Goal: Information Seeking & Learning: Learn about a topic

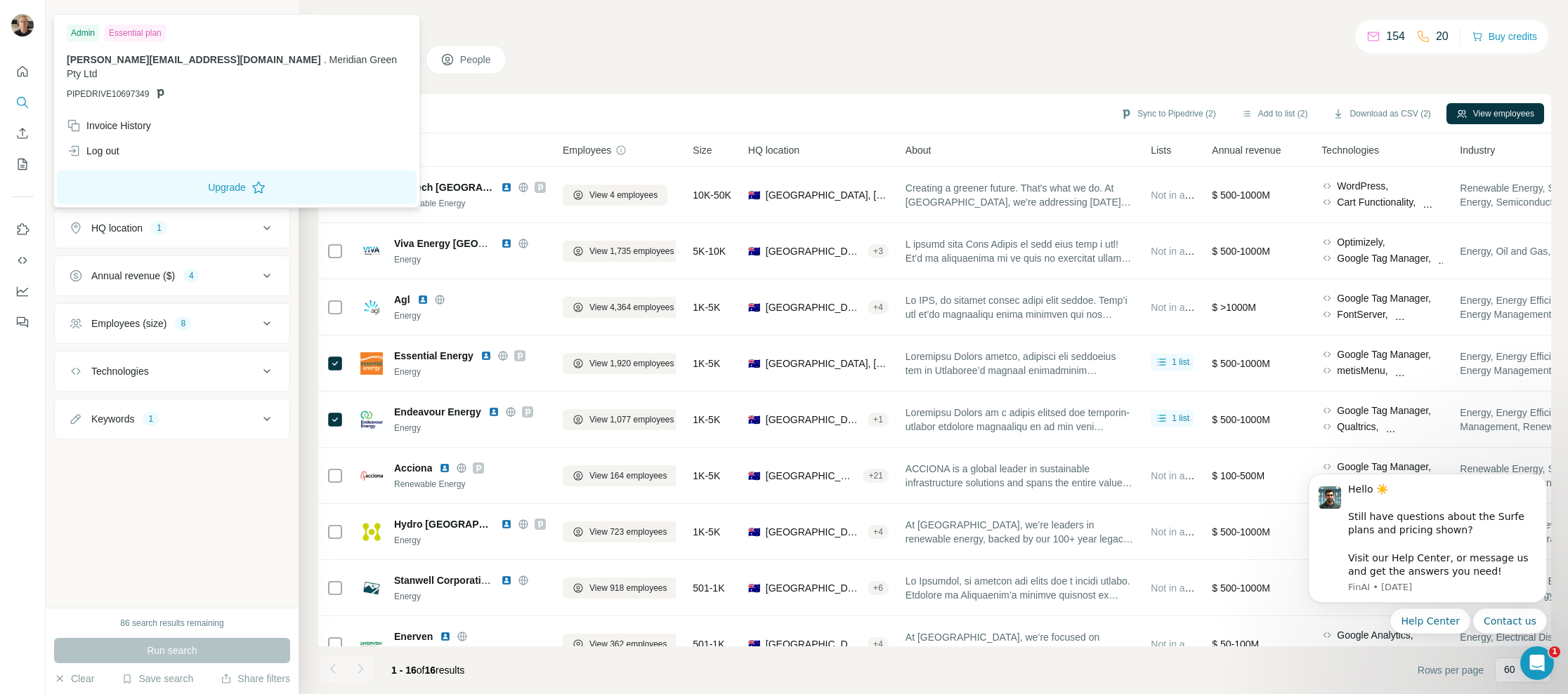
click at [25, 30] on img at bounding box center [22, 26] width 22 height 22
click at [24, 72] on icon "Quick start" at bounding box center [22, 72] width 14 height 14
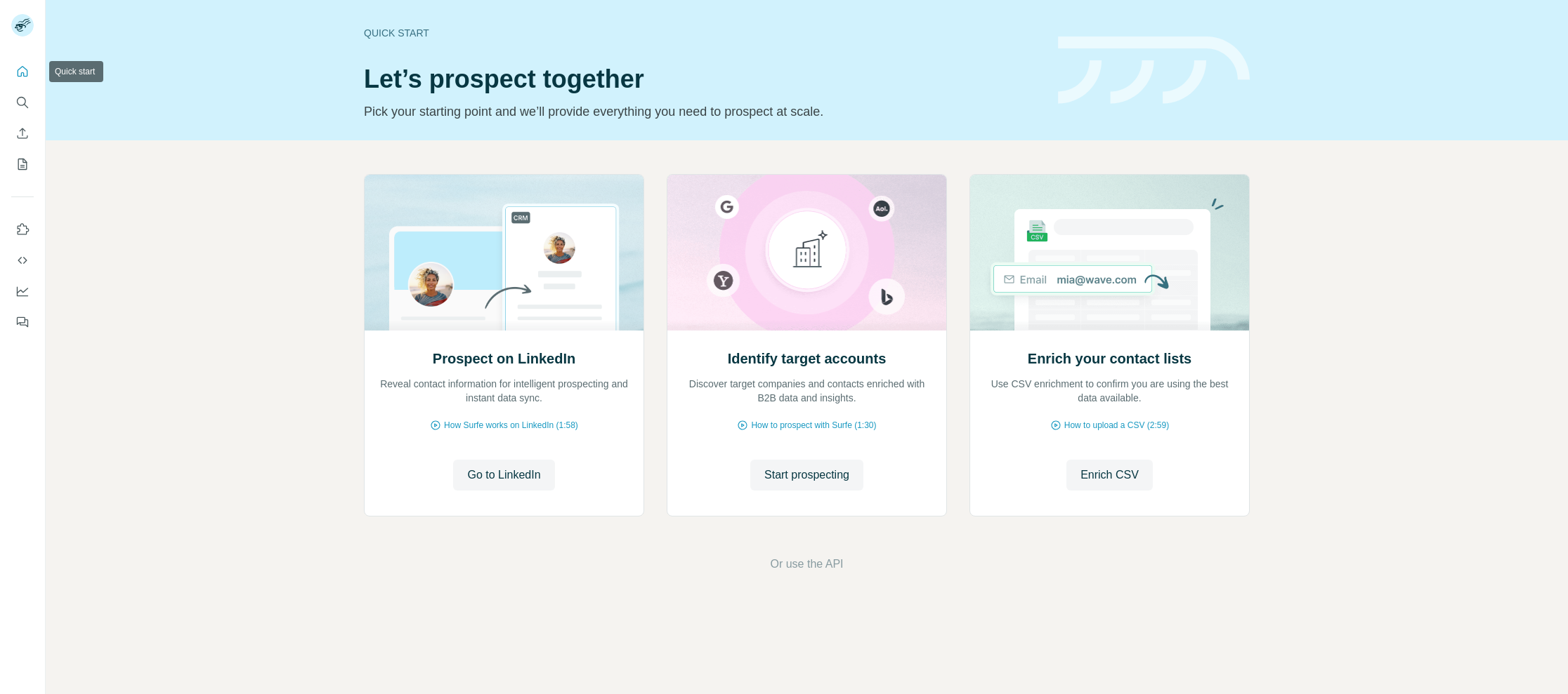
click at [26, 68] on icon "Quick start" at bounding box center [22, 72] width 14 height 14
click at [20, 104] on icon "Search" at bounding box center [22, 102] width 14 height 14
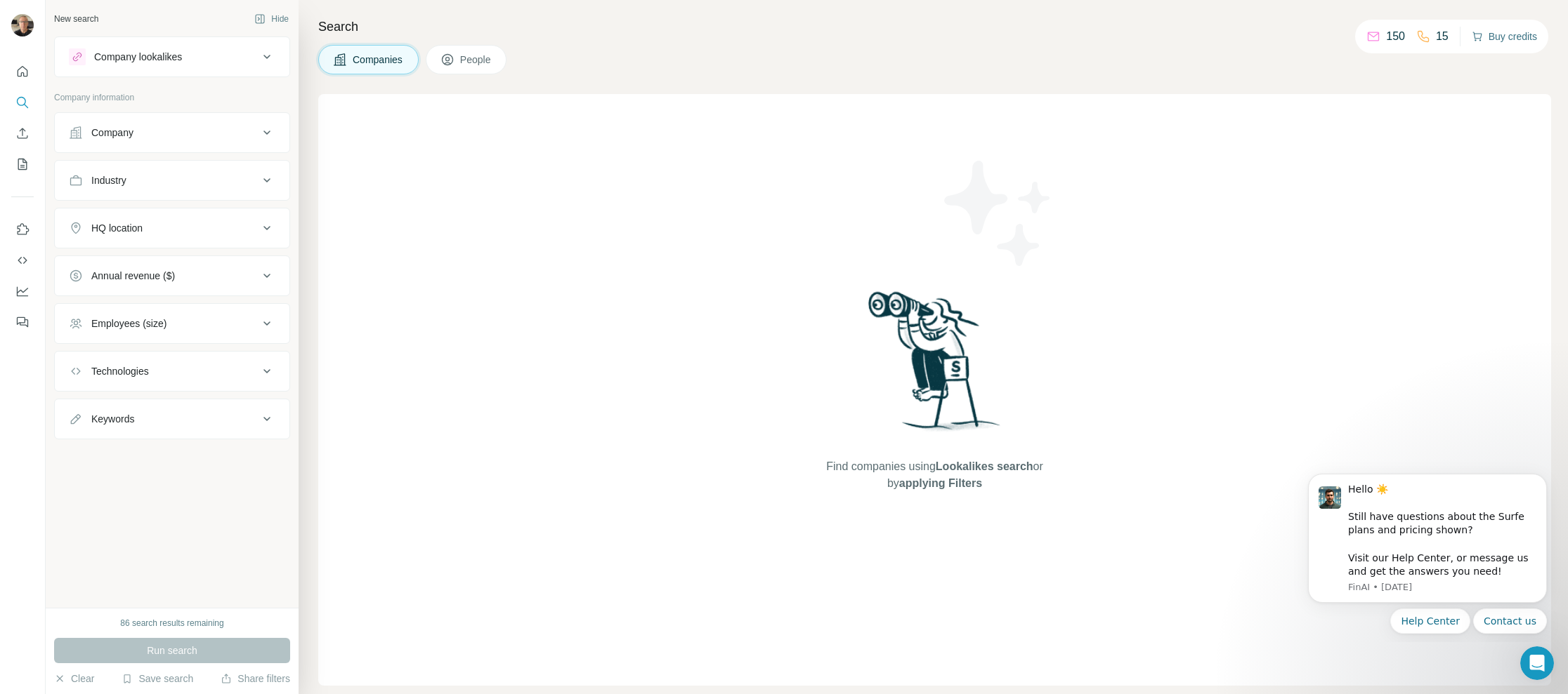
click at [1502, 37] on button "Buy credits" at bounding box center [1504, 36] width 66 height 20
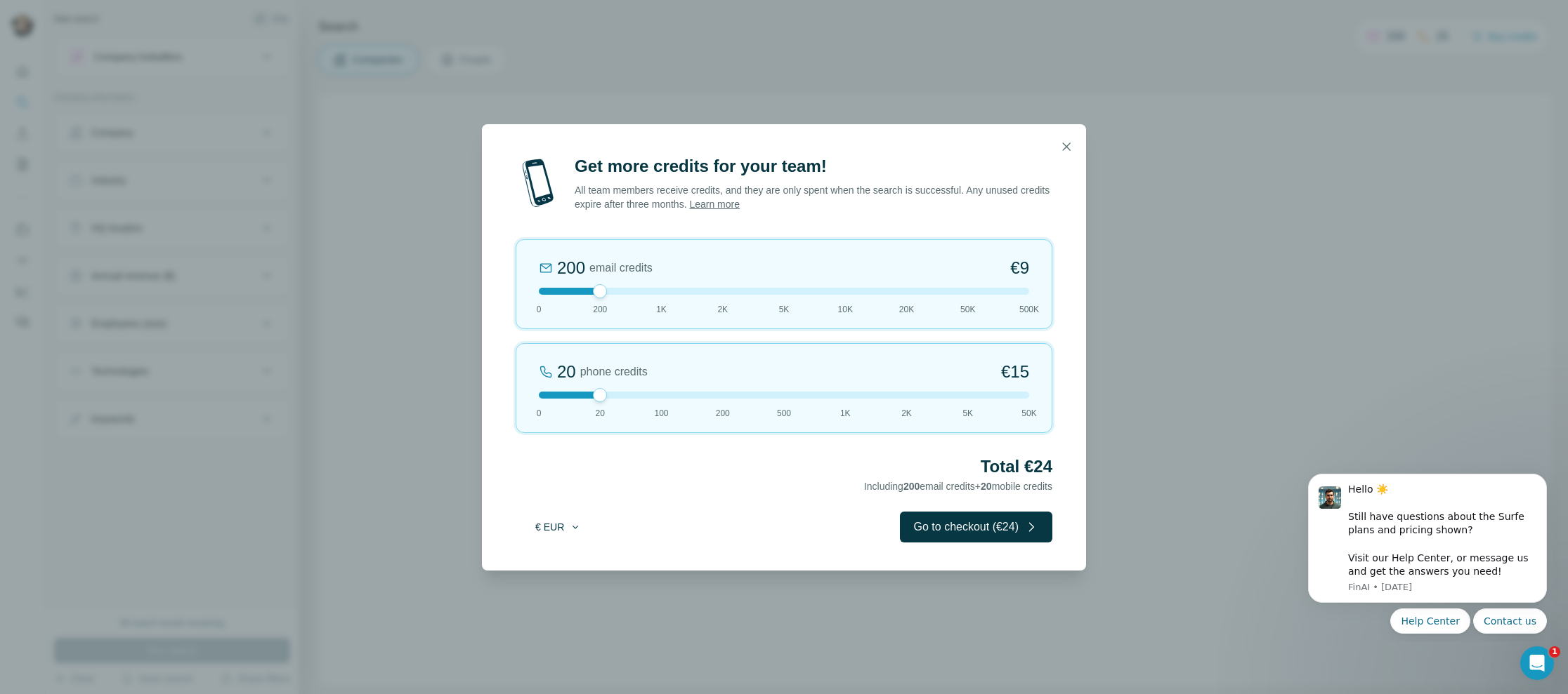
click at [574, 524] on icon "button" at bounding box center [575, 527] width 11 height 11
click at [573, 525] on icon "button" at bounding box center [575, 527] width 11 height 11
click at [571, 559] on div "$ USD" at bounding box center [586, 558] width 118 height 14
click at [1062, 141] on icon "button" at bounding box center [1066, 147] width 14 height 14
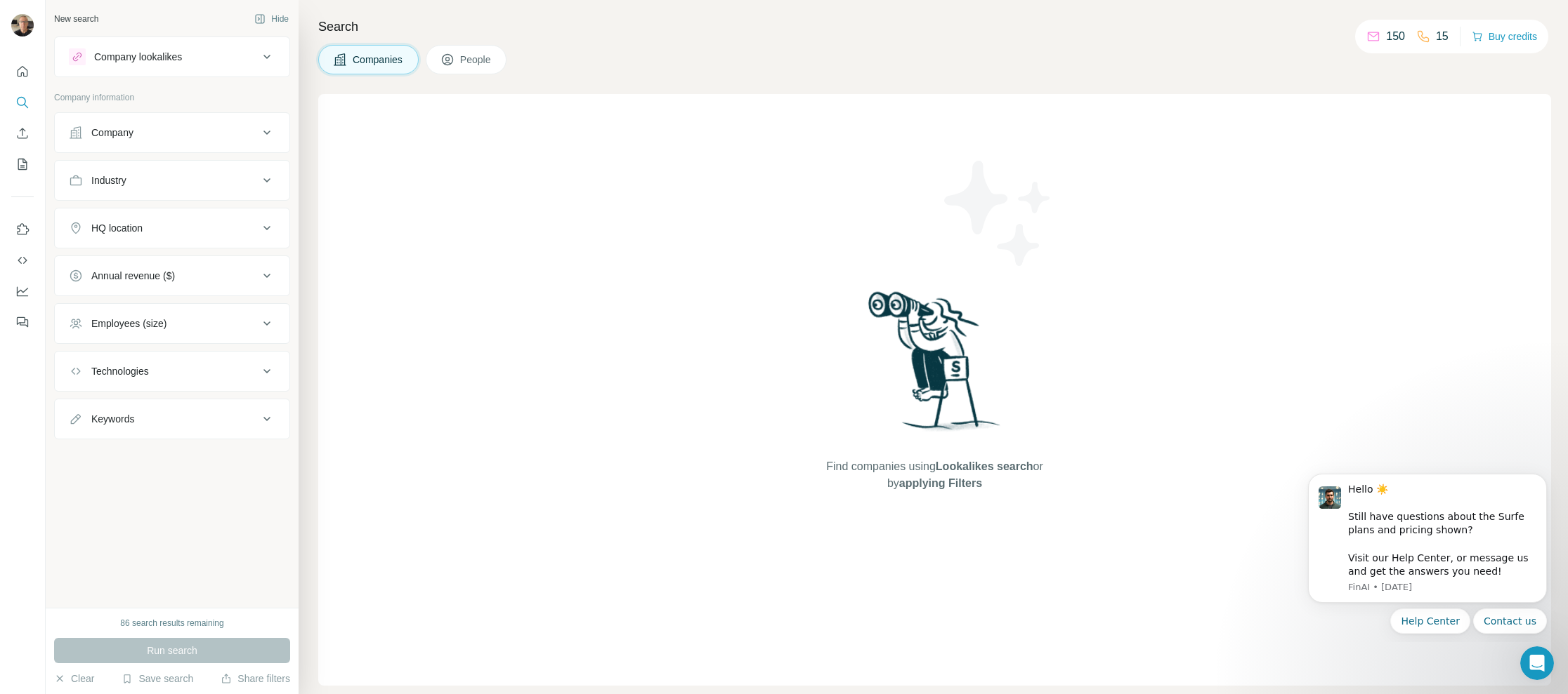
click at [177, 625] on div "86 search results remaining" at bounding box center [171, 624] width 103 height 13
click at [182, 621] on div "86 search results remaining" at bounding box center [171, 624] width 103 height 13
click at [165, 626] on div "86 search results remaining" at bounding box center [171, 624] width 103 height 13
click at [193, 624] on div "86 search results remaining" at bounding box center [171, 624] width 103 height 13
click at [19, 101] on icon "Search" at bounding box center [22, 102] width 14 height 14
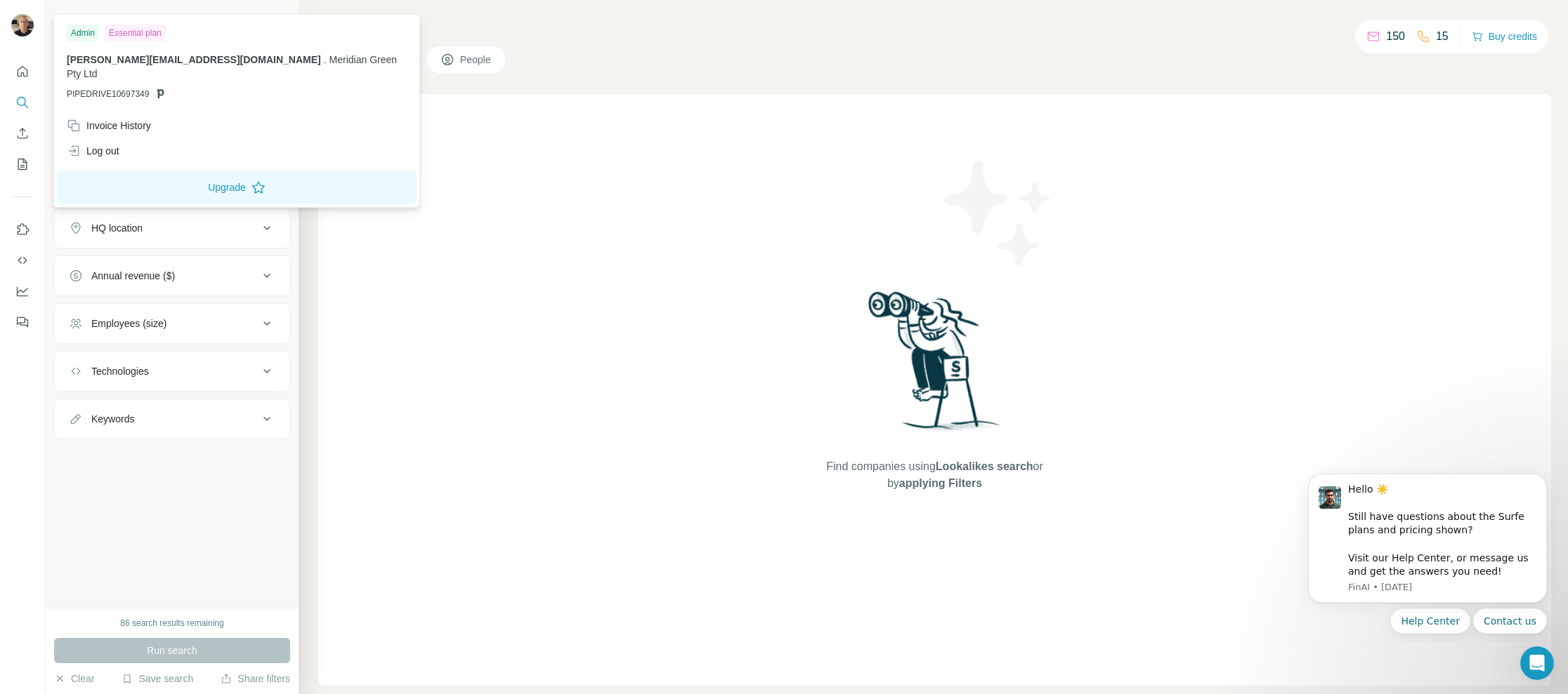
click at [27, 21] on img at bounding box center [22, 26] width 22 height 22
click at [130, 30] on div "Essential plan" at bounding box center [135, 33] width 61 height 17
click at [20, 20] on img at bounding box center [22, 26] width 22 height 22
click at [147, 612] on div "86 search results remaining Run search Clear Save search Share filters" at bounding box center [172, 651] width 253 height 86
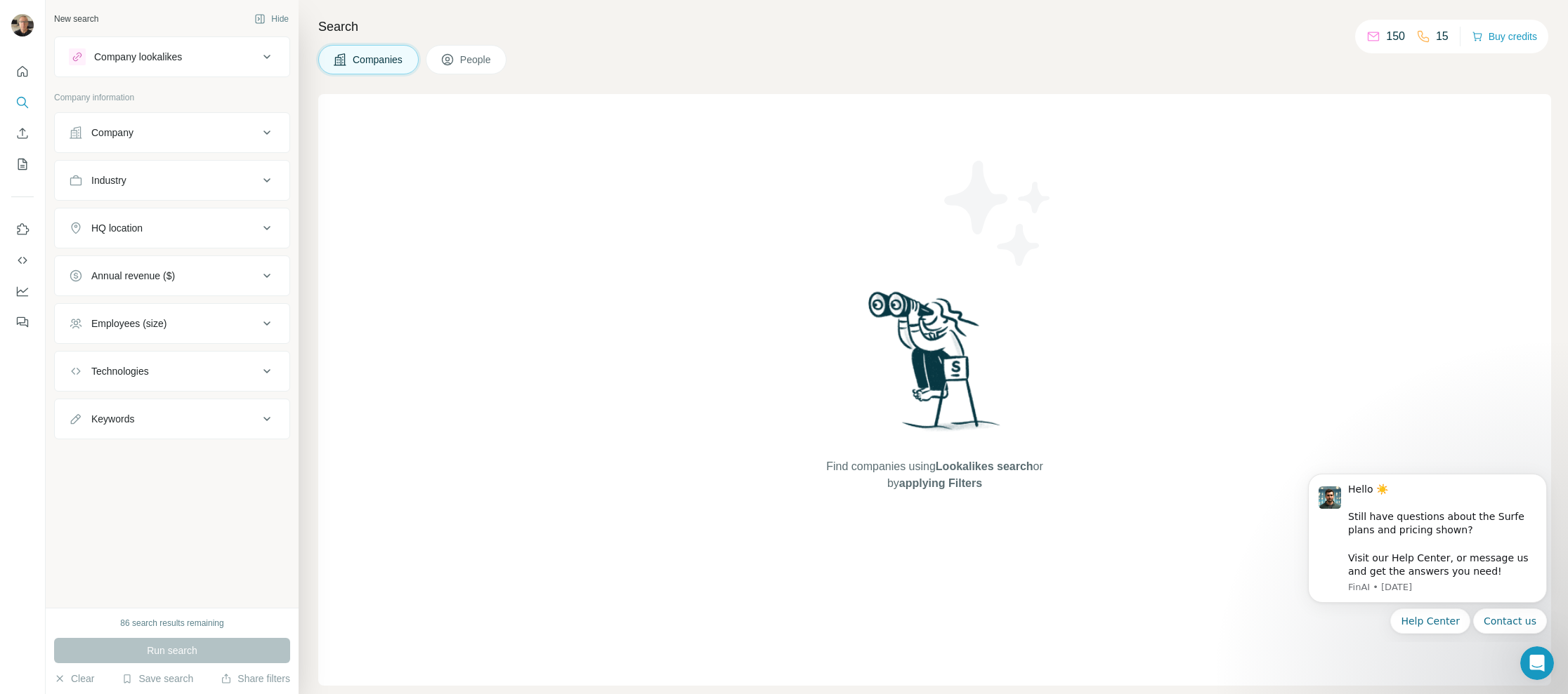
click at [156, 624] on div "86 search results remaining" at bounding box center [171, 624] width 103 height 13
click at [260, 54] on icon at bounding box center [266, 57] width 17 height 17
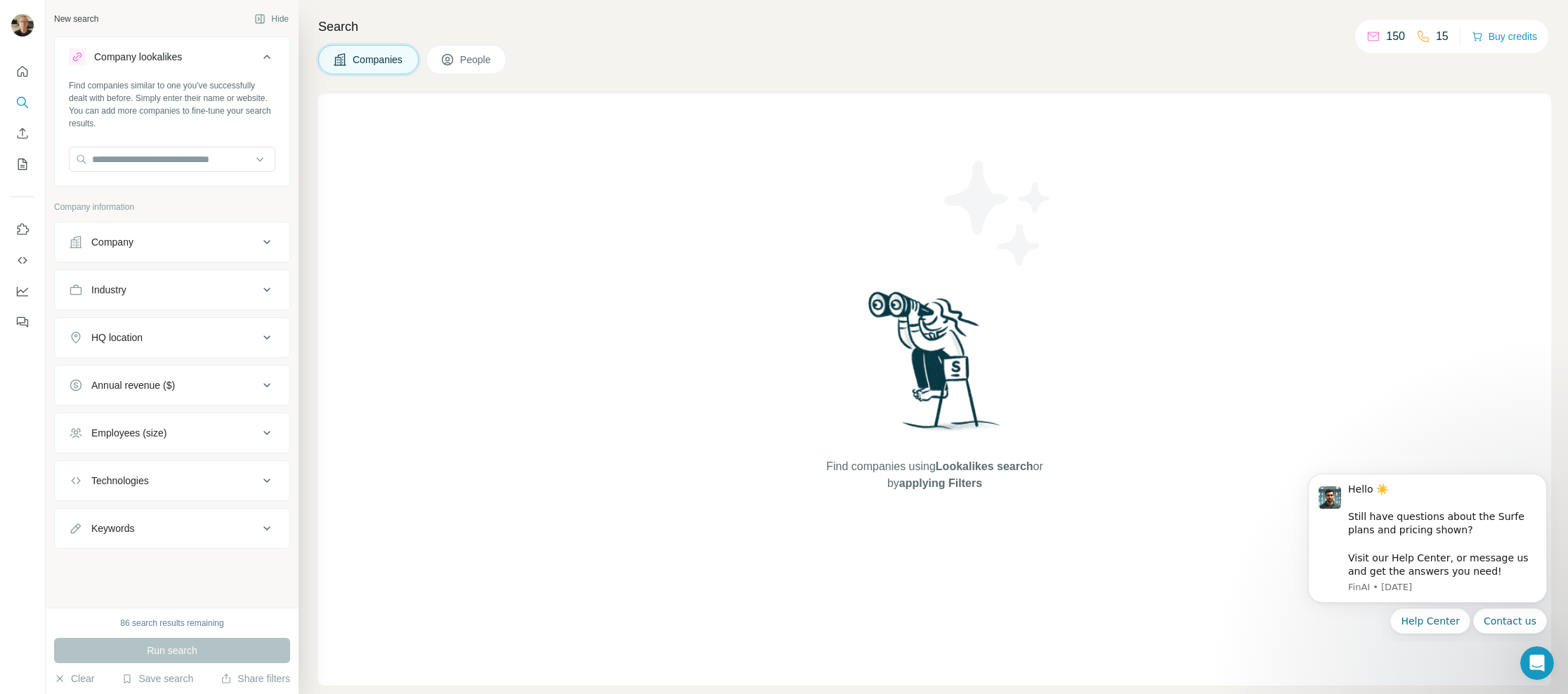
click at [260, 54] on icon at bounding box center [266, 57] width 17 height 17
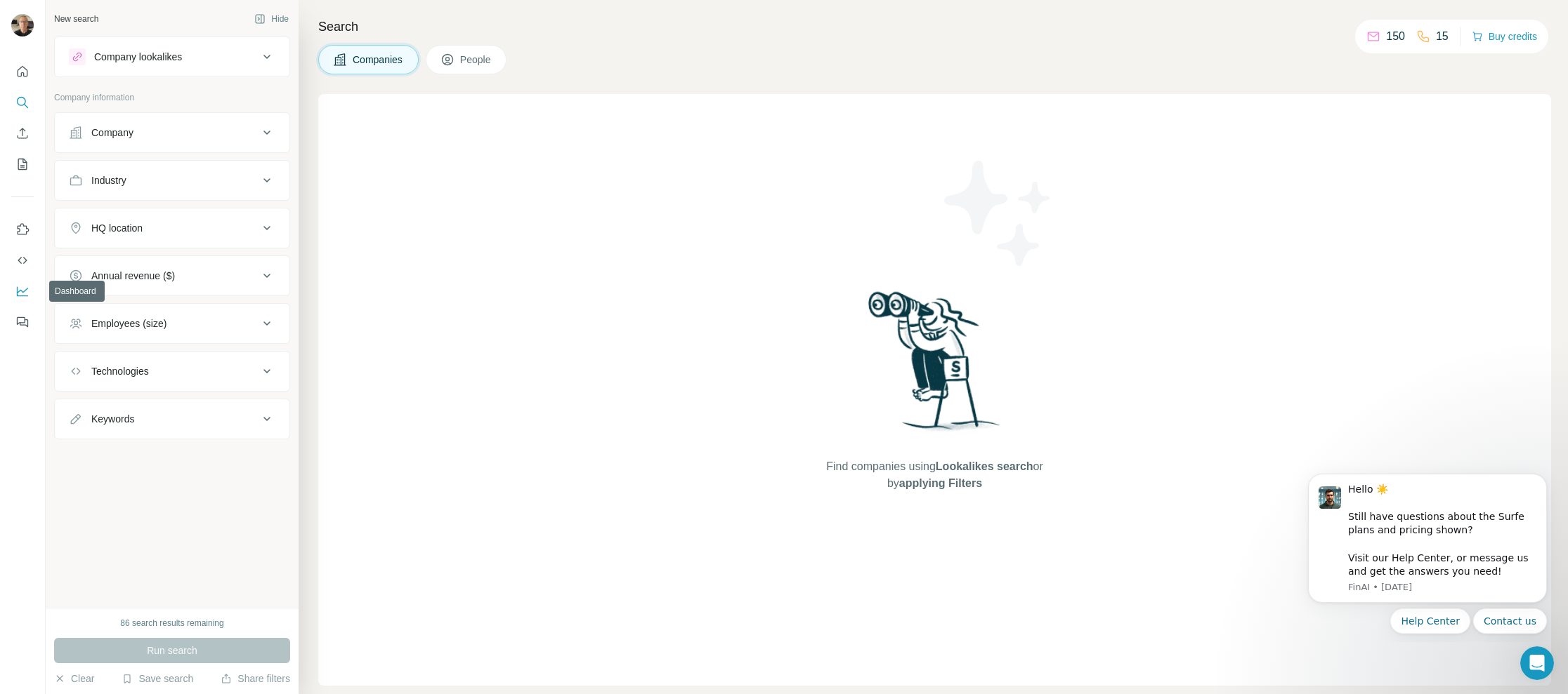
click at [22, 292] on icon "Dashboard" at bounding box center [22, 290] width 11 height 6
click at [20, 70] on icon "Quick start" at bounding box center [22, 72] width 14 height 14
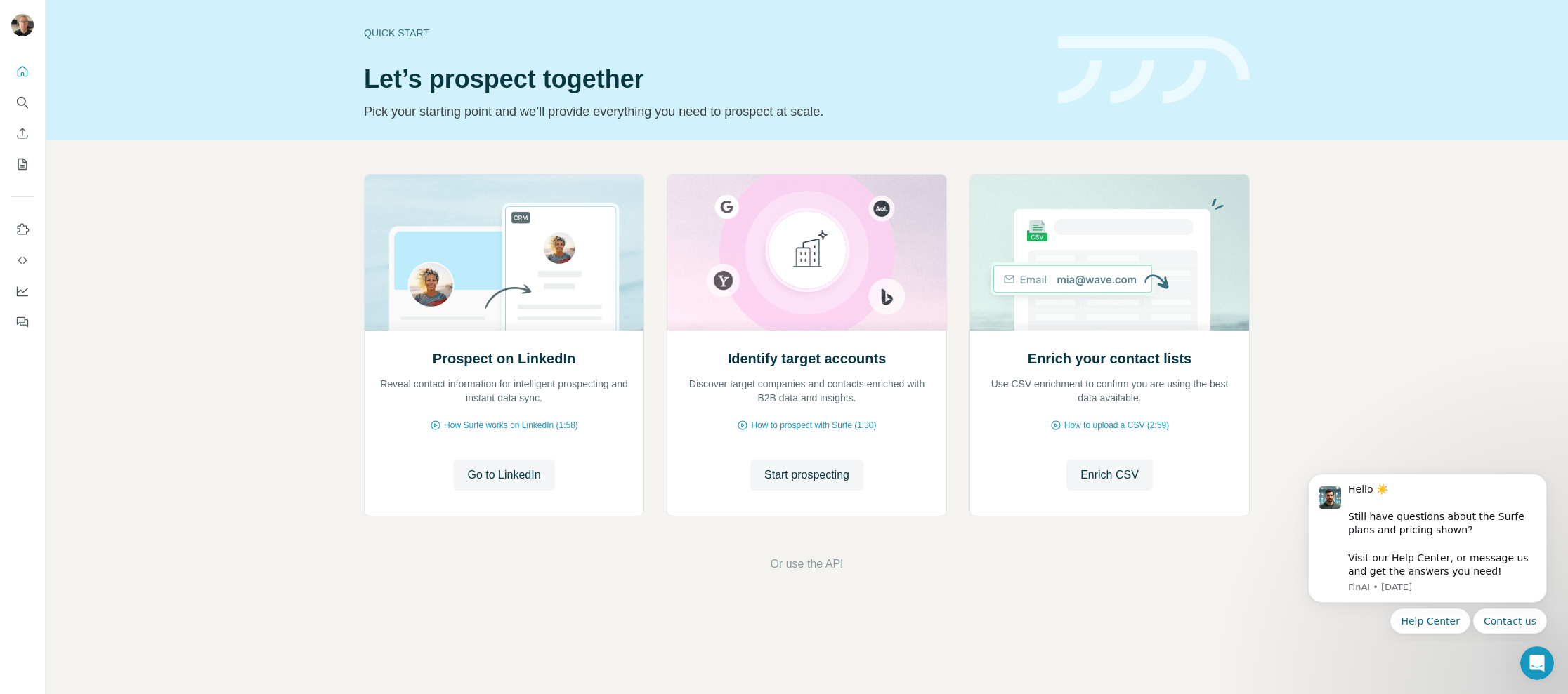
click at [266, 58] on div "Quick start Let’s prospect together Pick your starting point and we’ll provide …" at bounding box center [806, 70] width 1522 height 141
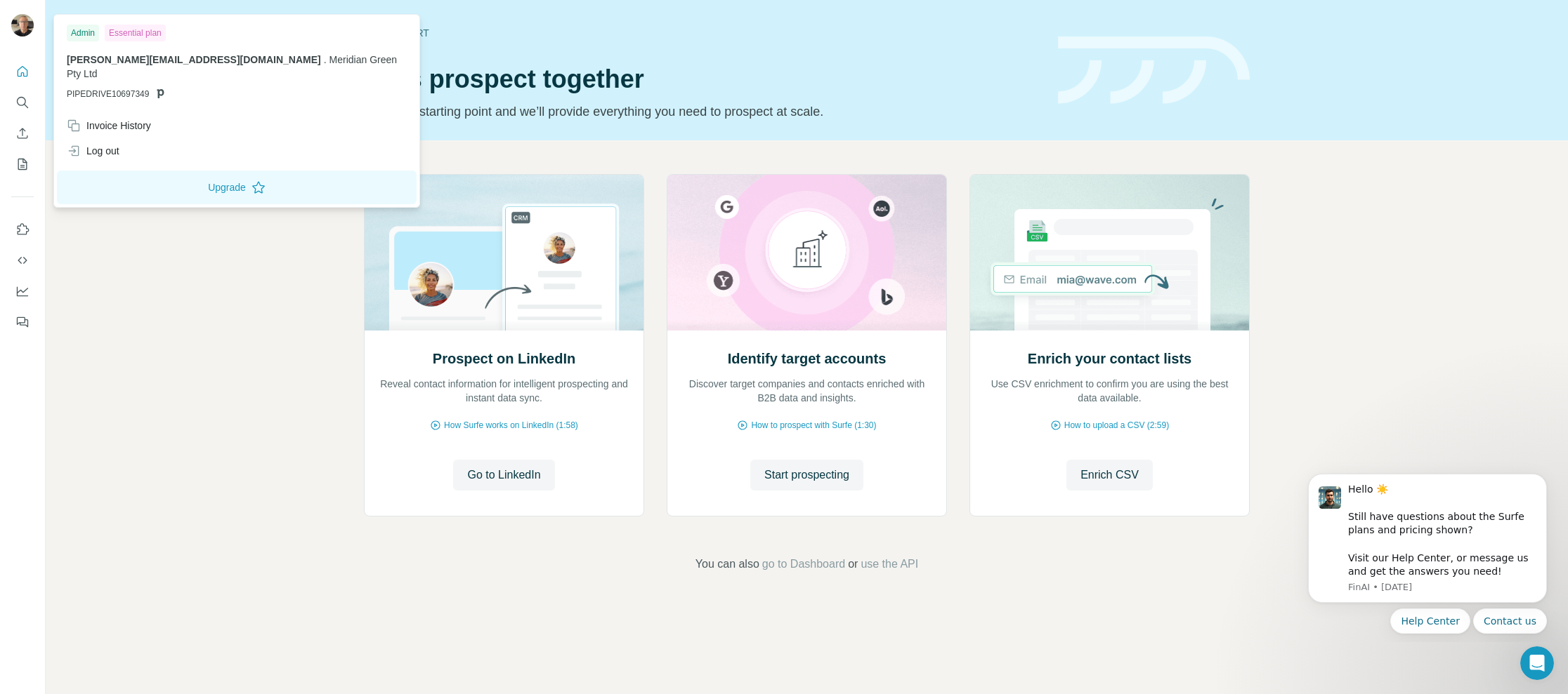
click at [23, 28] on img at bounding box center [22, 26] width 22 height 22
click at [83, 31] on div "Admin" at bounding box center [82, 33] width 32 height 17
click at [144, 31] on div "Essential plan" at bounding box center [135, 33] width 61 height 17
click at [194, 170] on button "Upgrade" at bounding box center [236, 187] width 359 height 34
drag, startPoint x: 167, startPoint y: 309, endPoint x: 90, endPoint y: 227, distance: 112.5
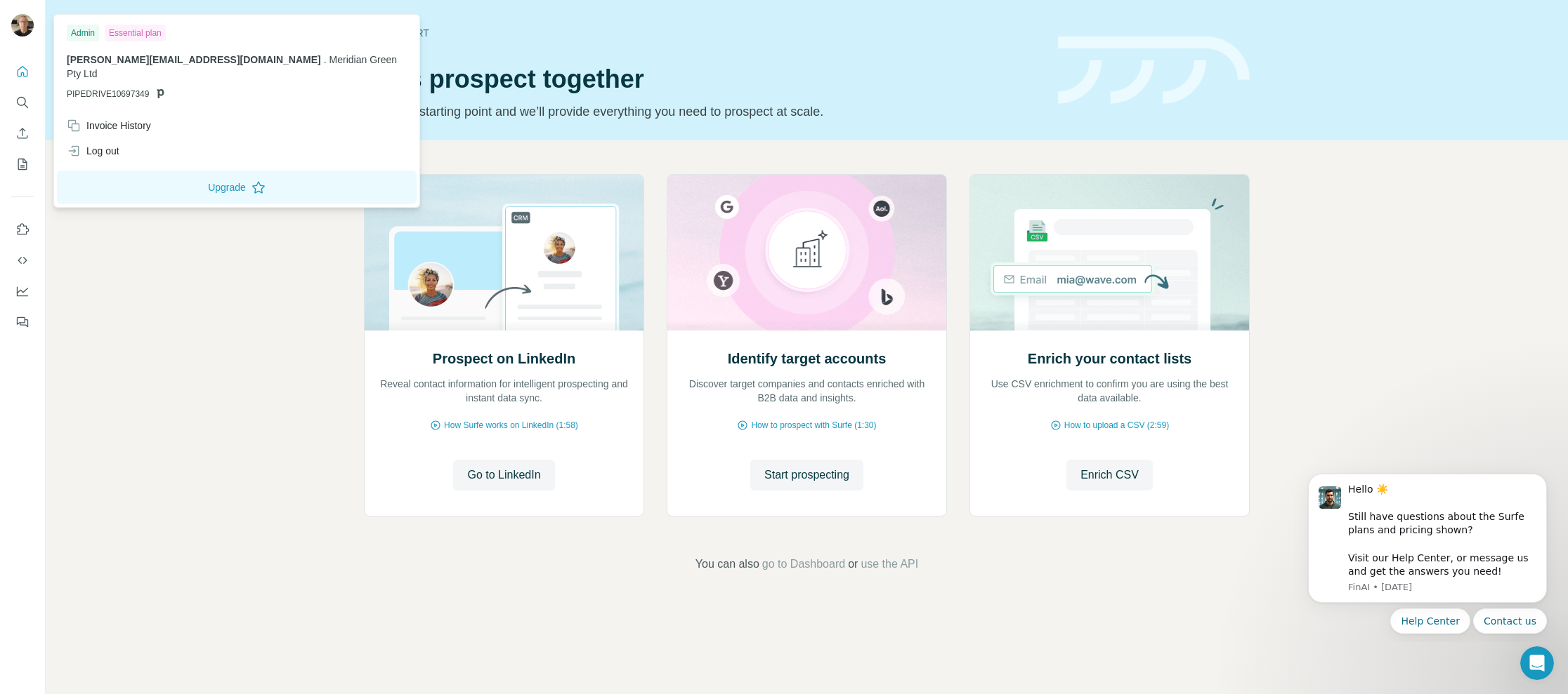
click at [161, 296] on div "Prospect on LinkedIn Reveal contact information for intelligent prospecting and…" at bounding box center [806, 373] width 1522 height 466
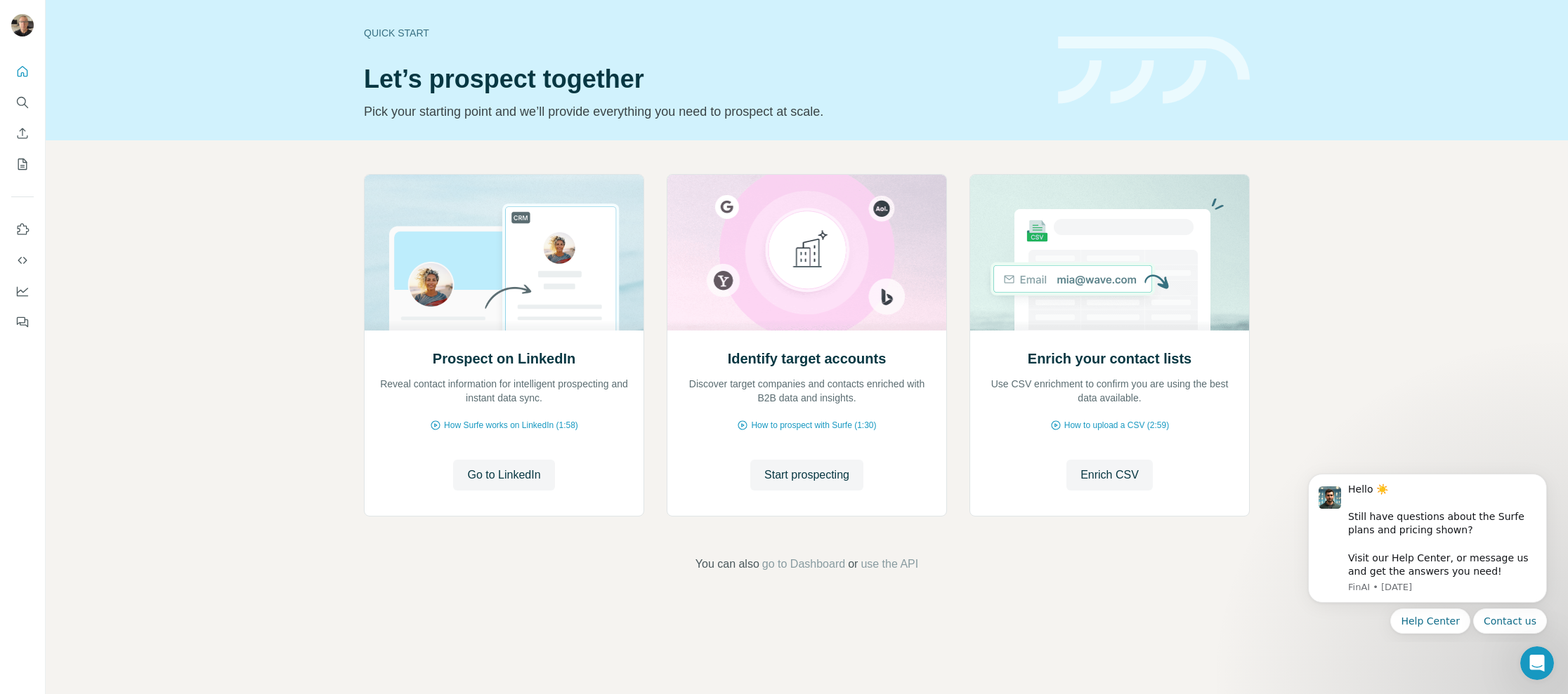
drag, startPoint x: 90, startPoint y: 226, endPoint x: 91, endPoint y: 209, distance: 17.0
click at [90, 225] on div "Prospect on LinkedIn Reveal contact information for intelligent prospecting and…" at bounding box center [806, 373] width 1522 height 466
click at [23, 98] on icon "Search" at bounding box center [22, 102] width 14 height 14
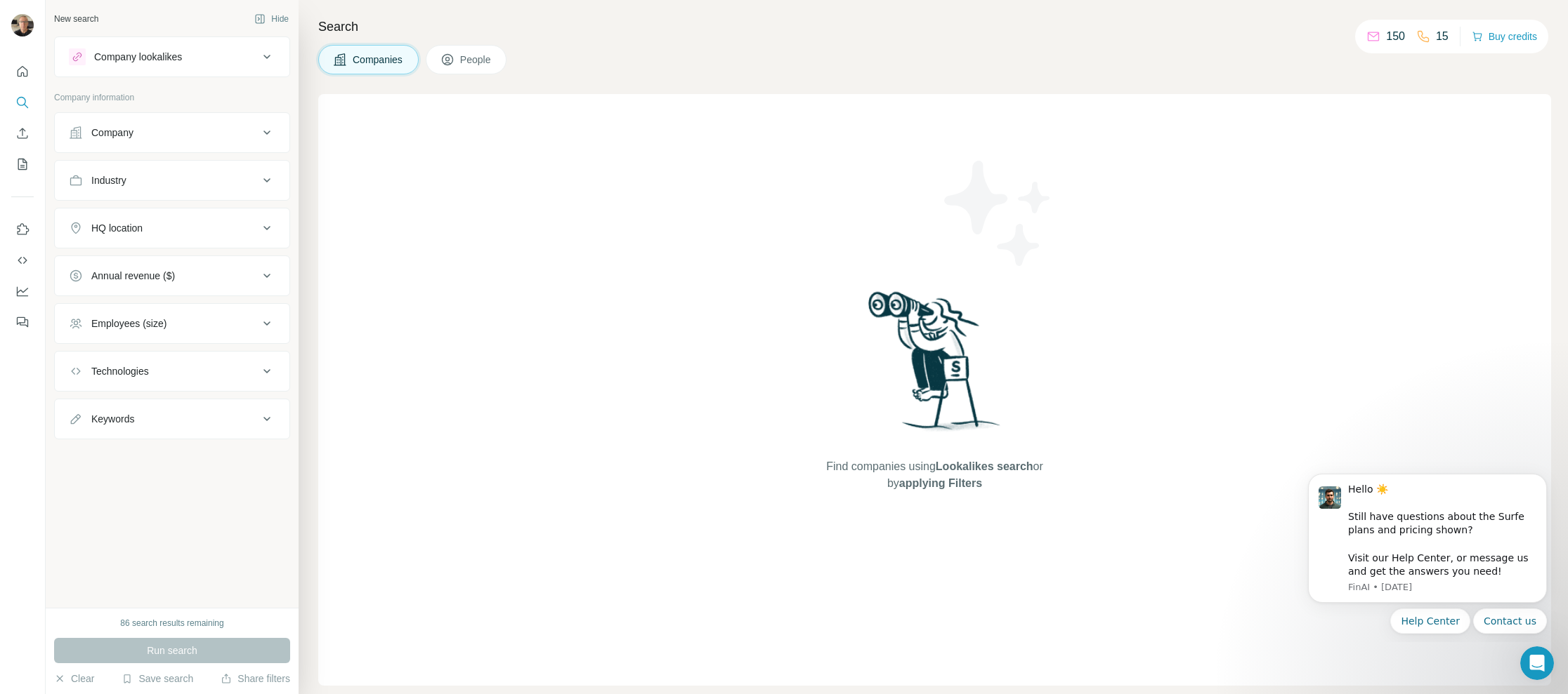
click at [474, 61] on span "People" at bounding box center [476, 60] width 32 height 14
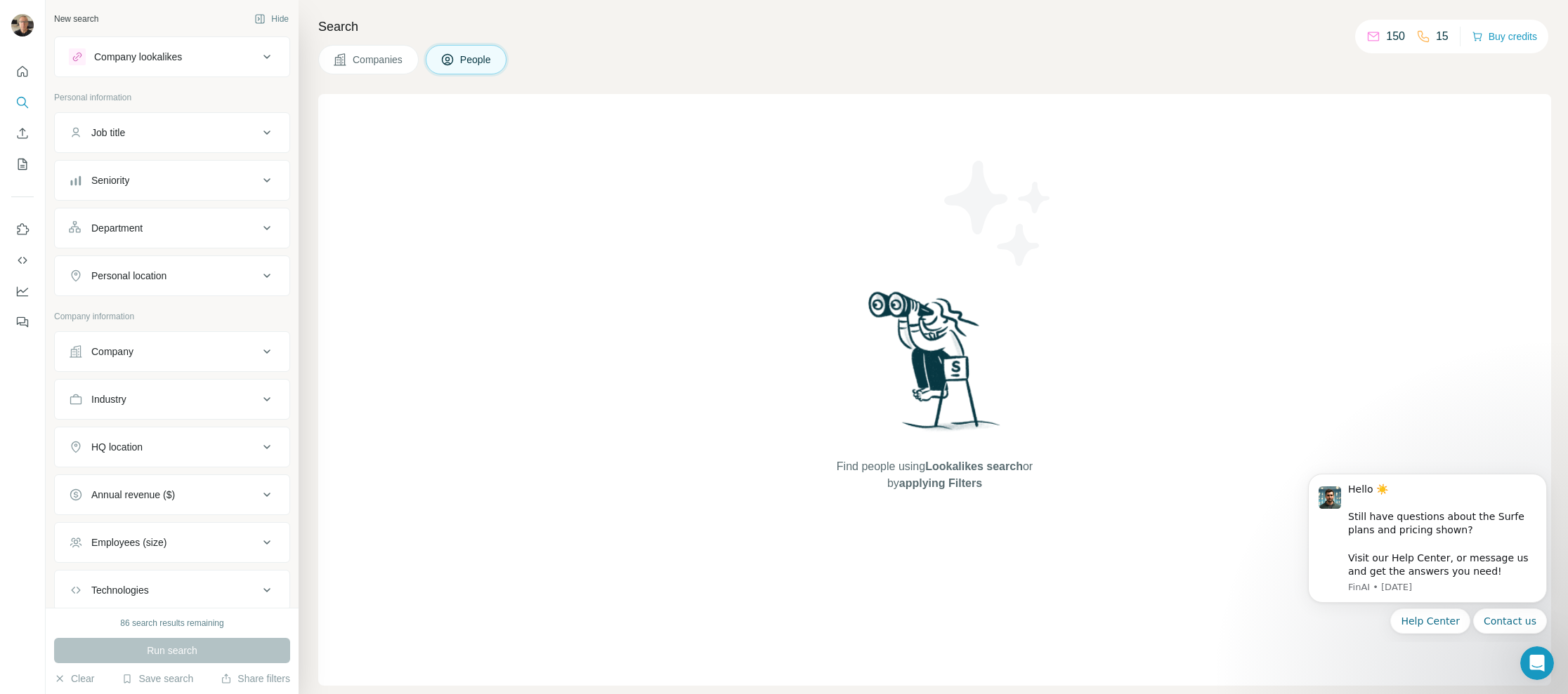
click at [382, 58] on span "Companies" at bounding box center [378, 60] width 51 height 14
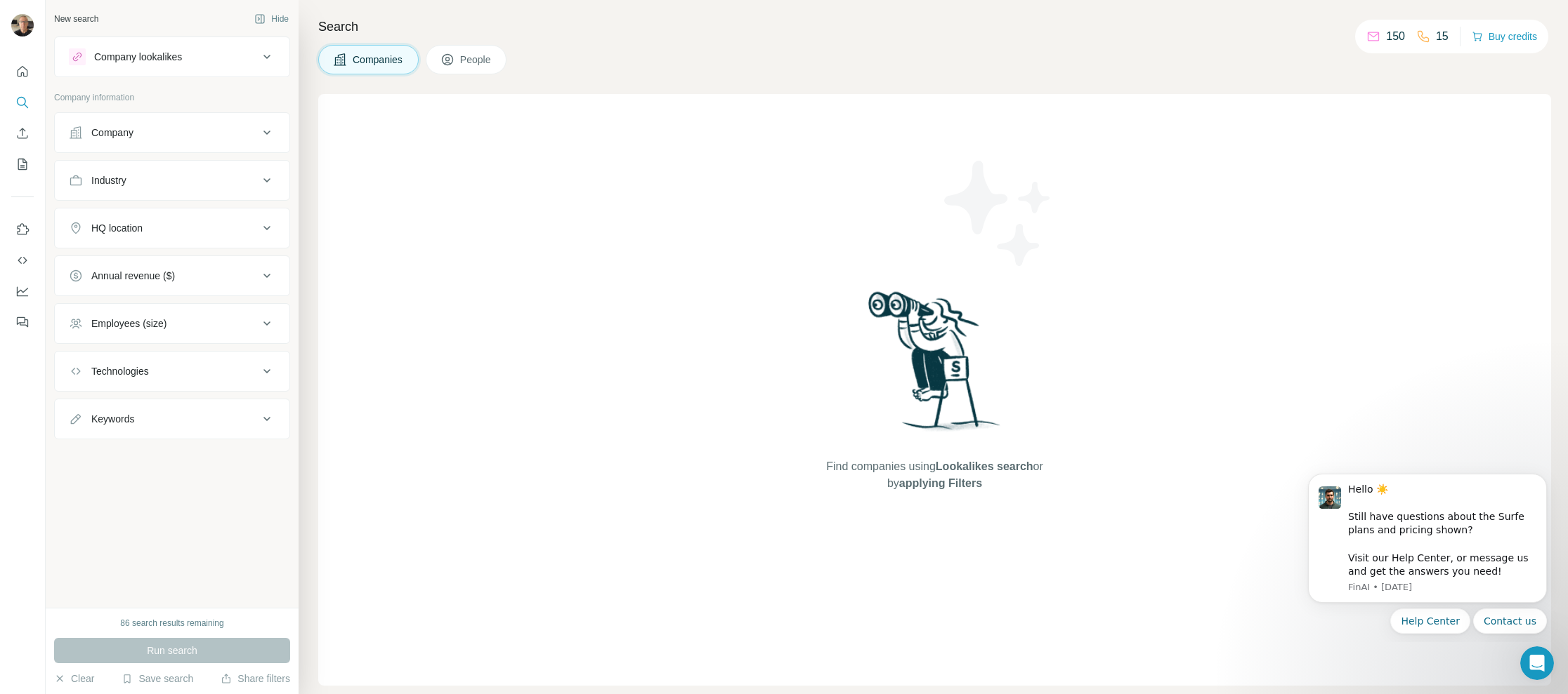
click at [473, 61] on span "People" at bounding box center [476, 60] width 32 height 14
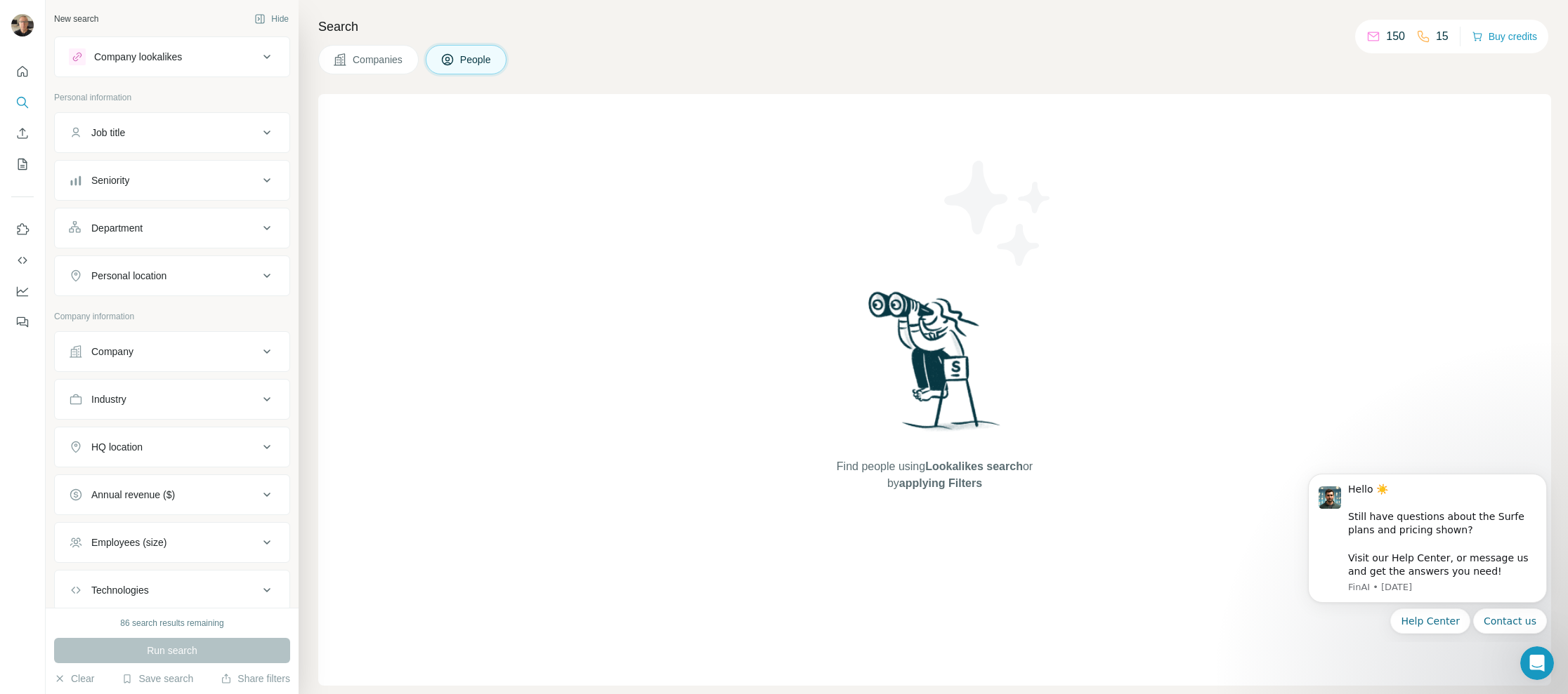
click at [384, 62] on span "Companies" at bounding box center [378, 60] width 51 height 14
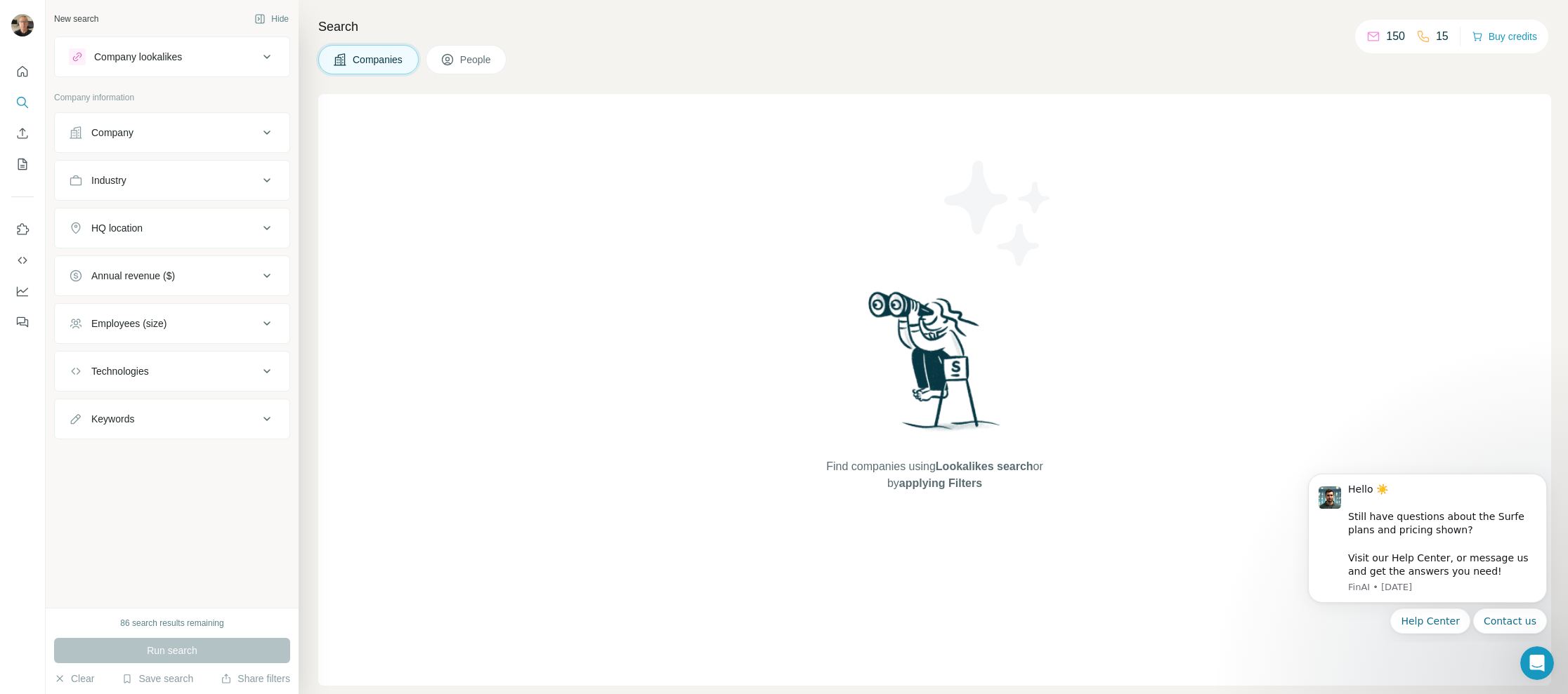
click at [473, 59] on span "People" at bounding box center [476, 60] width 32 height 14
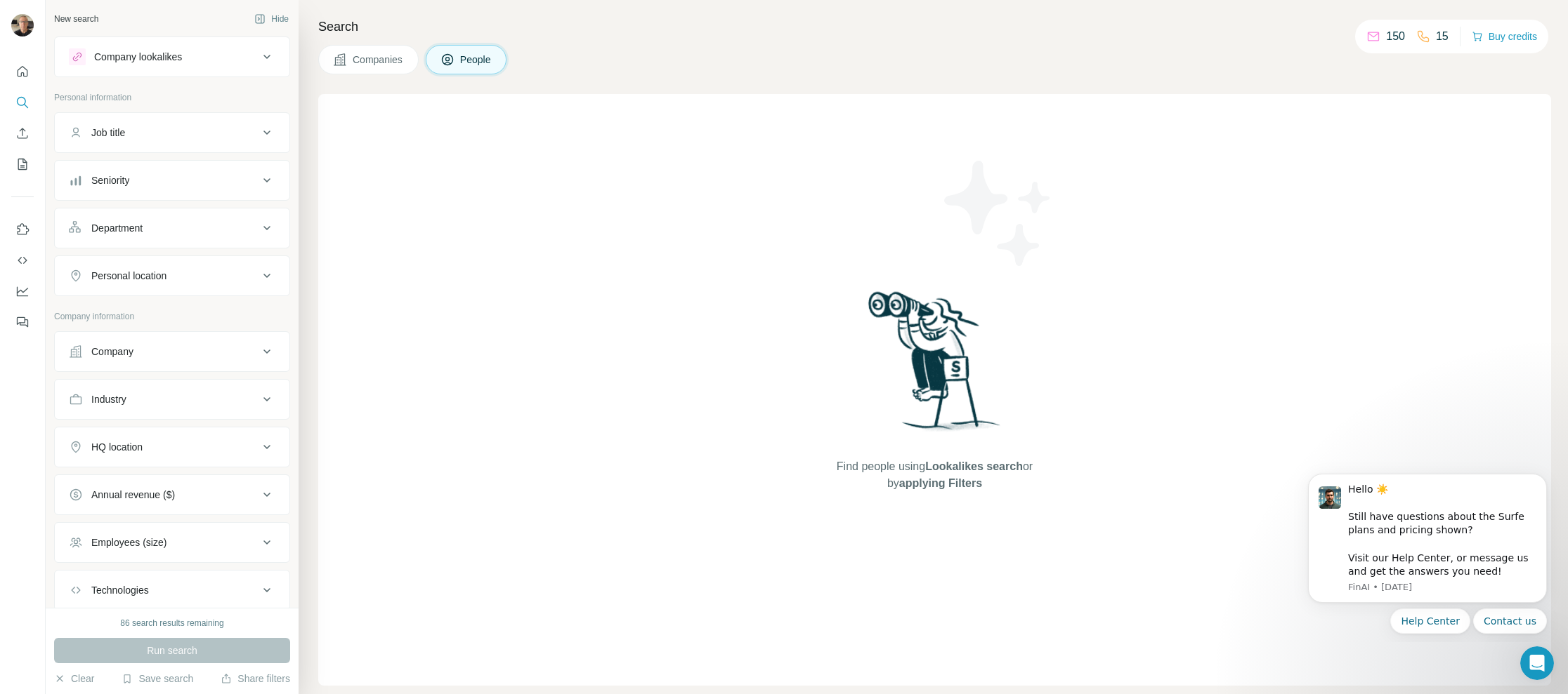
click at [220, 57] on div "Company lookalikes" at bounding box center [163, 57] width 190 height 17
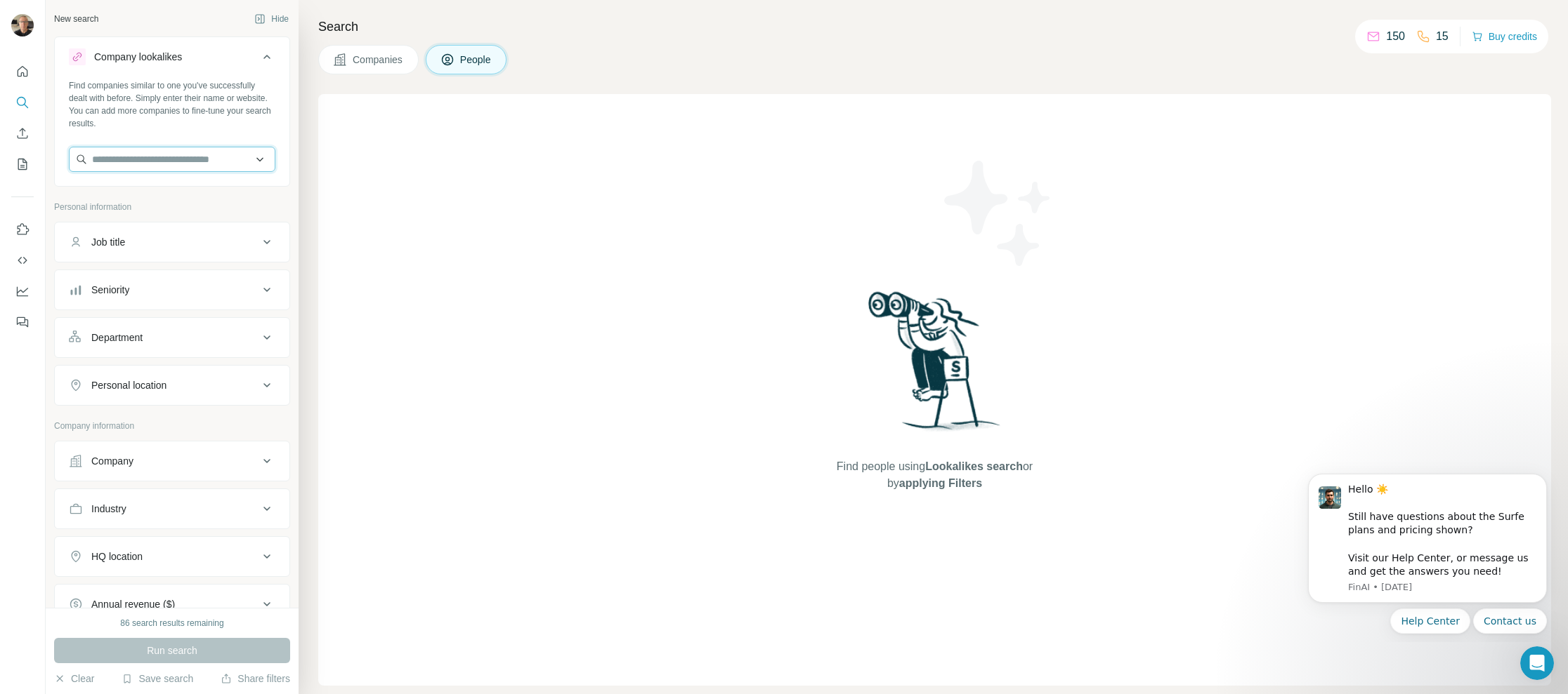
click at [240, 158] on input "text" at bounding box center [172, 159] width 206 height 26
click at [212, 157] on input "text" at bounding box center [172, 159] width 206 height 26
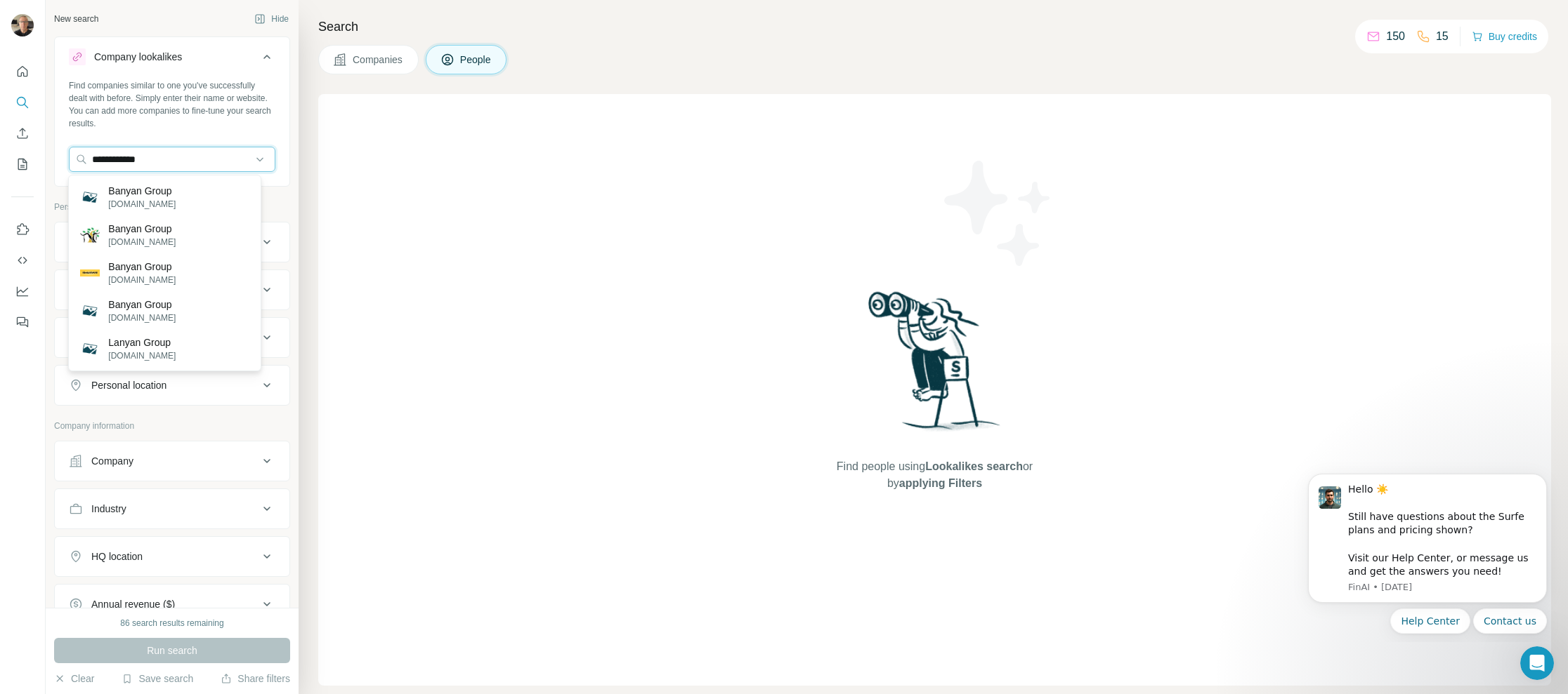
type input "**********"
click at [145, 273] on p "banyangroup.com" at bounding box center [142, 280] width 67 height 13
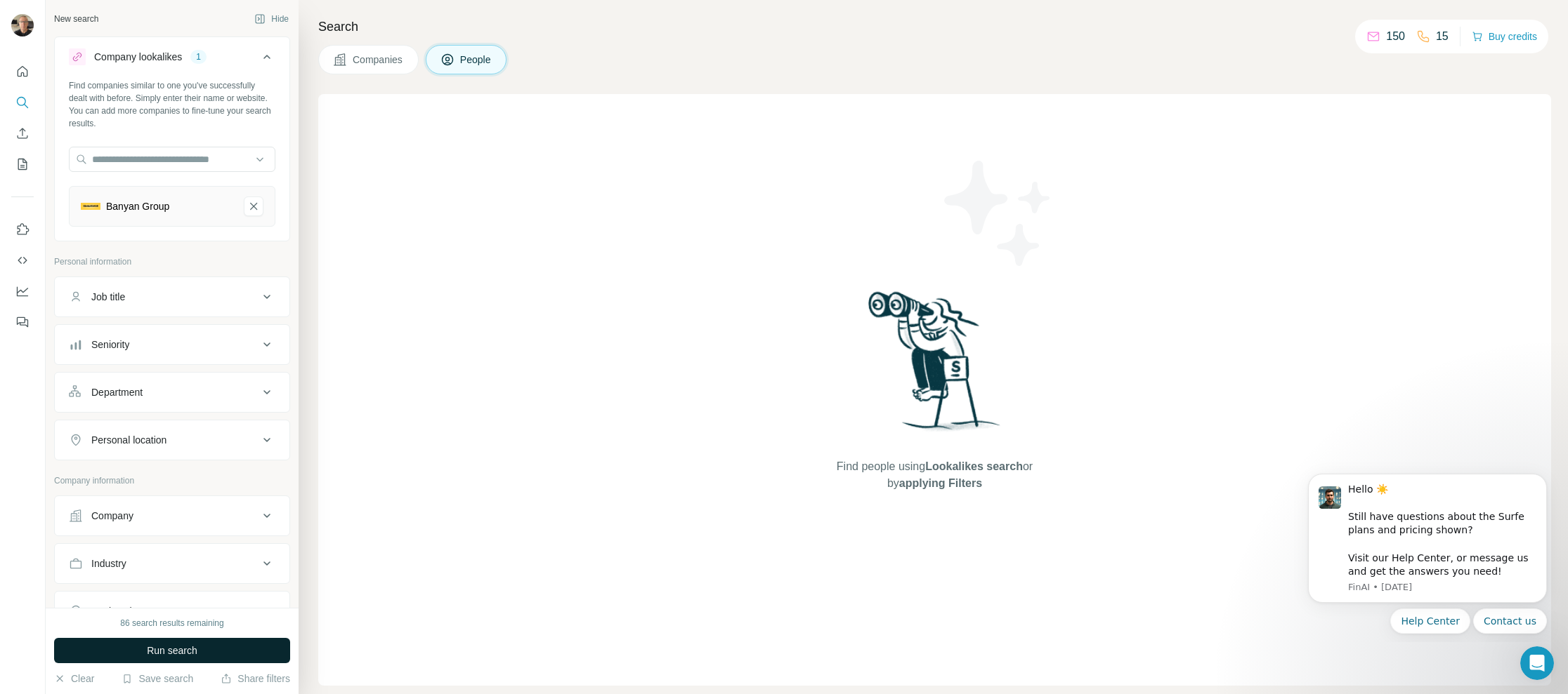
click at [181, 649] on span "Run search" at bounding box center [171, 651] width 50 height 14
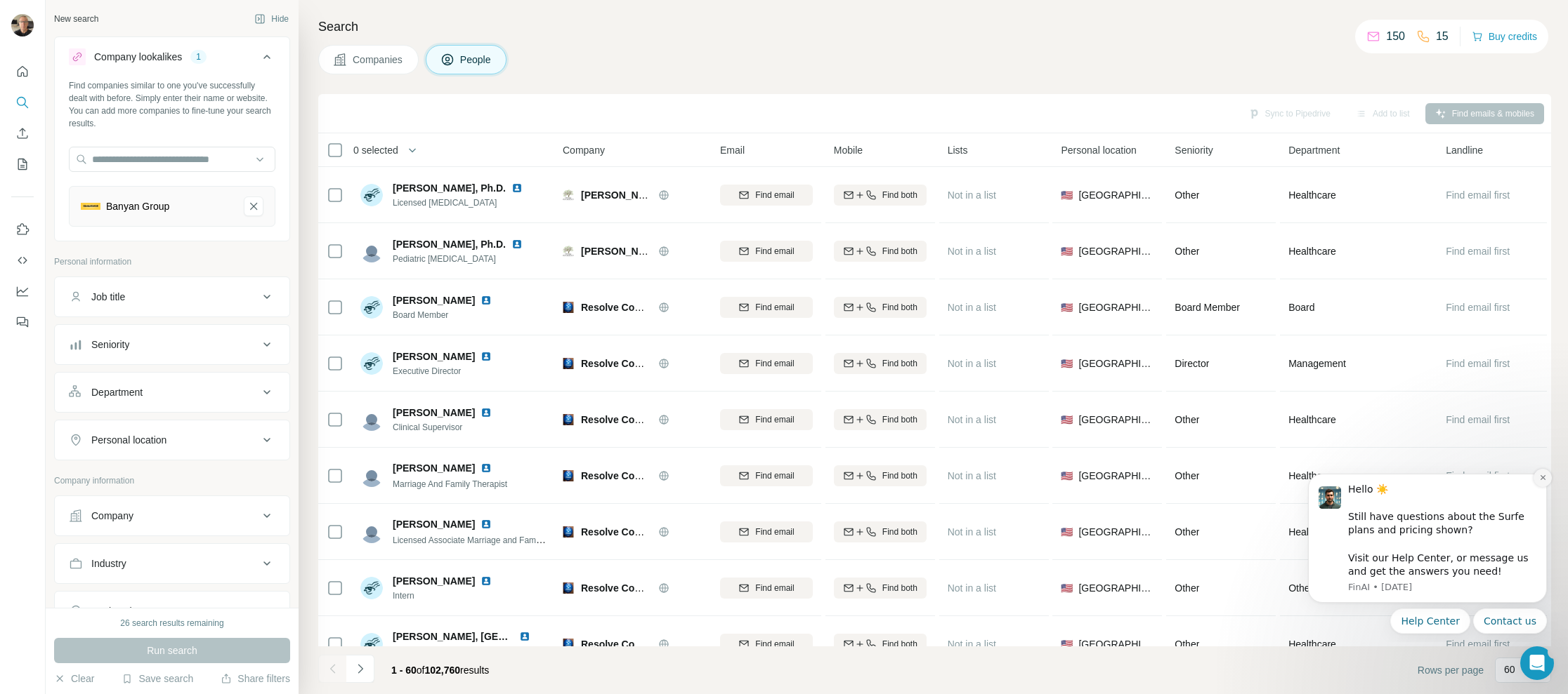
click at [1543, 477] on icon "Dismiss notification" at bounding box center [1542, 477] width 5 height 5
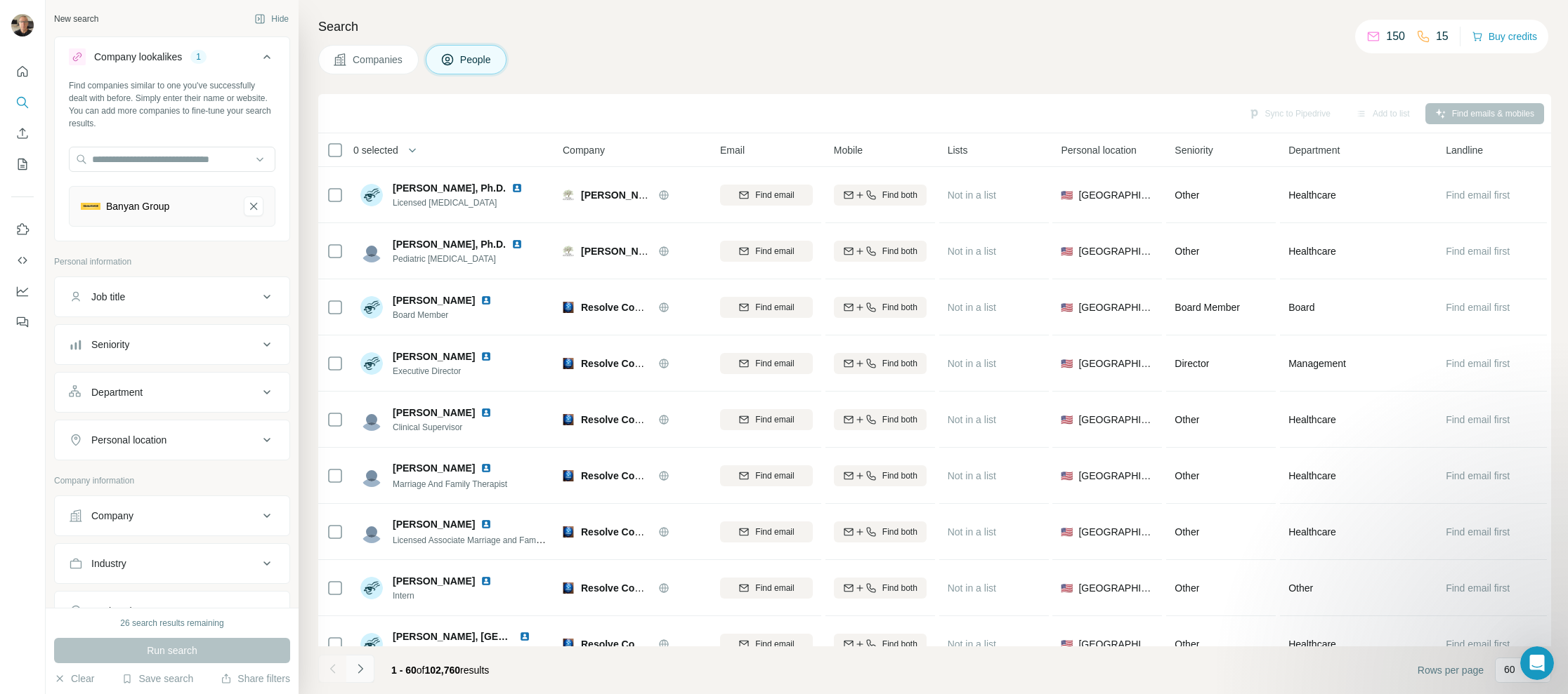
click at [359, 670] on icon "Navigate to next page" at bounding box center [361, 669] width 14 height 14
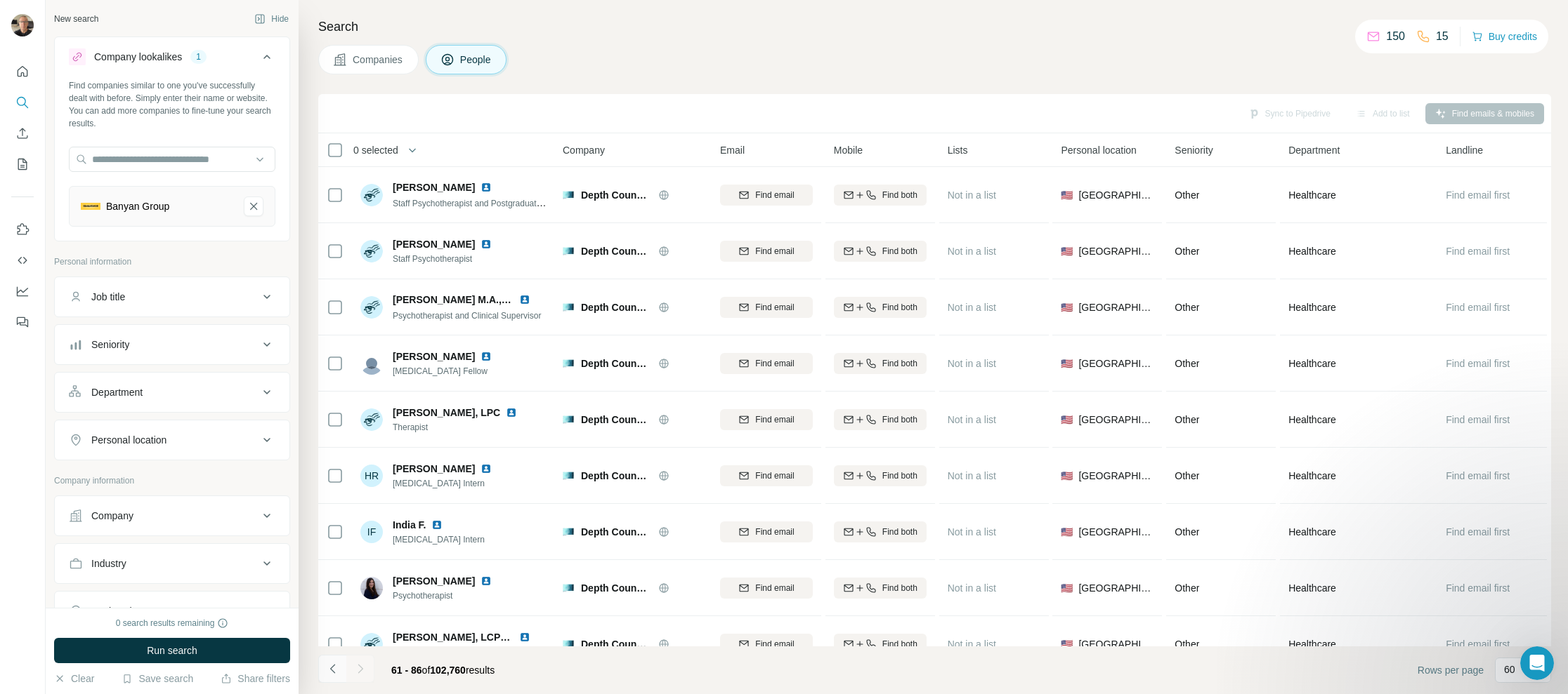
click at [331, 664] on icon "Navigate to previous page" at bounding box center [333, 669] width 14 height 14
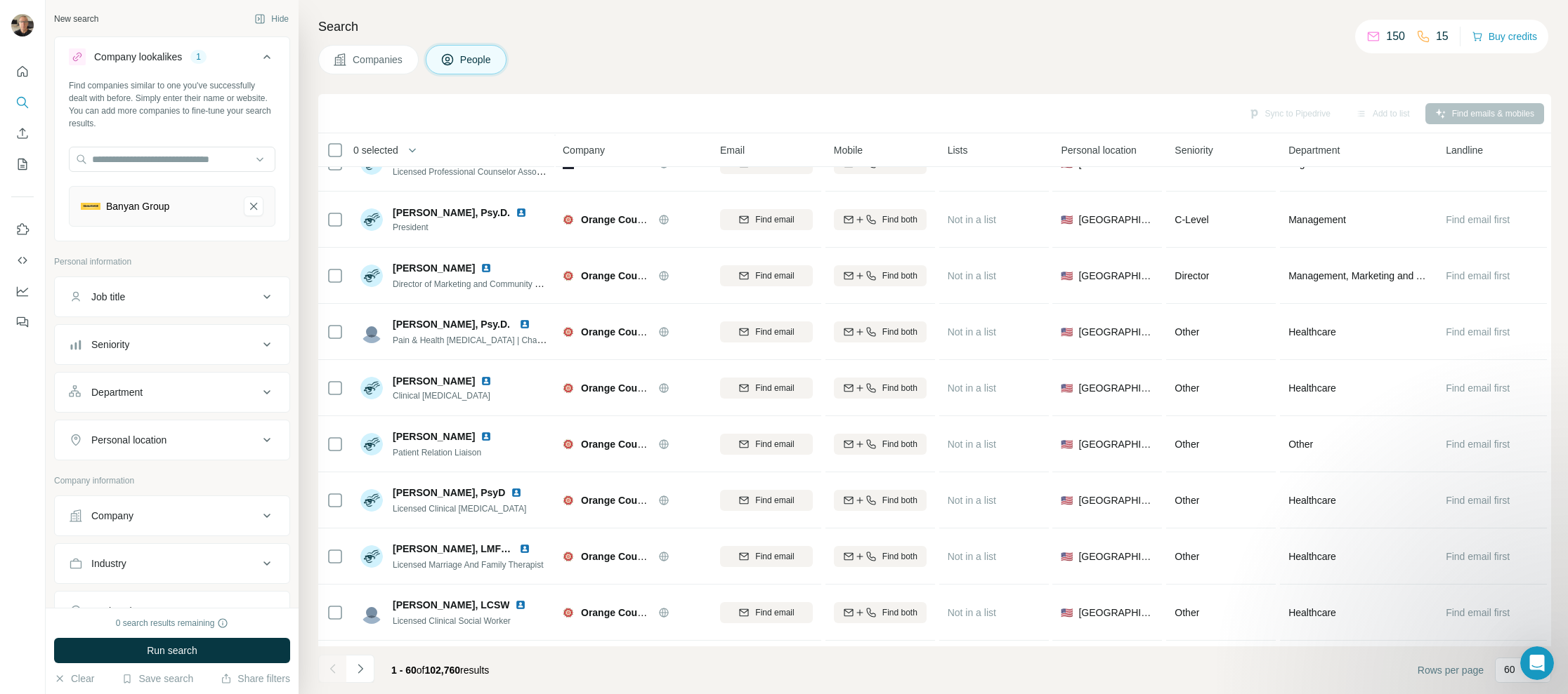
click at [174, 201] on div "Banyan Group" at bounding box center [157, 206] width 152 height 20
click at [369, 58] on span "Companies" at bounding box center [378, 60] width 51 height 14
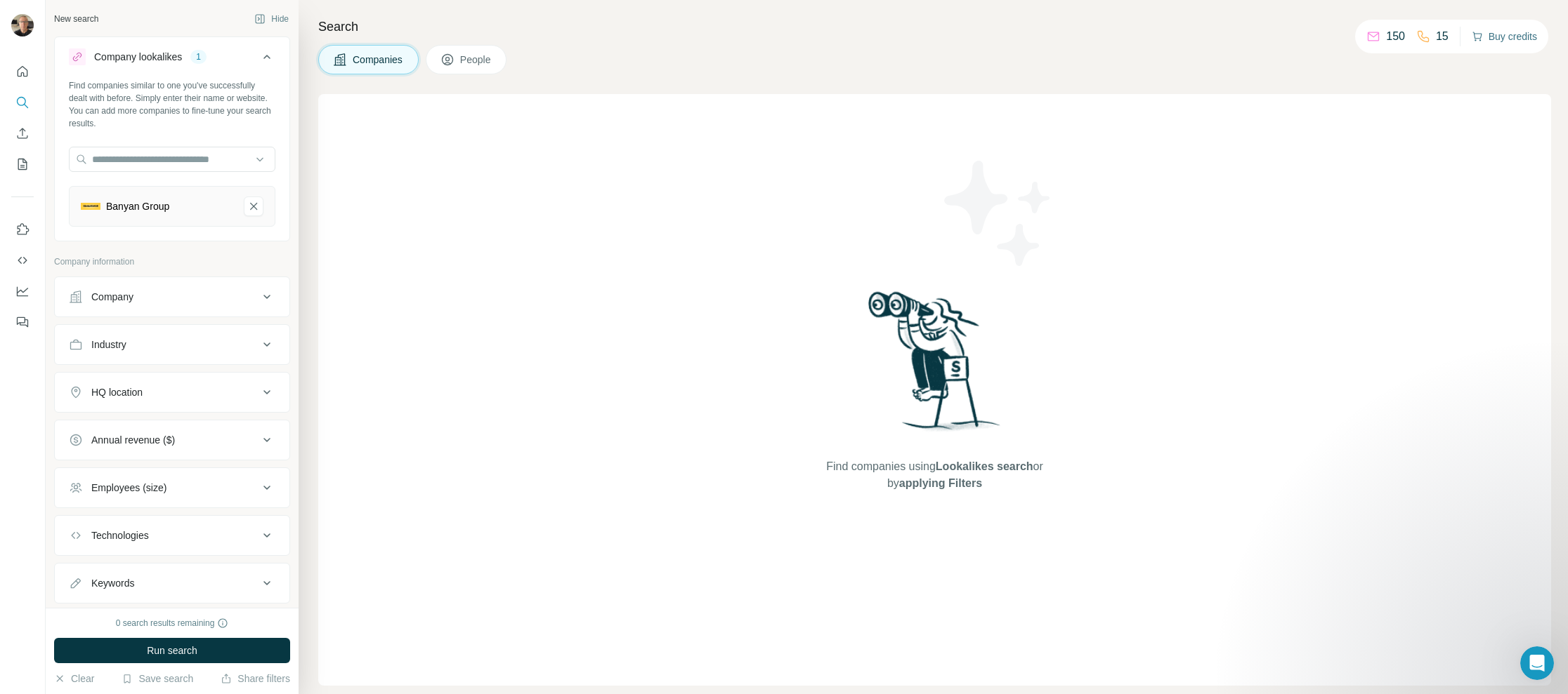
click at [1501, 32] on button "Buy credits" at bounding box center [1504, 36] width 66 height 20
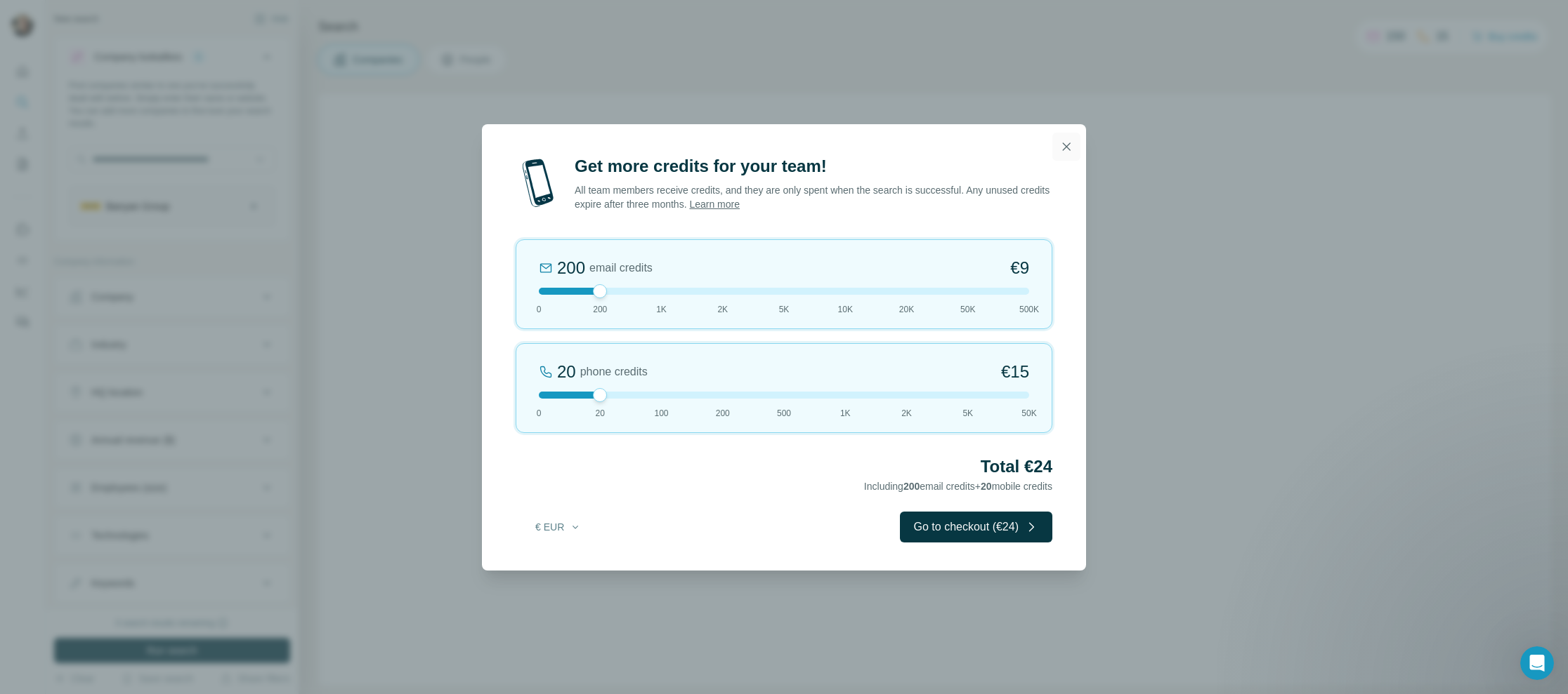
click at [1070, 142] on icon "button" at bounding box center [1066, 147] width 14 height 14
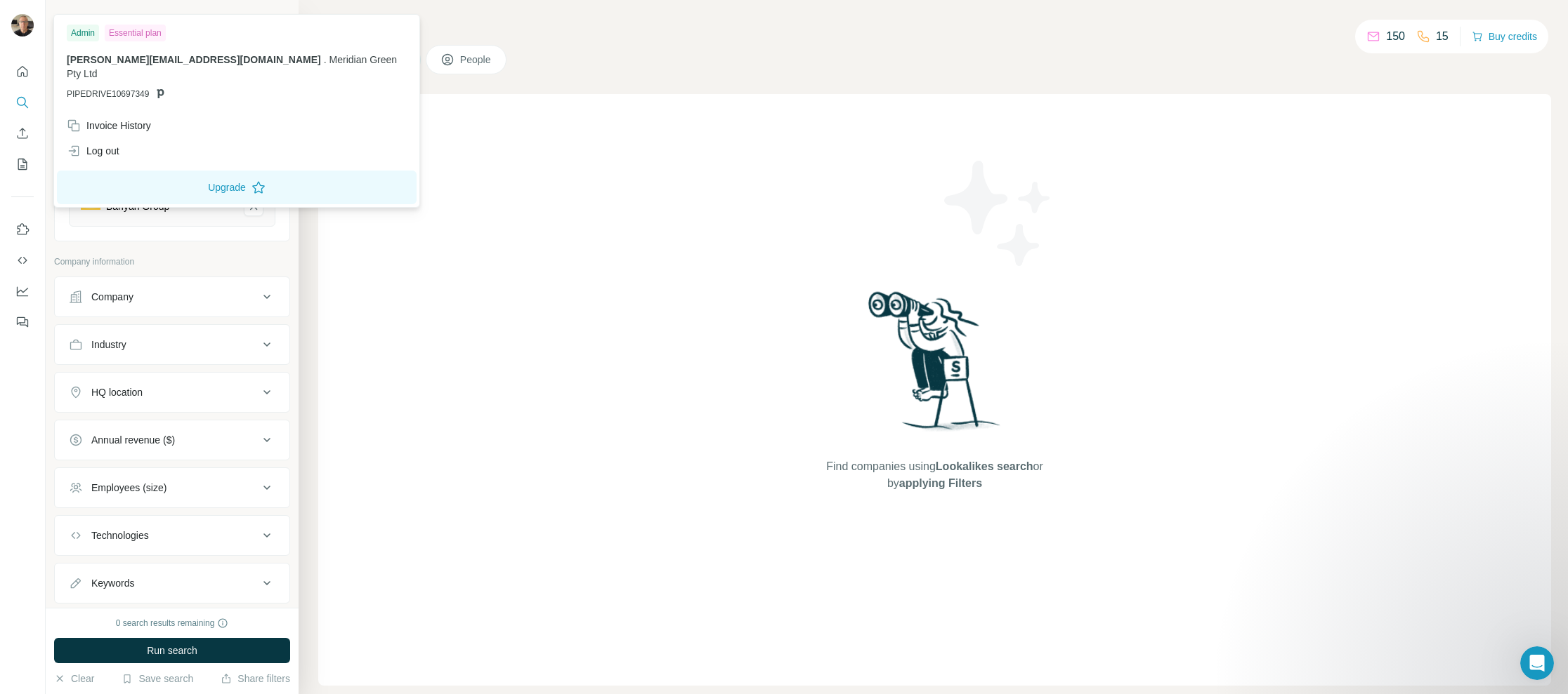
click at [32, 21] on img at bounding box center [22, 26] width 22 height 22
click at [130, 30] on div "Essential plan" at bounding box center [135, 33] width 61 height 17
click at [196, 175] on button "Upgrade" at bounding box center [236, 187] width 359 height 34
click at [23, 98] on icon "Search" at bounding box center [22, 102] width 14 height 14
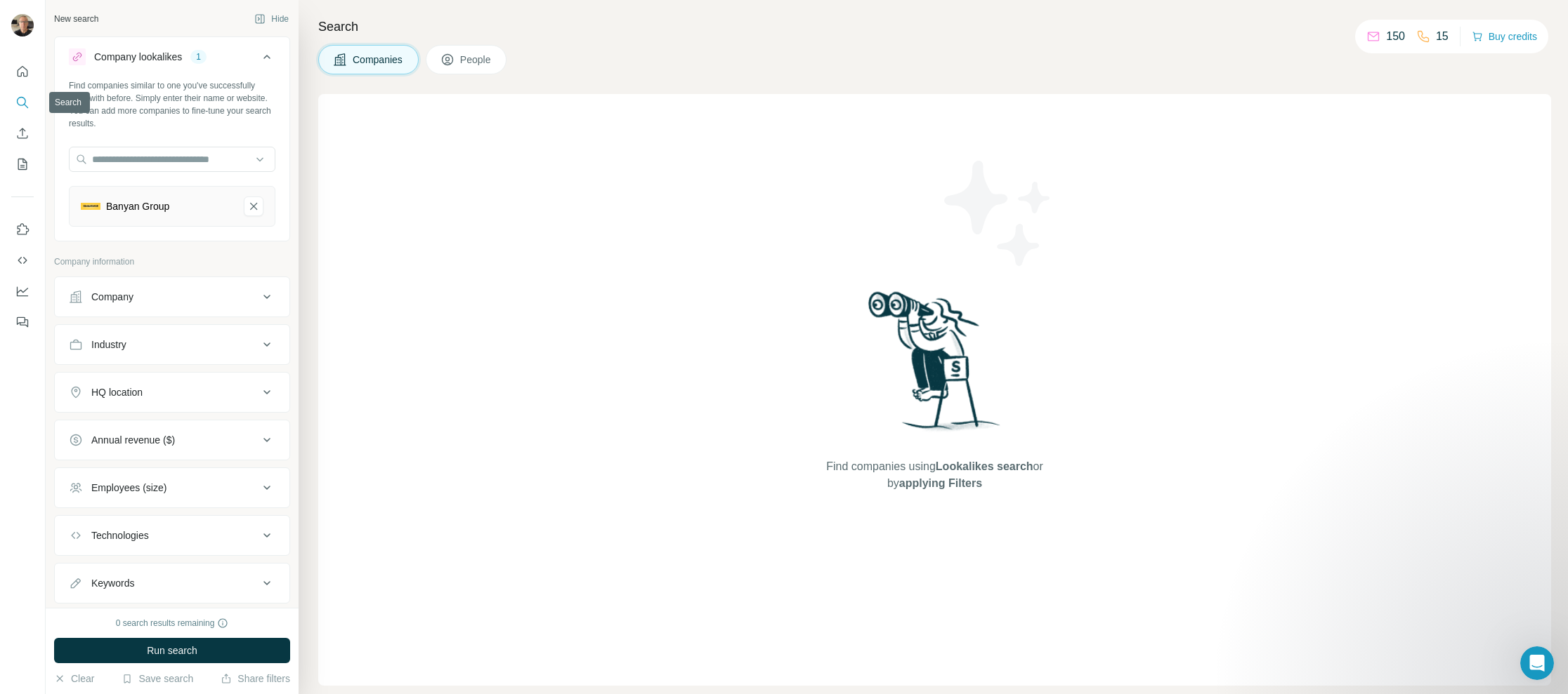
click at [23, 98] on icon "Search" at bounding box center [22, 102] width 14 height 14
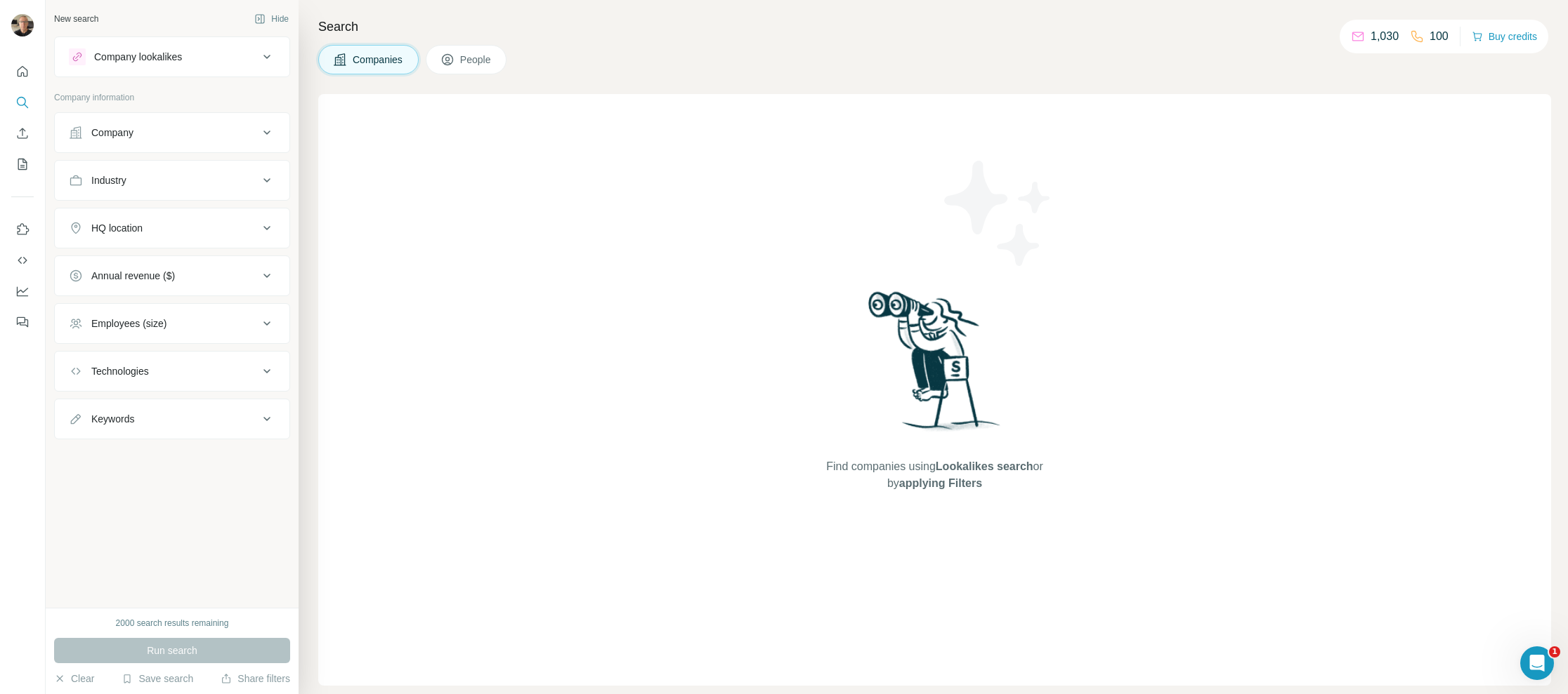
click at [267, 134] on icon at bounding box center [266, 132] width 17 height 17
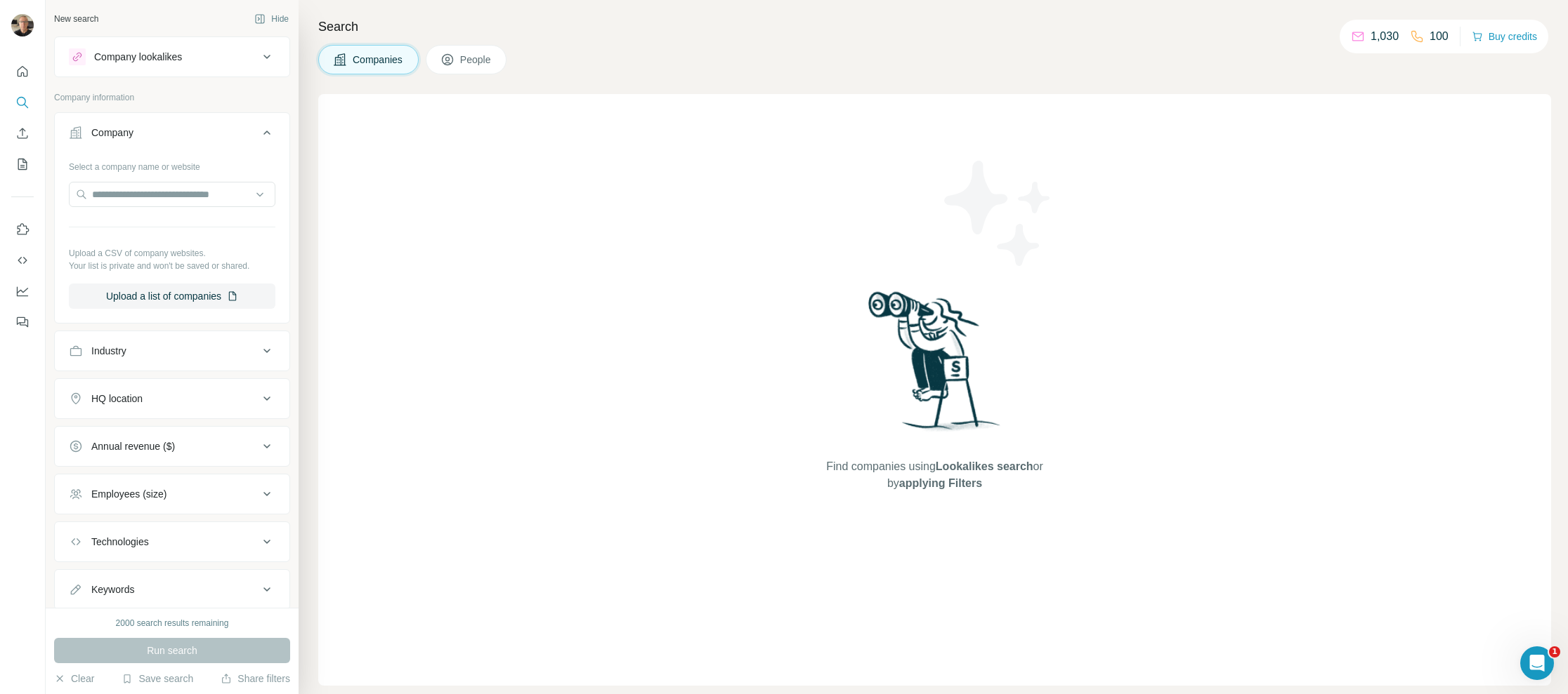
click at [186, 344] on div "Industry" at bounding box center [163, 351] width 190 height 14
click at [217, 385] on input at bounding box center [164, 385] width 174 height 15
click at [112, 439] on p "Agriculture" at bounding box center [103, 439] width 47 height 14
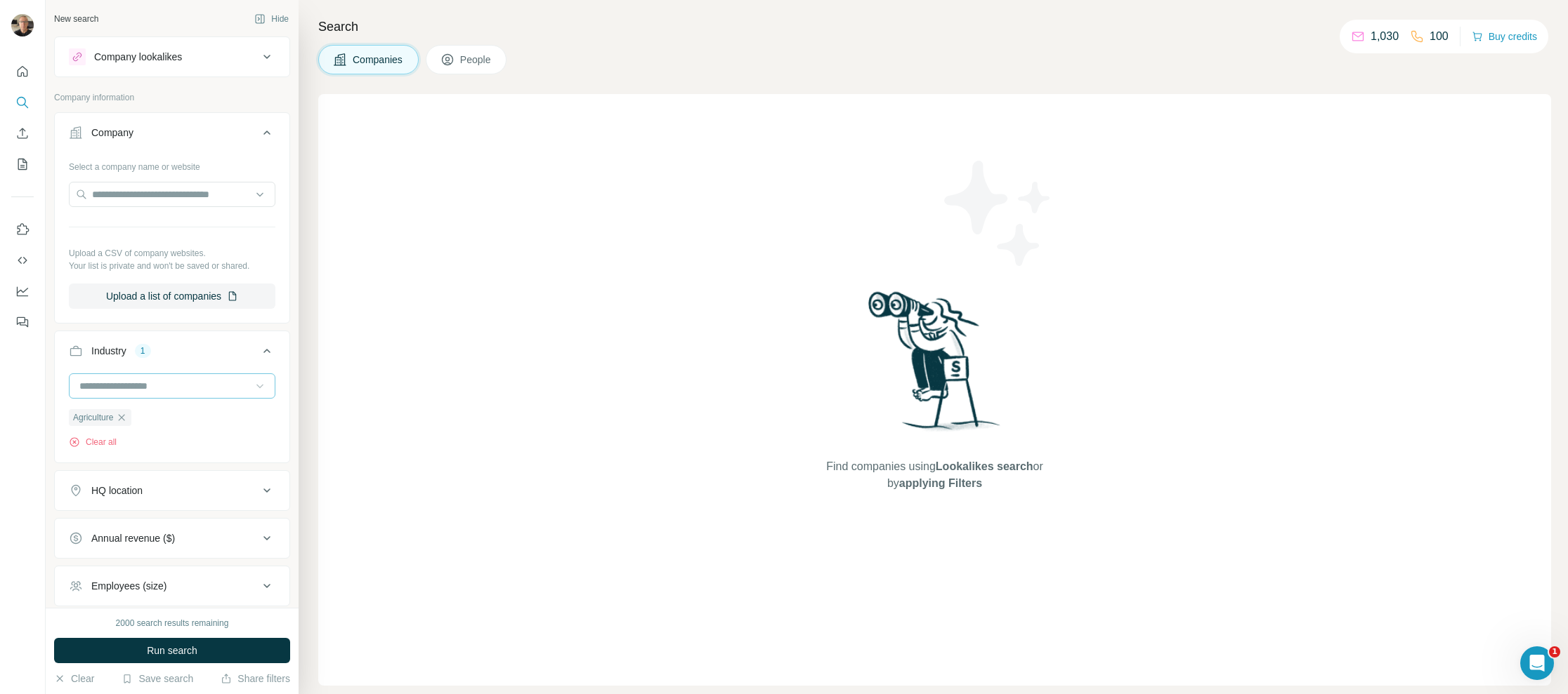
click at [253, 385] on icon at bounding box center [260, 386] width 14 height 14
click at [196, 350] on div "Industry 1" at bounding box center [163, 351] width 190 height 14
click at [258, 349] on icon at bounding box center [266, 350] width 17 height 17
click at [124, 417] on icon "button" at bounding box center [122, 417] width 6 height 6
click at [253, 381] on icon at bounding box center [260, 386] width 14 height 14
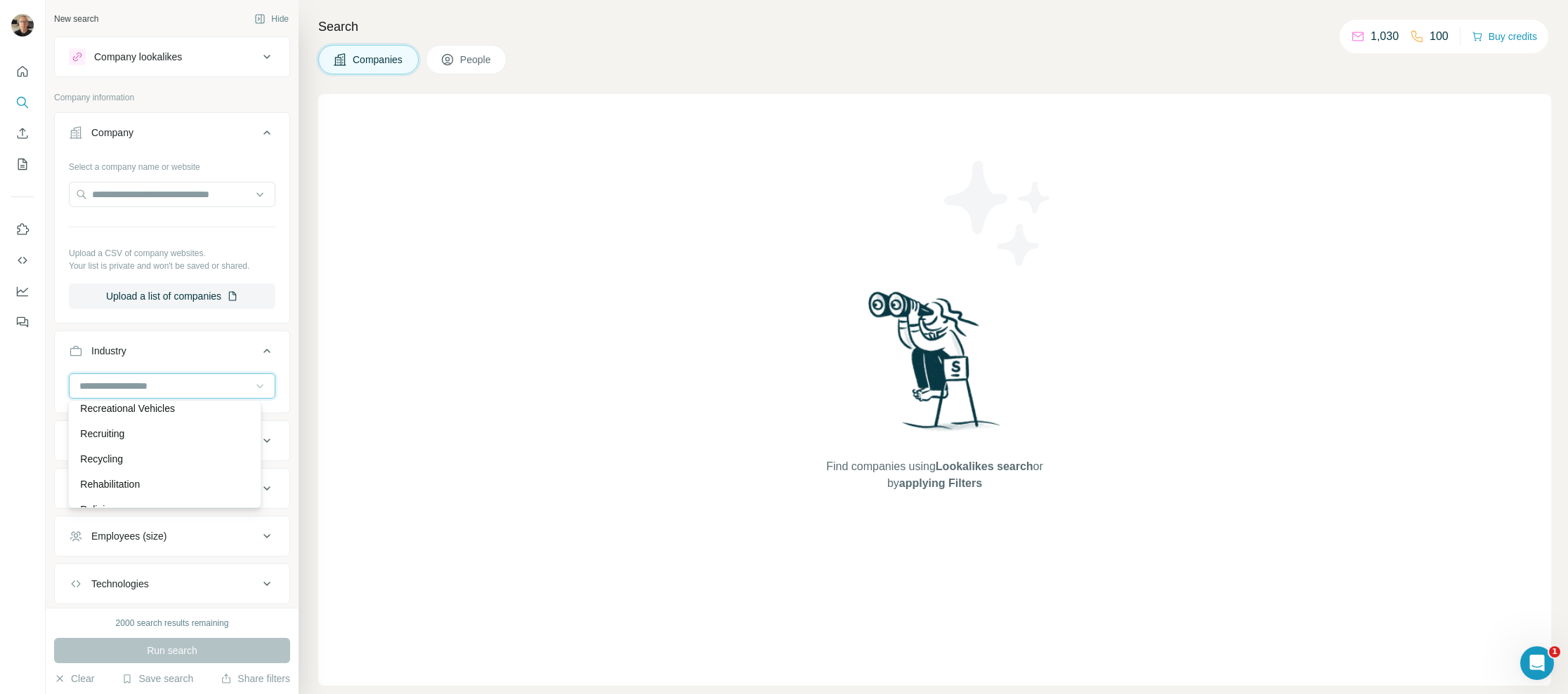
scroll to position [12050, 0]
click at [157, 390] on p "Renewable Energy" at bounding box center [122, 384] width 83 height 14
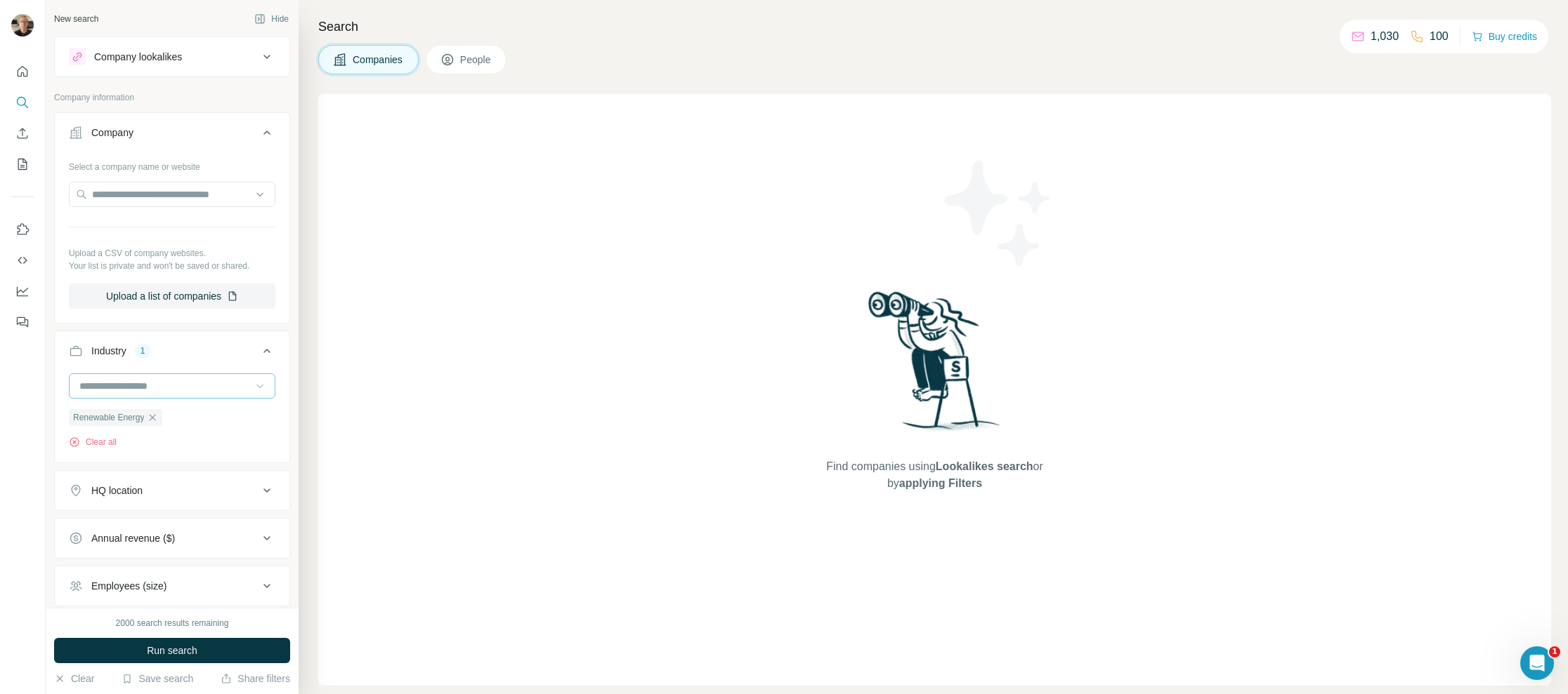
click at [233, 489] on div "HQ location" at bounding box center [163, 491] width 190 height 14
click at [206, 527] on input "text" at bounding box center [172, 526] width 206 height 26
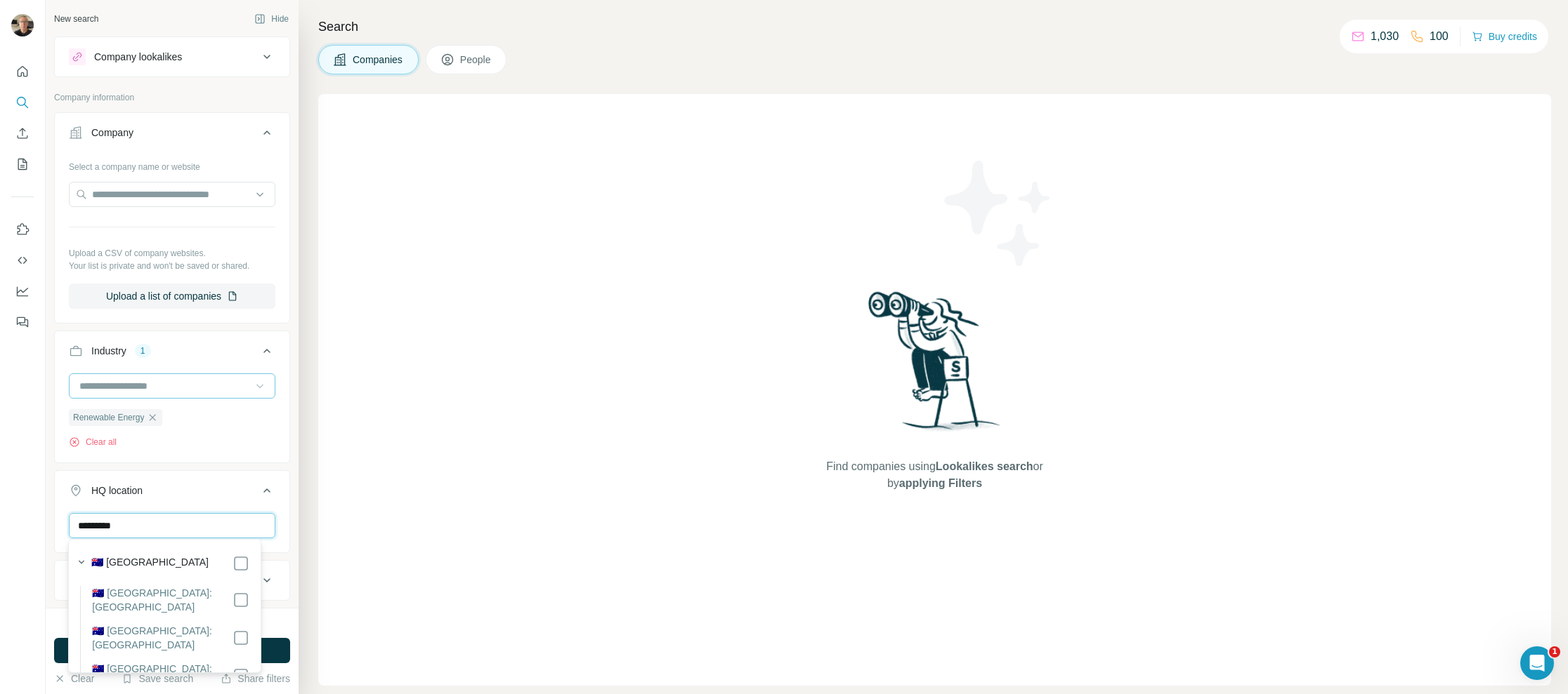
type input "*********"
click at [258, 484] on icon at bounding box center [266, 490] width 17 height 17
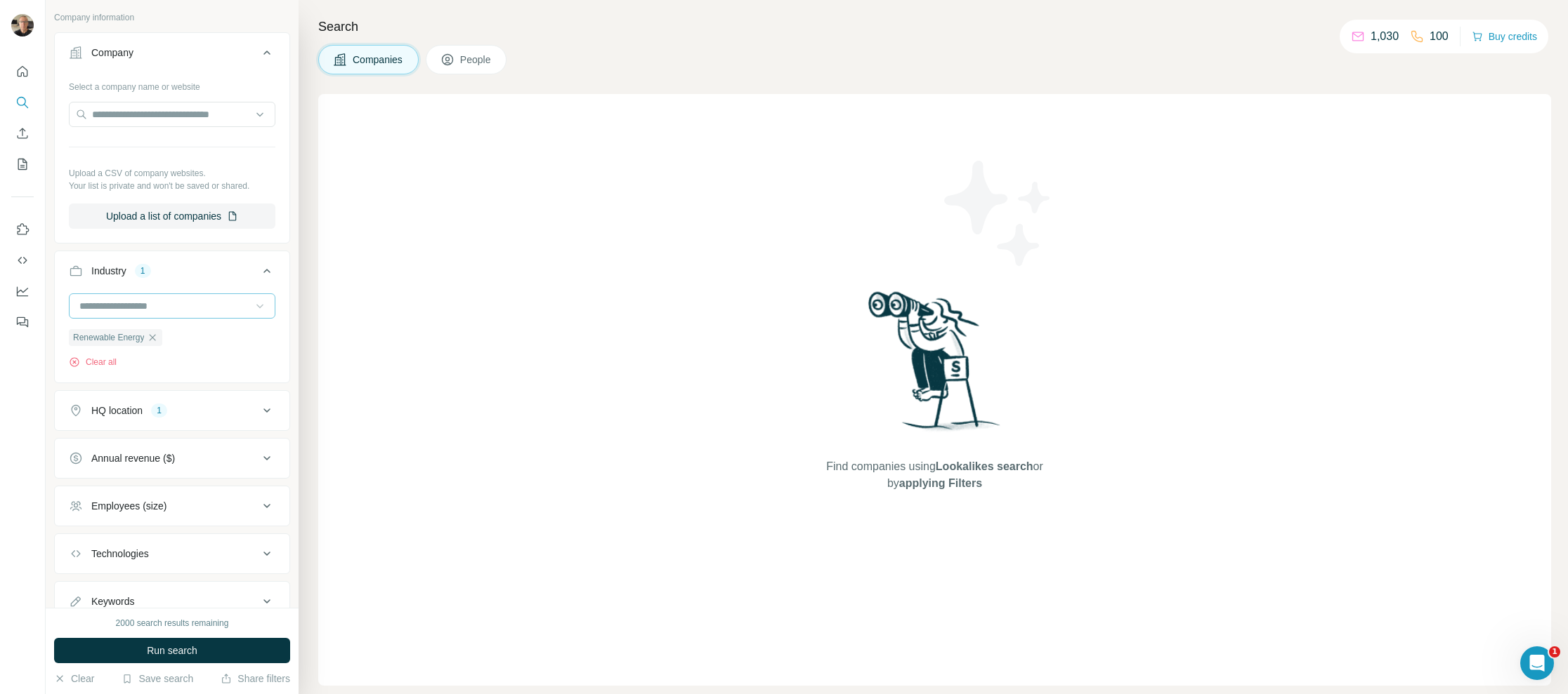
scroll to position [78, 0]
click at [258, 457] on icon at bounding box center [266, 459] width 17 height 17
click at [78, 565] on icon at bounding box center [77, 568] width 17 height 17
drag, startPoint x: 77, startPoint y: 590, endPoint x: 186, endPoint y: 574, distance: 110.2
click at [77, 591] on icon at bounding box center [77, 594] width 17 height 17
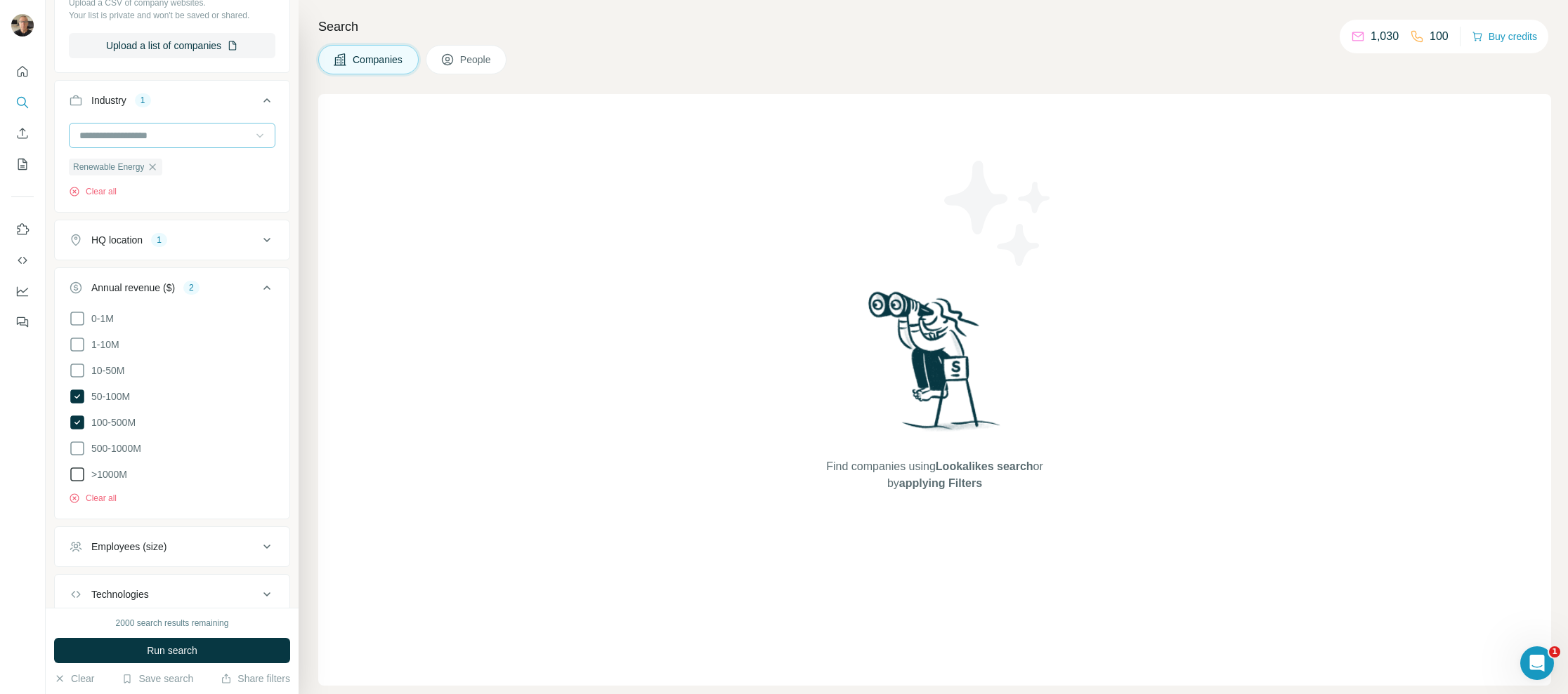
scroll to position [251, 0]
drag, startPoint x: 78, startPoint y: 444, endPoint x: 82, endPoint y: 463, distance: 19.4
click at [78, 445] on icon at bounding box center [77, 448] width 17 height 17
click at [81, 467] on icon at bounding box center [77, 473] width 17 height 17
click at [263, 285] on icon at bounding box center [266, 286] width 7 height 4
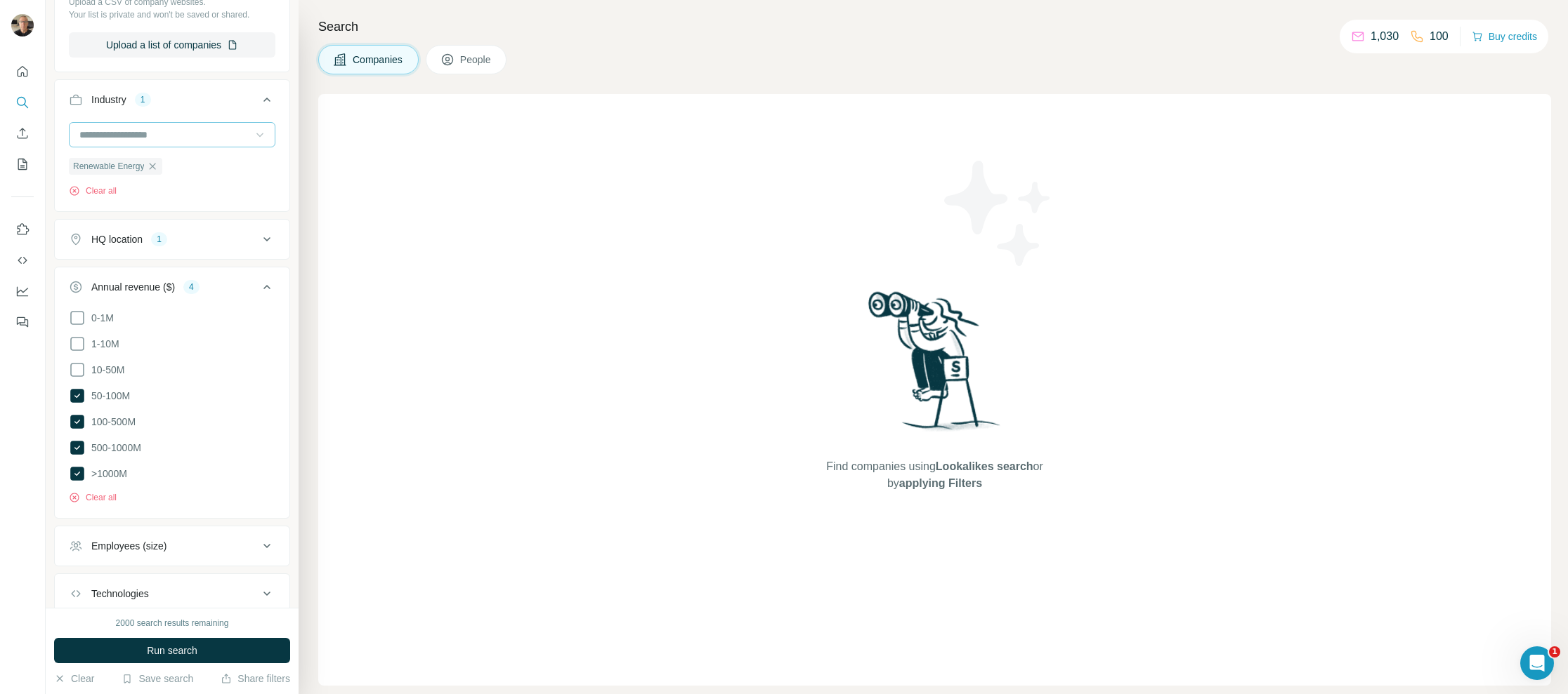
scroll to position [130, 0]
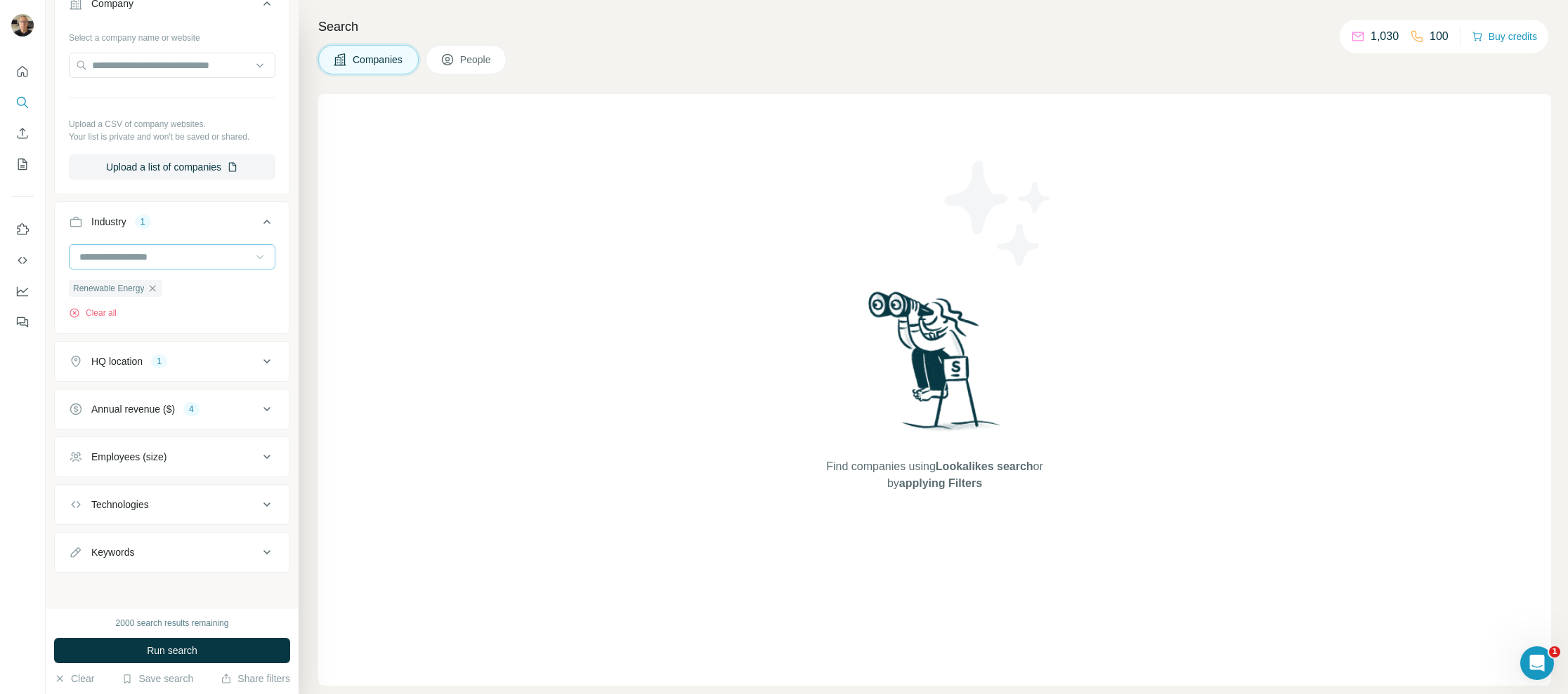
click at [258, 453] on icon at bounding box center [266, 457] width 17 height 17
click at [80, 560] on icon at bounding box center [77, 565] width 17 height 17
drag, startPoint x: 78, startPoint y: 591, endPoint x: 139, endPoint y: 566, distance: 65.9
click at [78, 591] on icon at bounding box center [77, 592] width 17 height 17
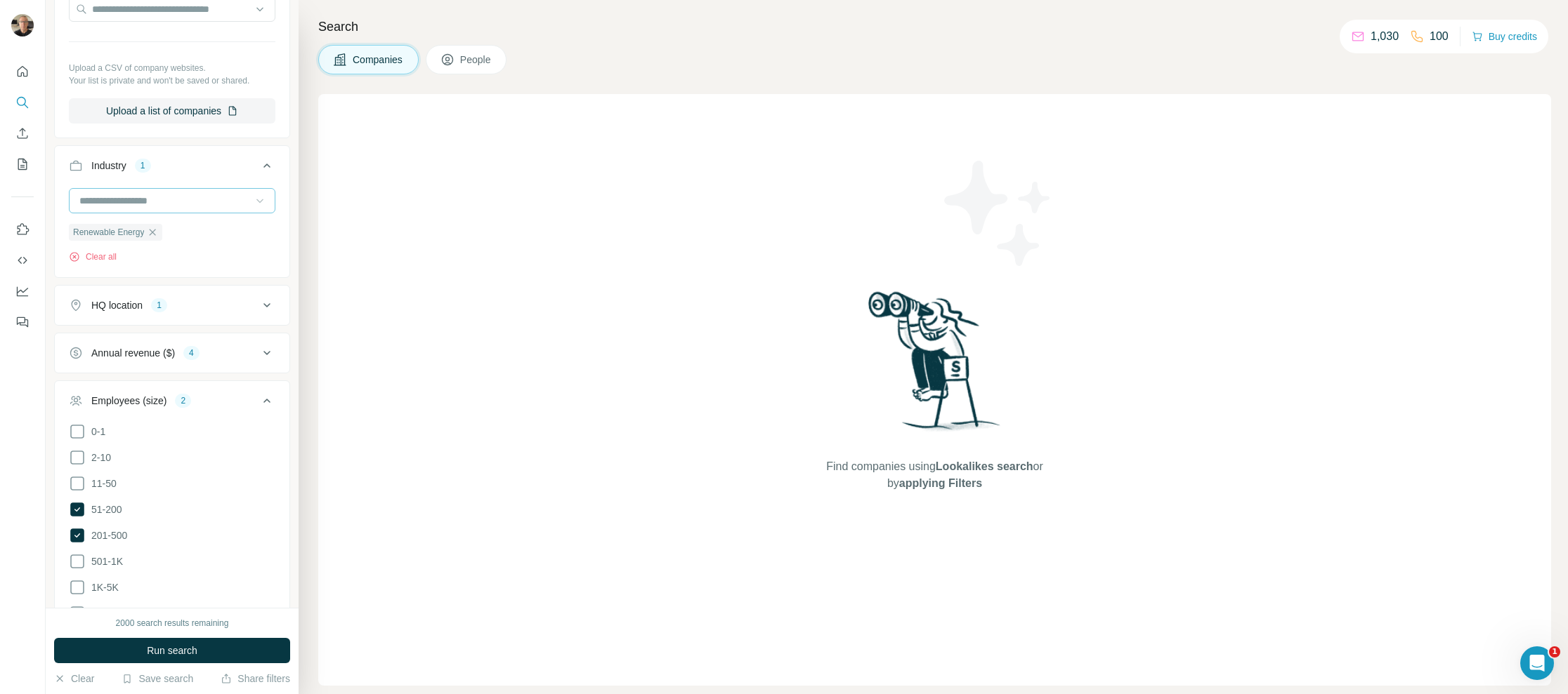
scroll to position [233, 0]
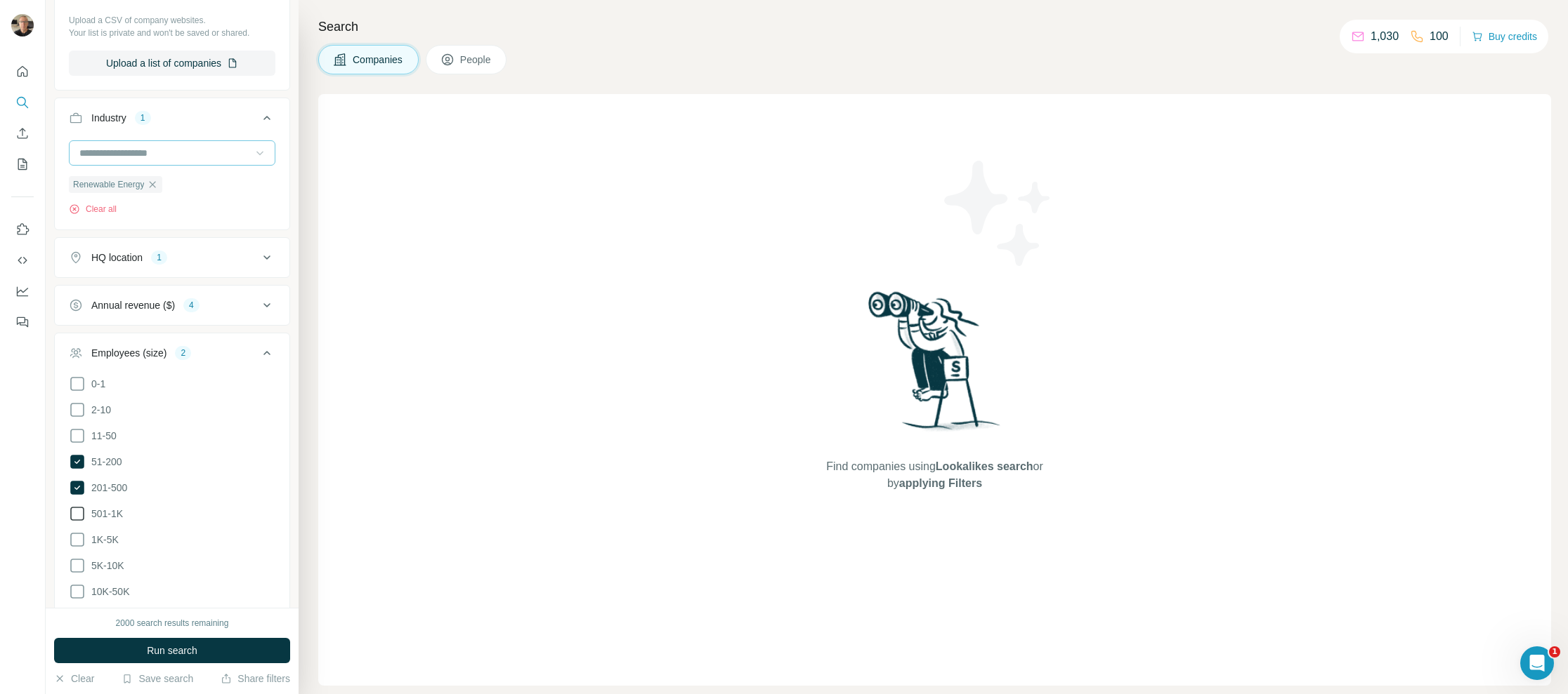
click at [84, 506] on icon at bounding box center [77, 513] width 17 height 17
click at [78, 539] on icon at bounding box center [77, 540] width 17 height 17
click at [76, 557] on icon at bounding box center [77, 565] width 17 height 17
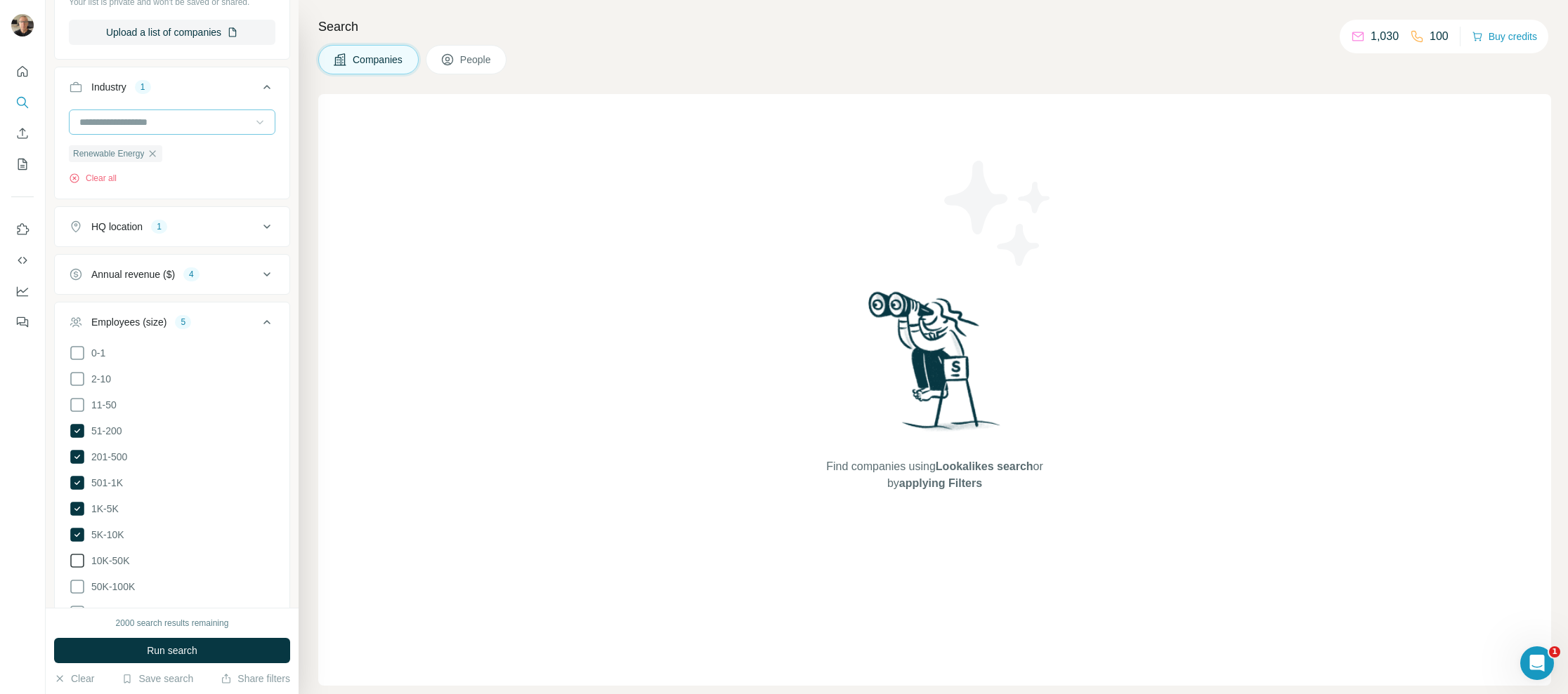
scroll to position [267, 0]
click at [79, 556] on icon at bounding box center [77, 557] width 17 height 17
click at [80, 578] on icon at bounding box center [77, 584] width 17 height 17
click at [78, 607] on icon at bounding box center [77, 609] width 17 height 17
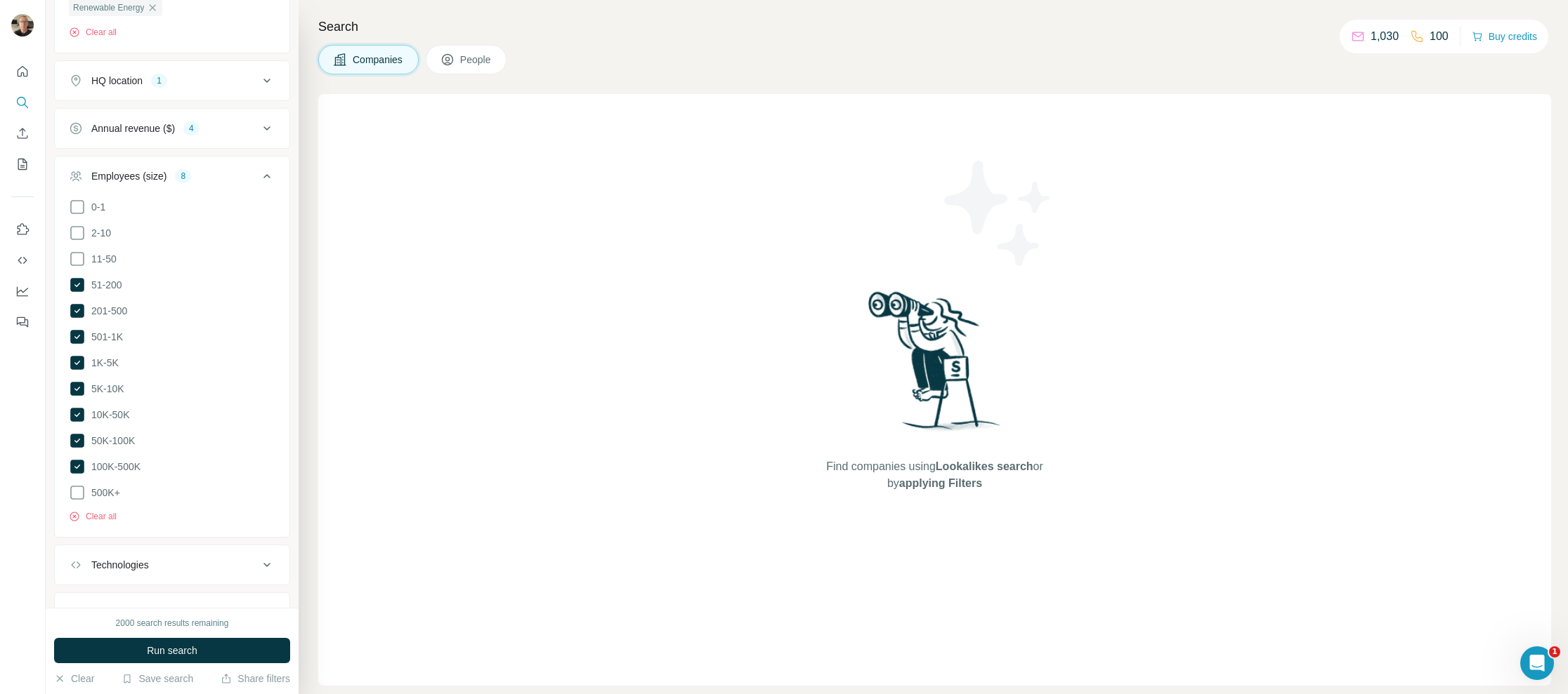
scroll to position [468, 0]
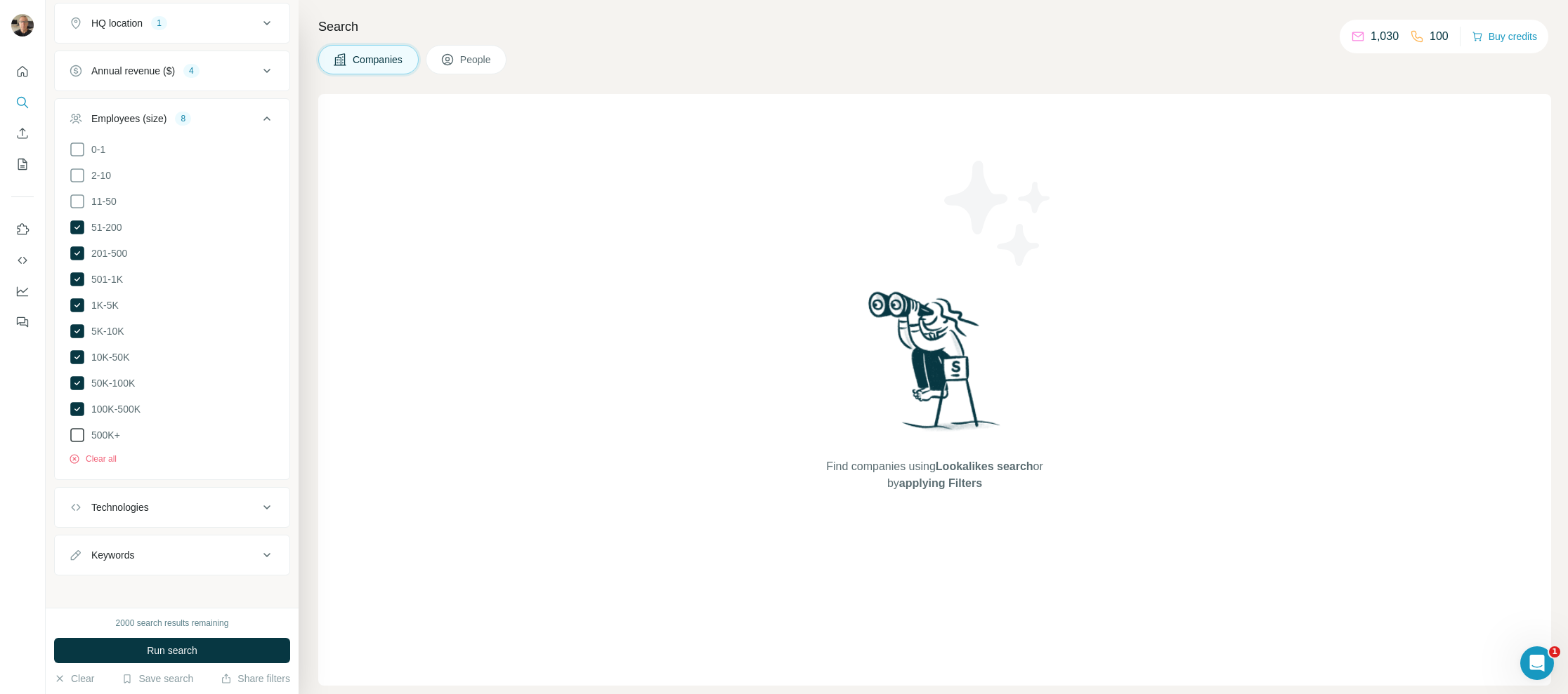
click at [78, 429] on icon at bounding box center [77, 435] width 17 height 17
click at [258, 503] on icon at bounding box center [266, 507] width 17 height 17
click at [258, 549] on icon at bounding box center [266, 555] width 17 height 17
click at [163, 585] on input "text" at bounding box center [158, 591] width 178 height 26
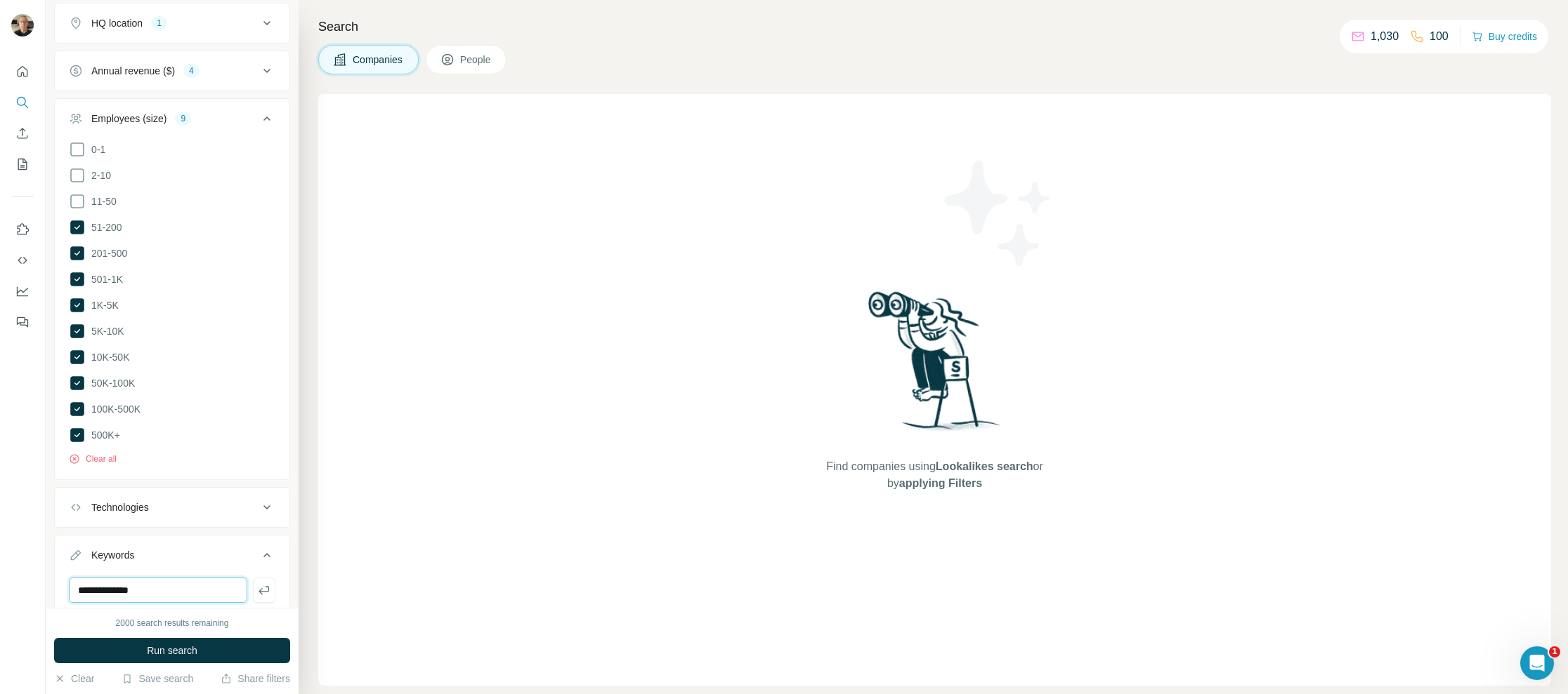
type input "**********"
click at [258, 549] on icon at bounding box center [266, 555] width 17 height 17
click at [258, 551] on icon at bounding box center [266, 555] width 17 height 17
click at [188, 578] on input "text" at bounding box center [158, 591] width 178 height 26
type input "**********"
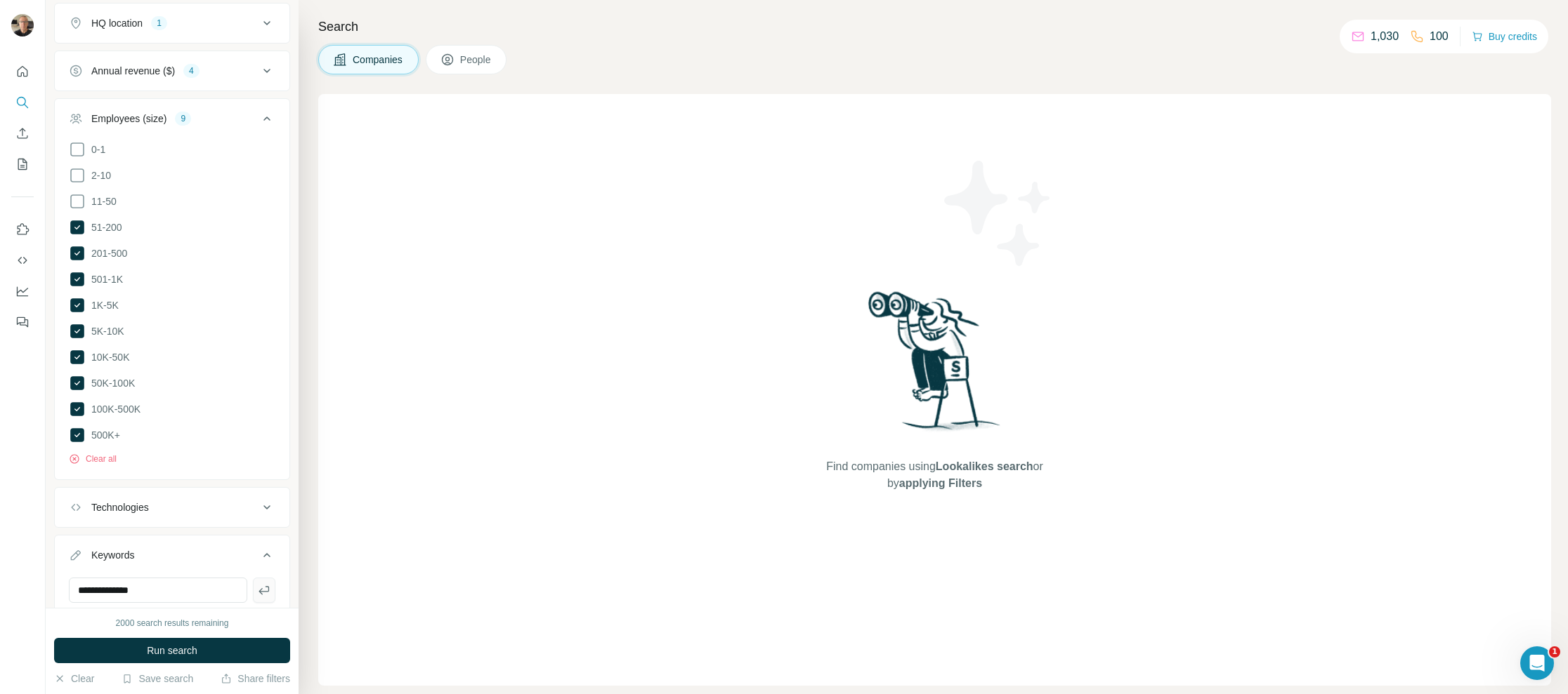
click at [257, 588] on icon "button" at bounding box center [264, 591] width 14 height 14
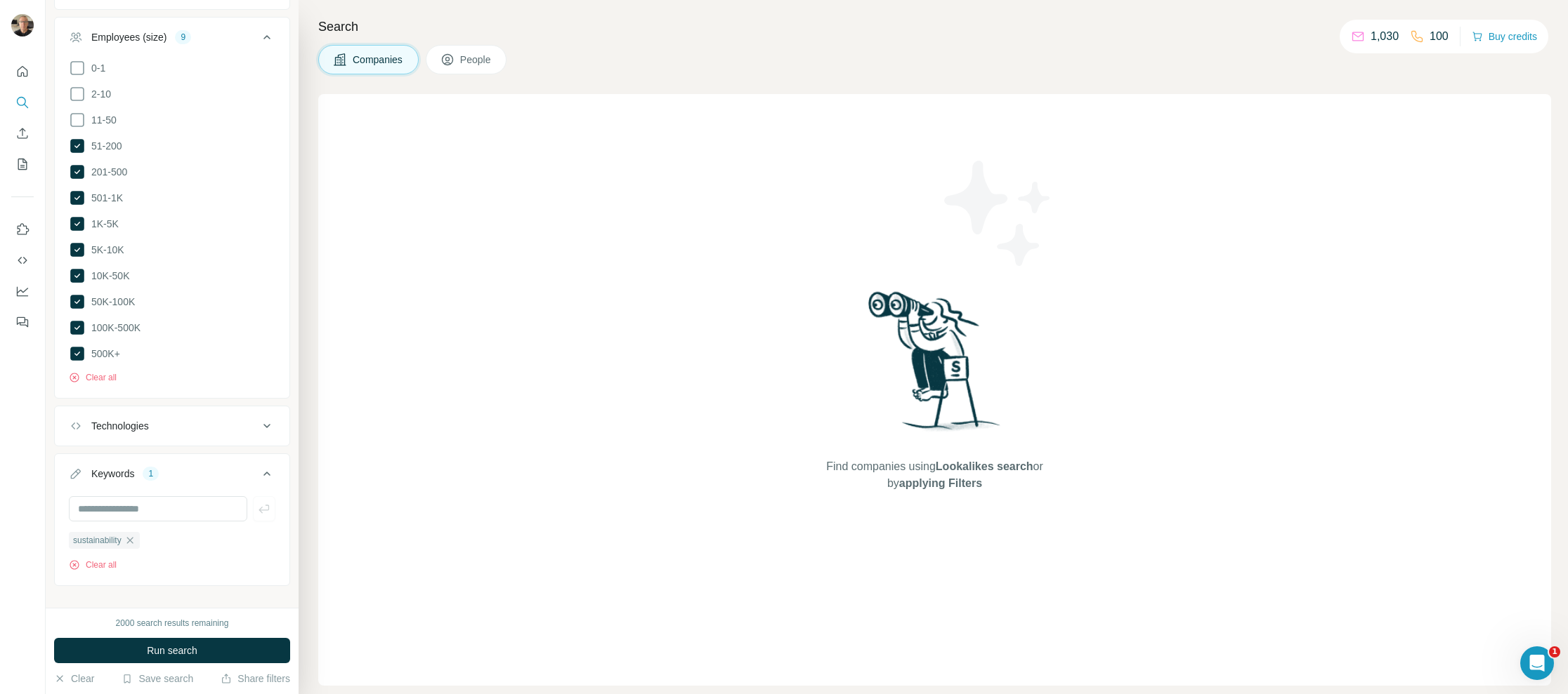
scroll to position [559, 0]
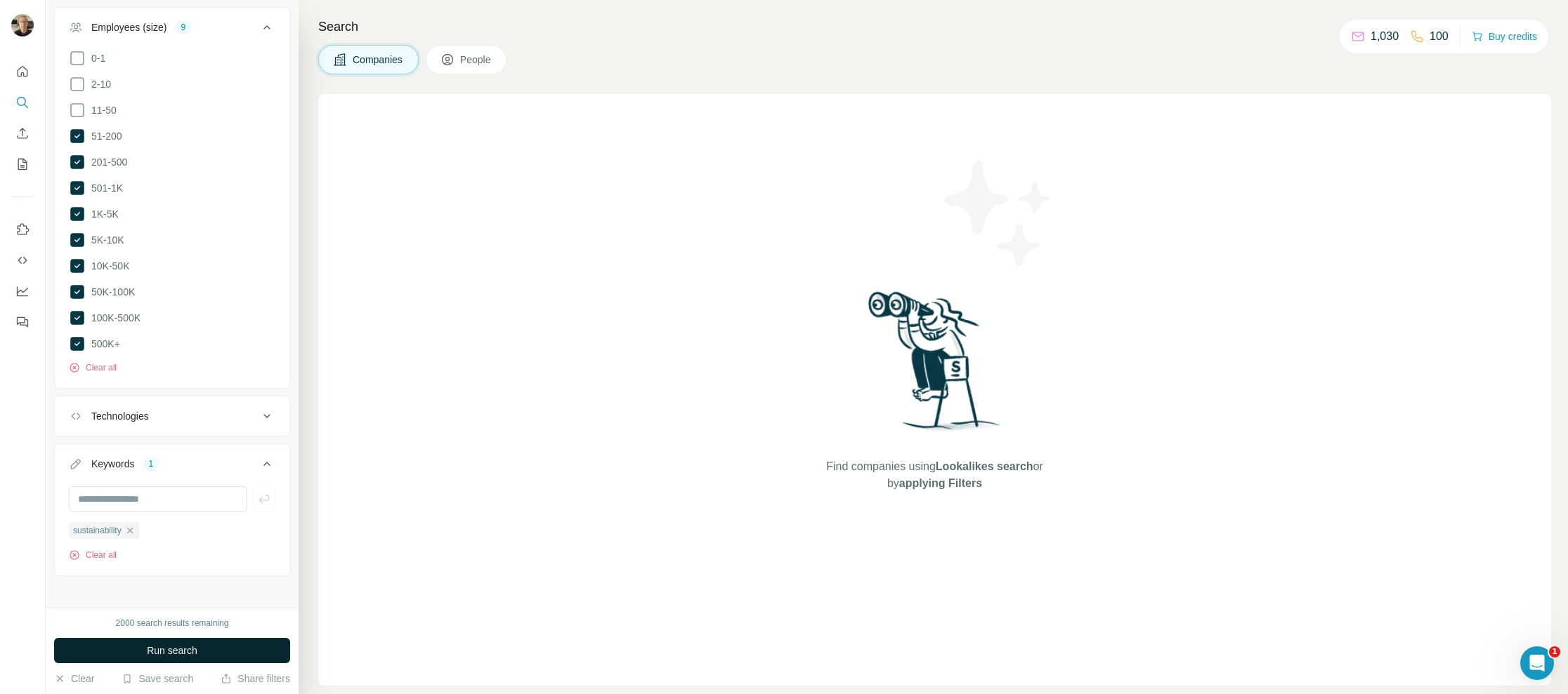
click at [164, 652] on span "Run search" at bounding box center [171, 651] width 50 height 14
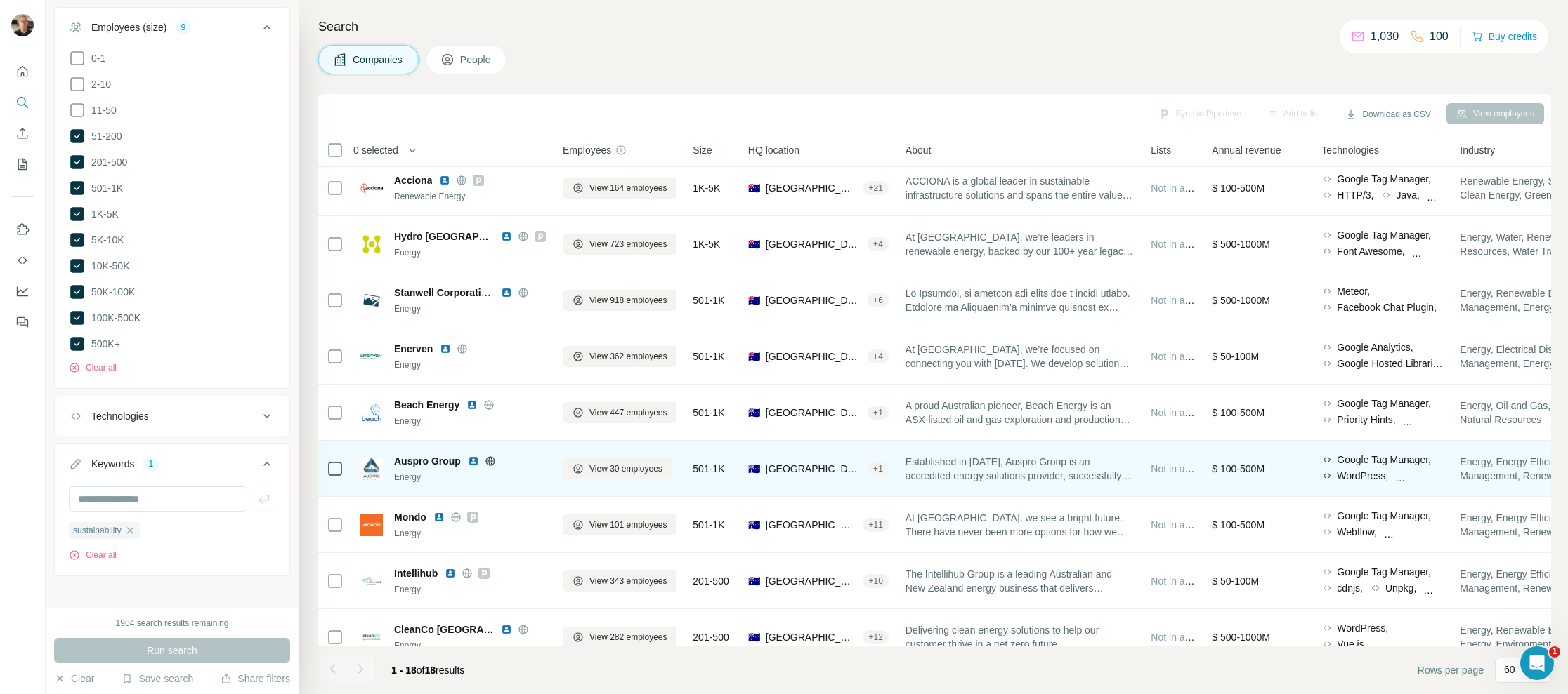
scroll to position [287, 0]
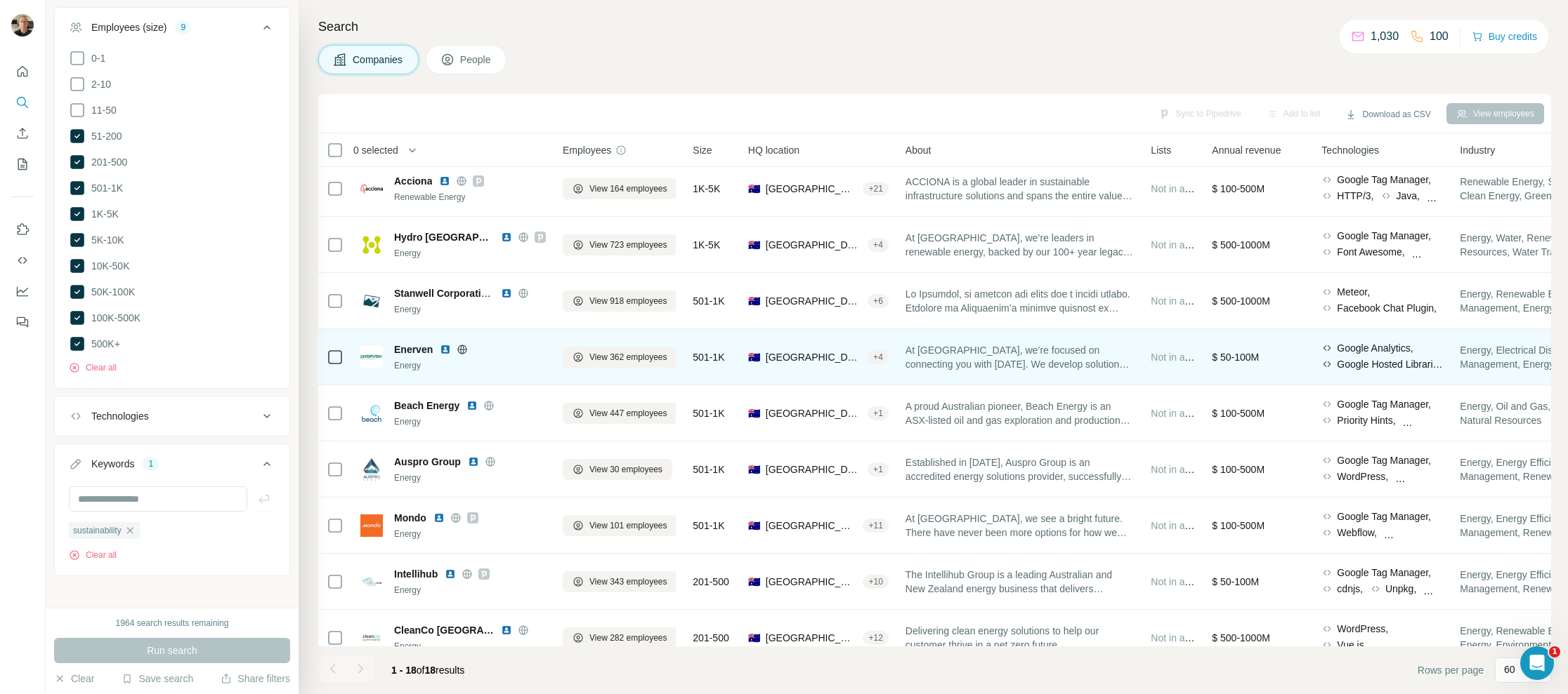
click at [461, 348] on icon at bounding box center [462, 349] width 3 height 9
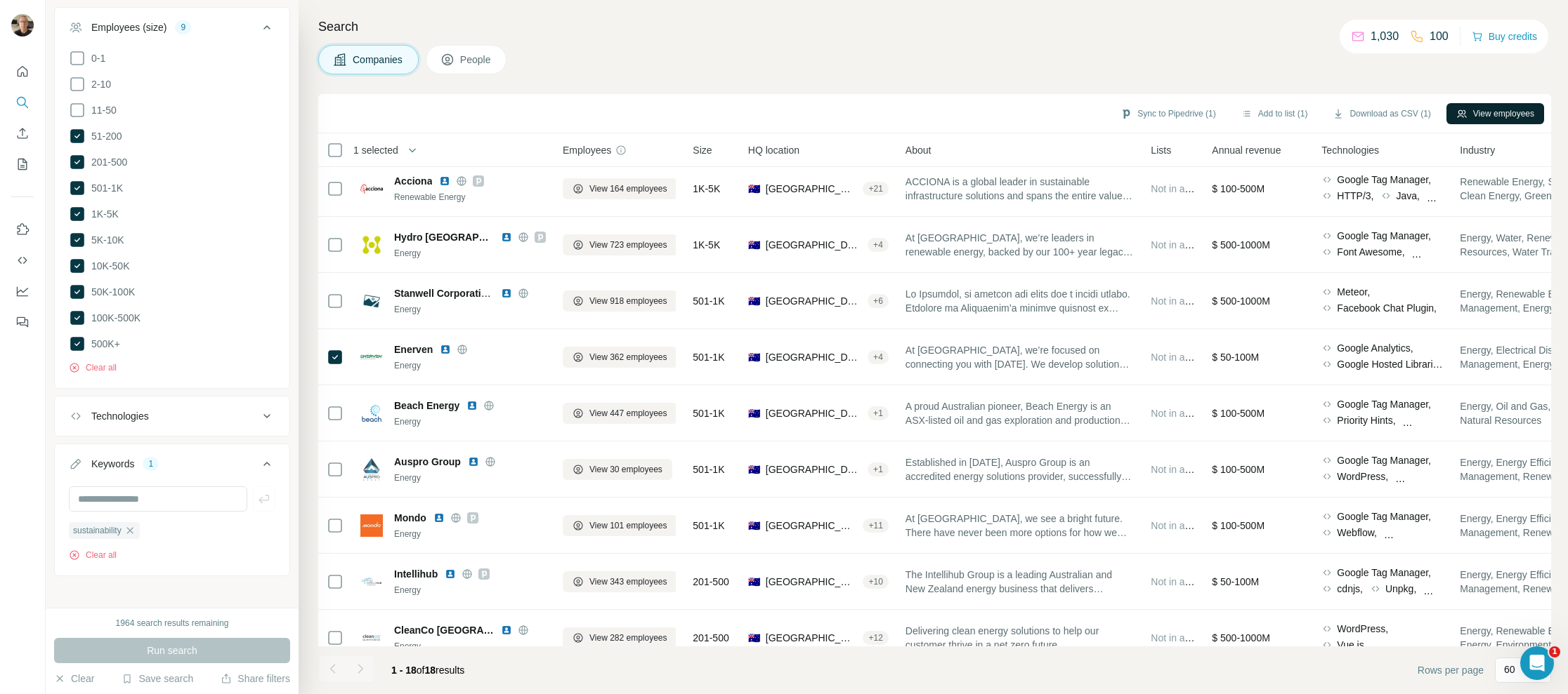
click at [1490, 111] on button "View employees" at bounding box center [1495, 114] width 98 height 21
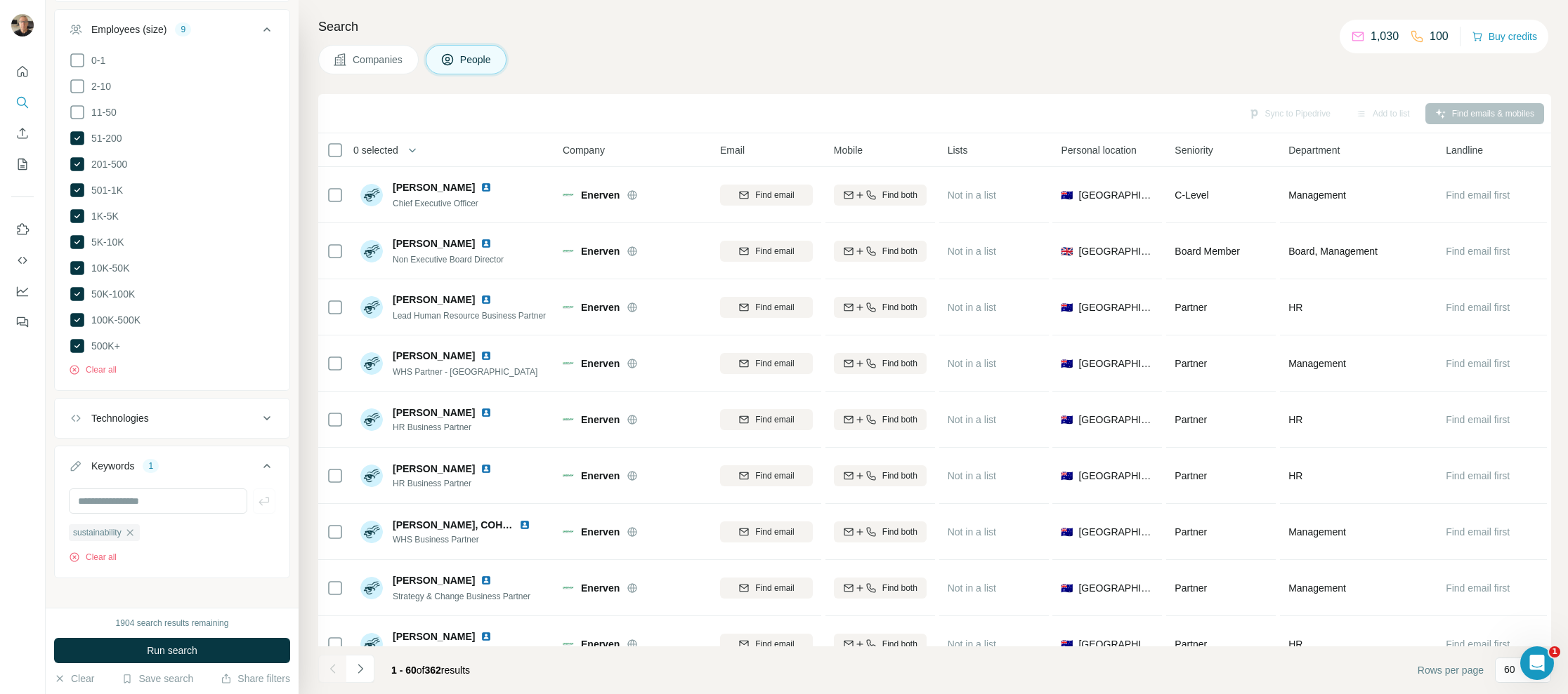
click at [1326, 149] on span "Department" at bounding box center [1314, 150] width 51 height 14
click at [1329, 147] on span "Department" at bounding box center [1314, 150] width 51 height 14
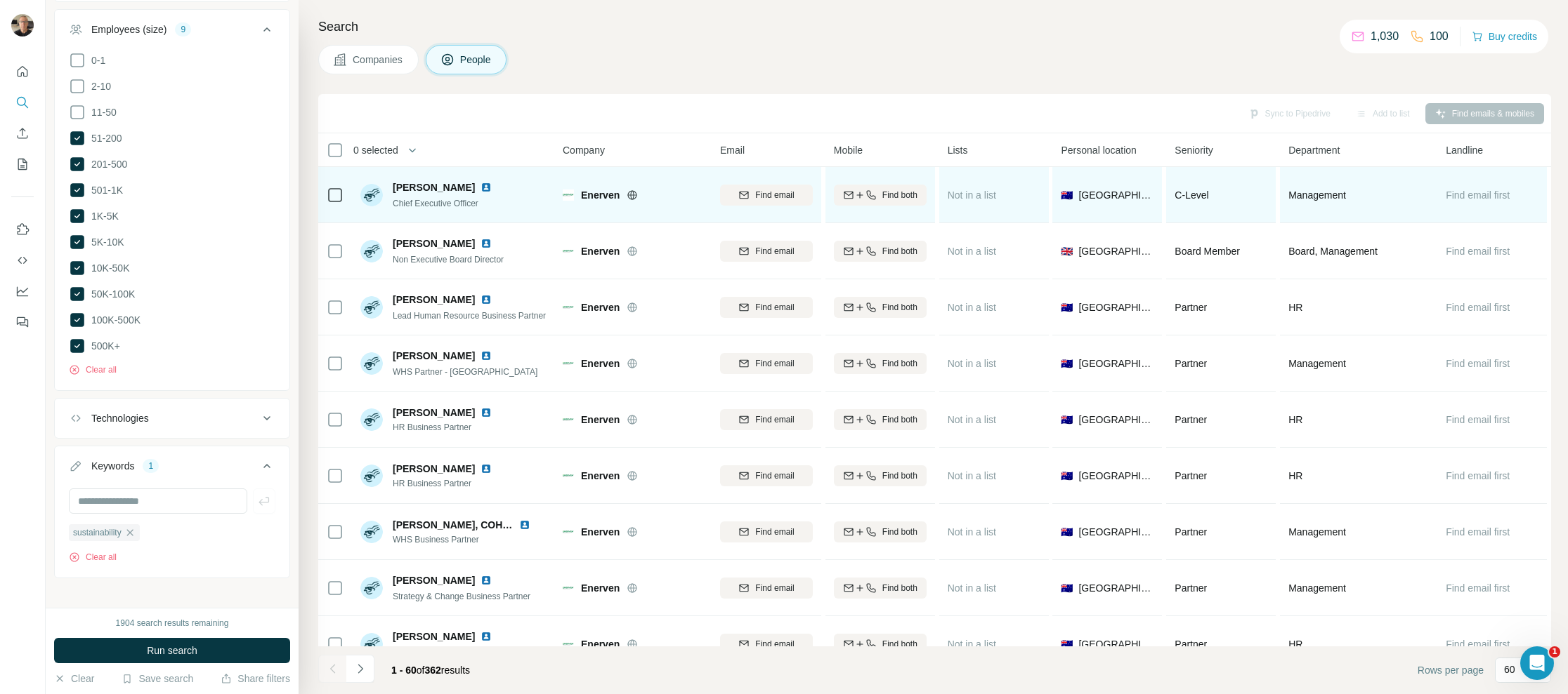
click at [633, 192] on icon at bounding box center [632, 194] width 3 height 9
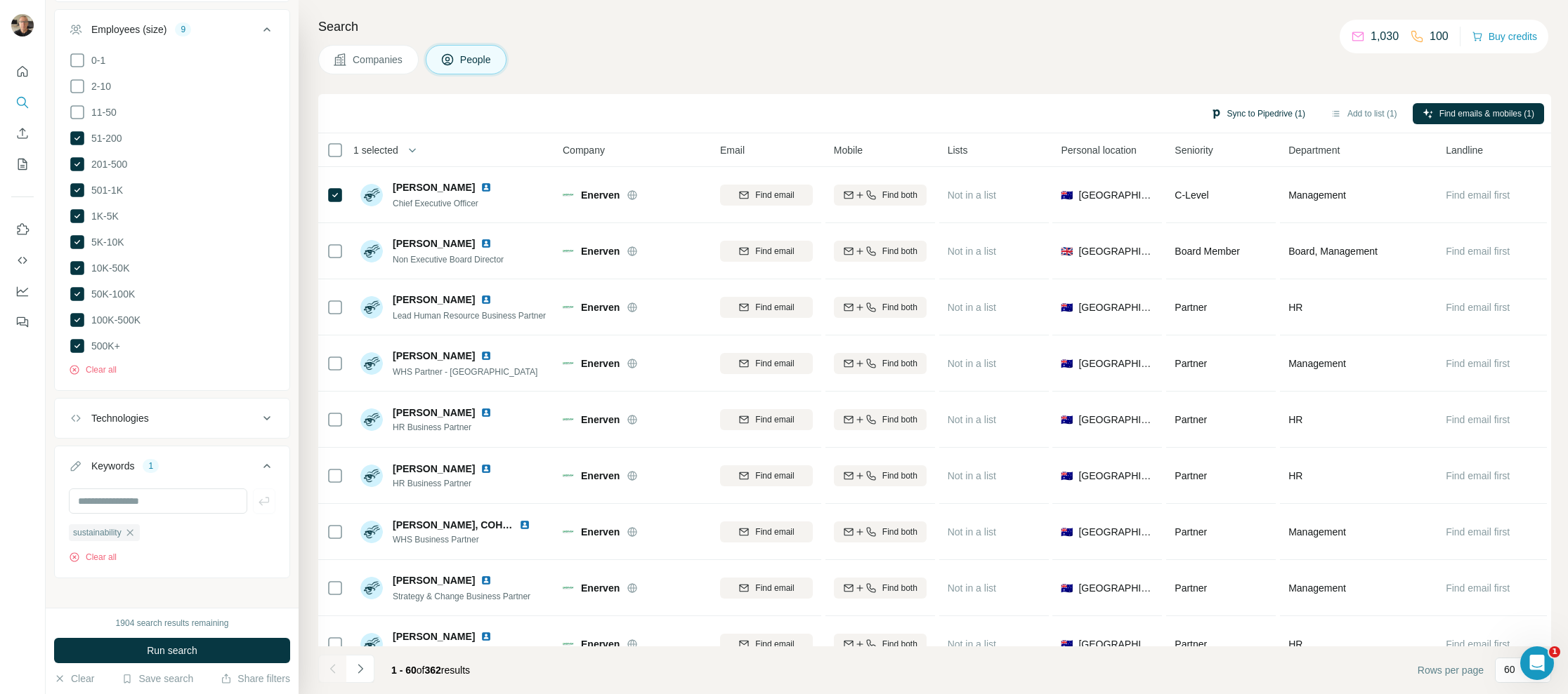
click at [1248, 111] on button "Sync to Pipedrive (1)" at bounding box center [1257, 114] width 114 height 21
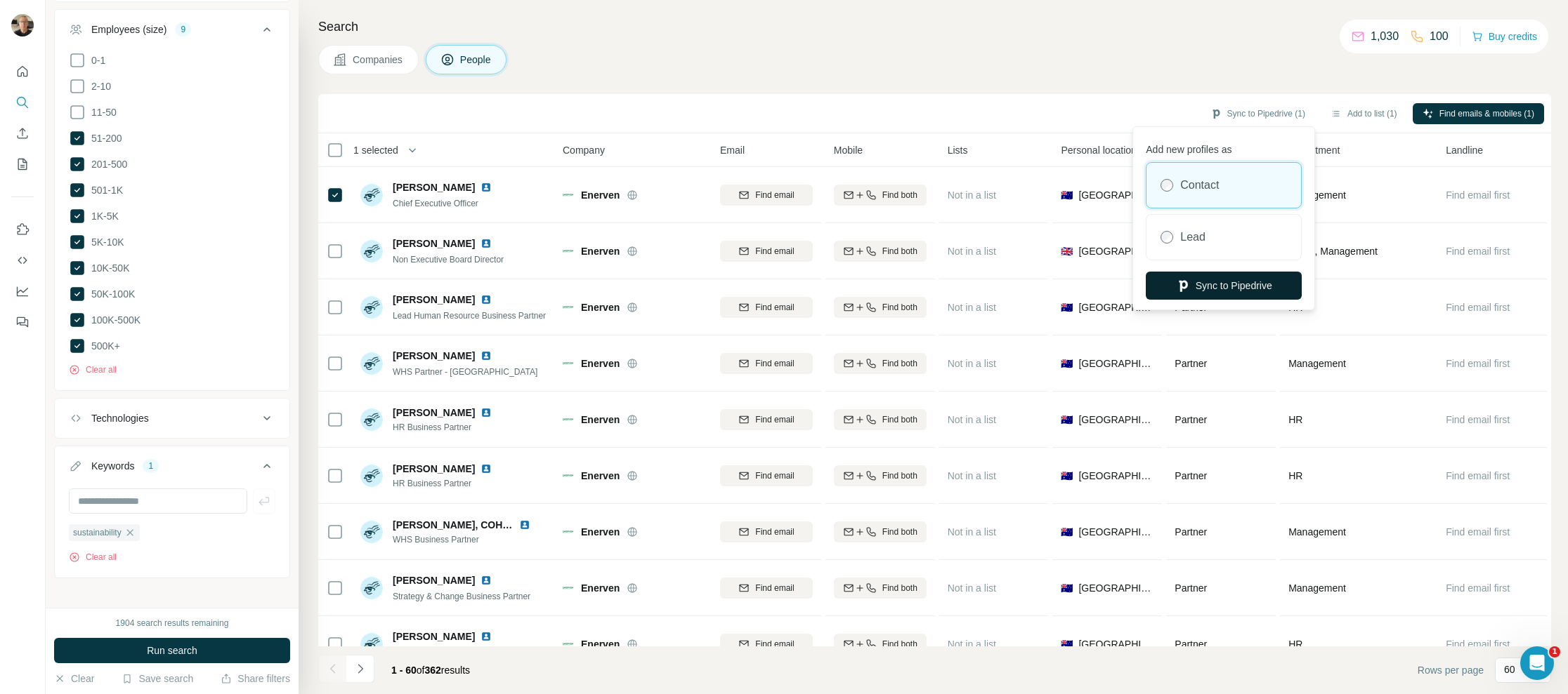
click at [1231, 283] on button "Sync to Pipedrive" at bounding box center [1223, 285] width 156 height 28
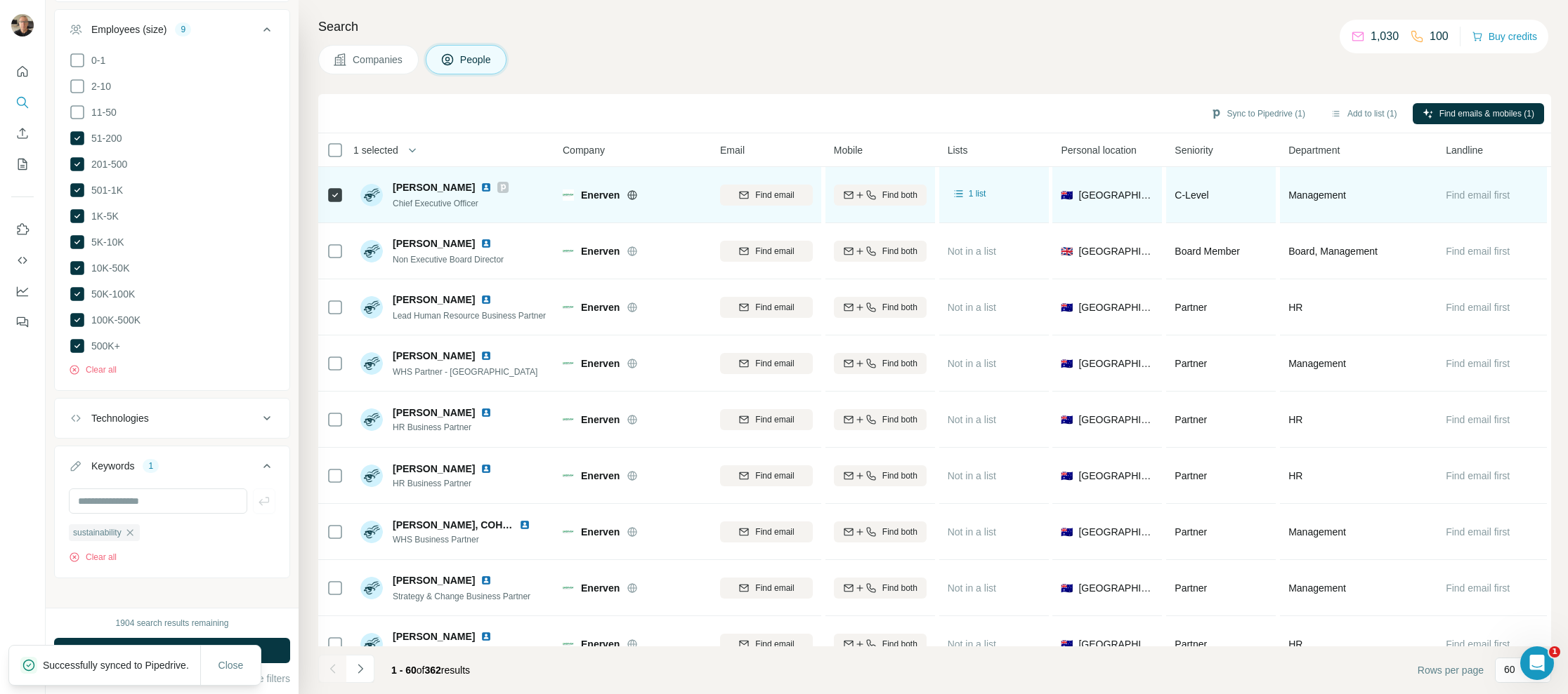
click at [1477, 190] on span "Find email first" at bounding box center [1478, 195] width 64 height 11
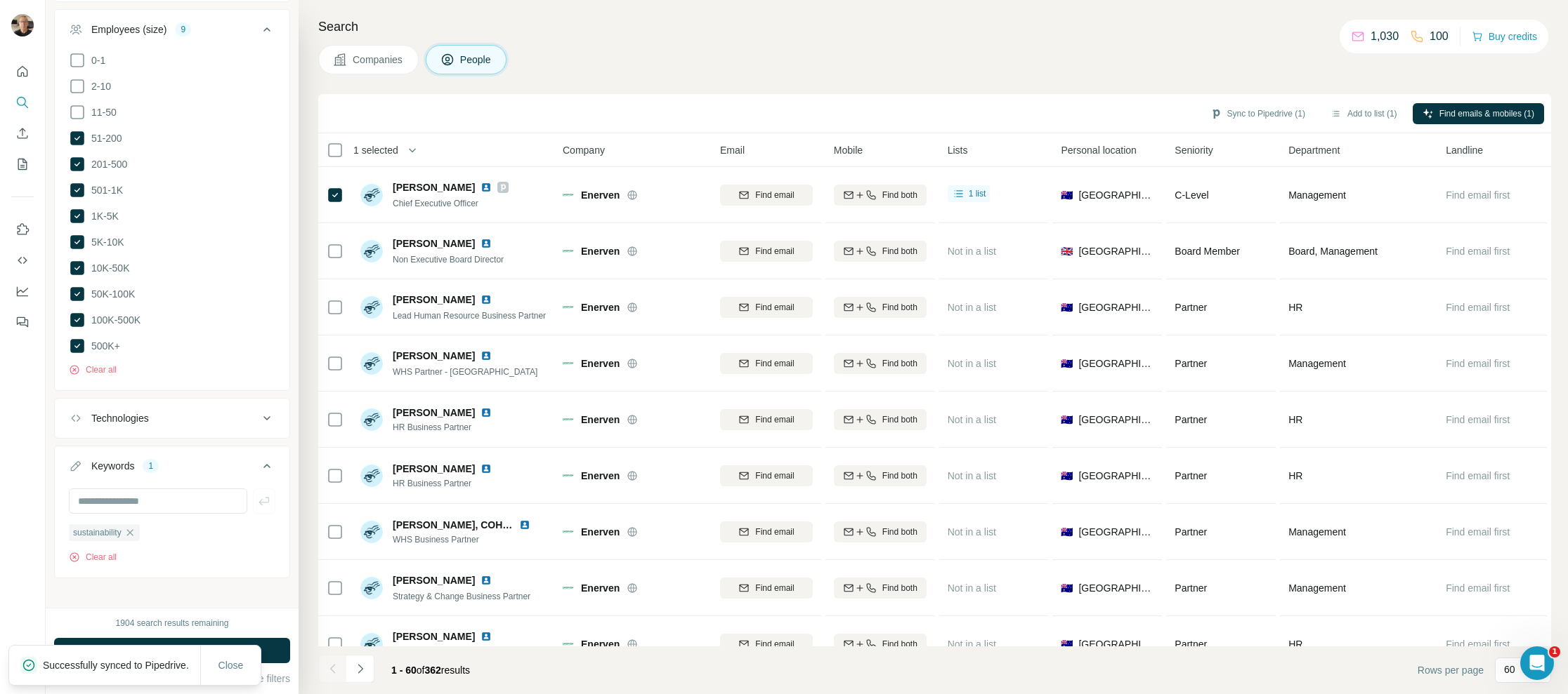
drag, startPoint x: 1473, startPoint y: 192, endPoint x: 1467, endPoint y: 134, distance: 58.3
click at [1472, 192] on span "Find email first" at bounding box center [1478, 195] width 64 height 11
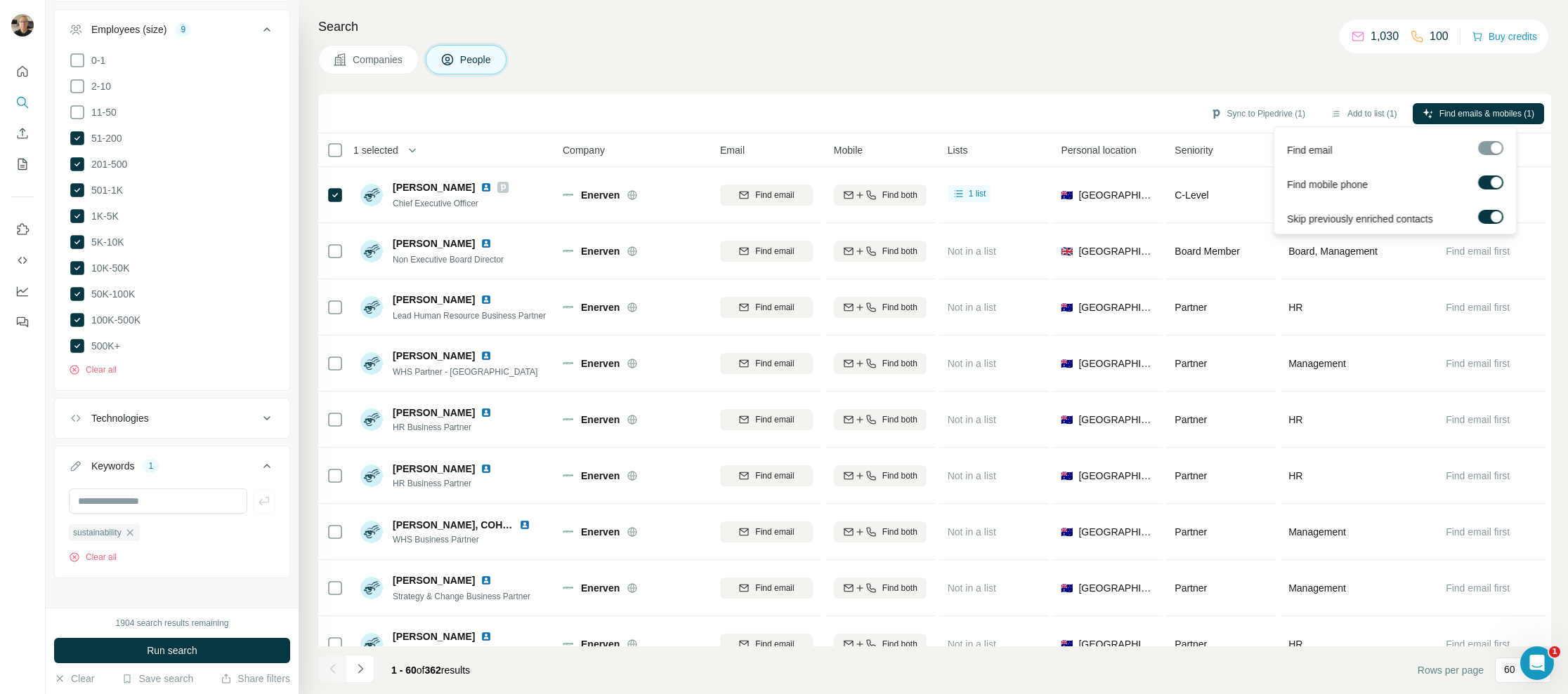
click at [1487, 146] on div at bounding box center [1490, 148] width 26 height 14
click at [1490, 181] on div at bounding box center [1496, 182] width 11 height 11
click at [1490, 112] on span "Find emails (1)" at bounding box center [1506, 114] width 55 height 13
click at [1292, 110] on button "Sync to Pipedrive (1)" at bounding box center [1297, 114] width 114 height 21
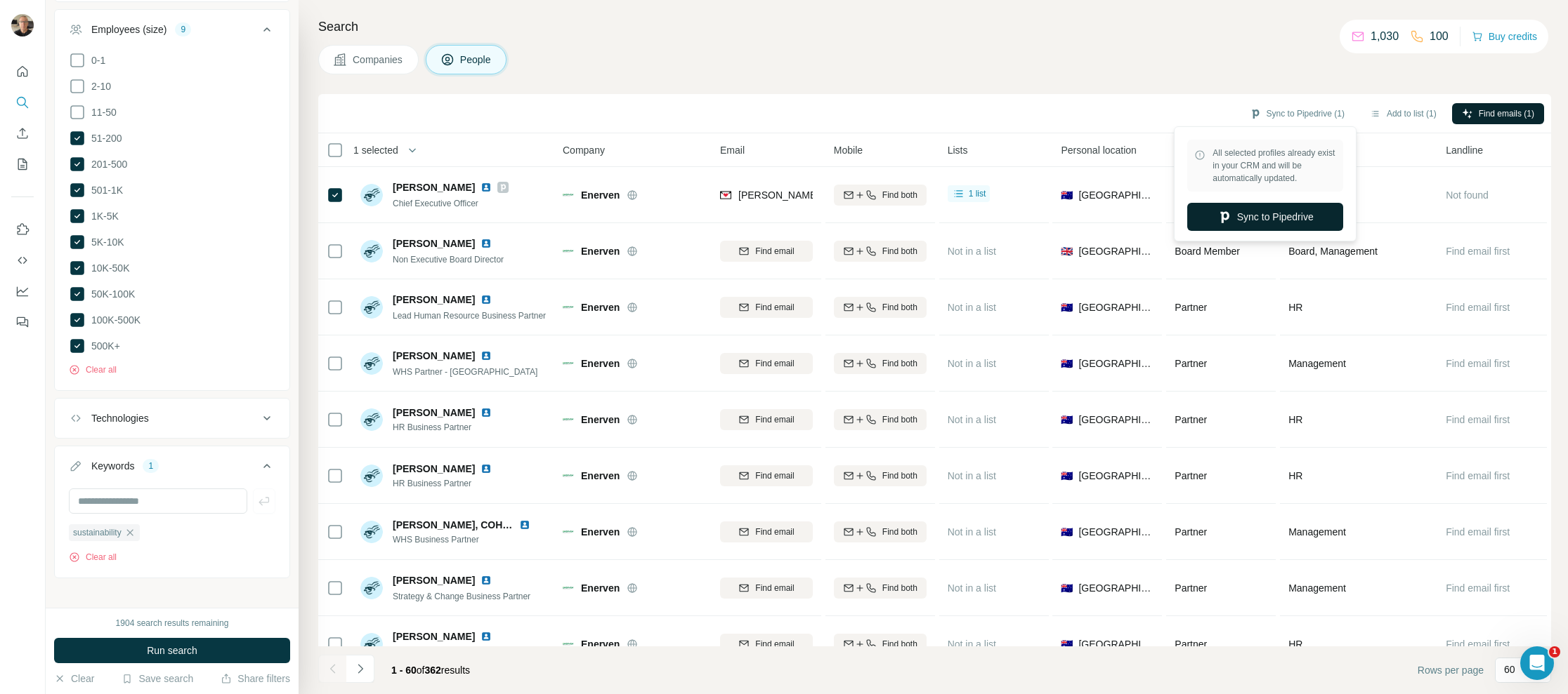
click at [1295, 212] on button "Sync to Pipedrive" at bounding box center [1265, 217] width 156 height 28
click at [1397, 112] on button "Add to list (1)" at bounding box center [1403, 114] width 86 height 21
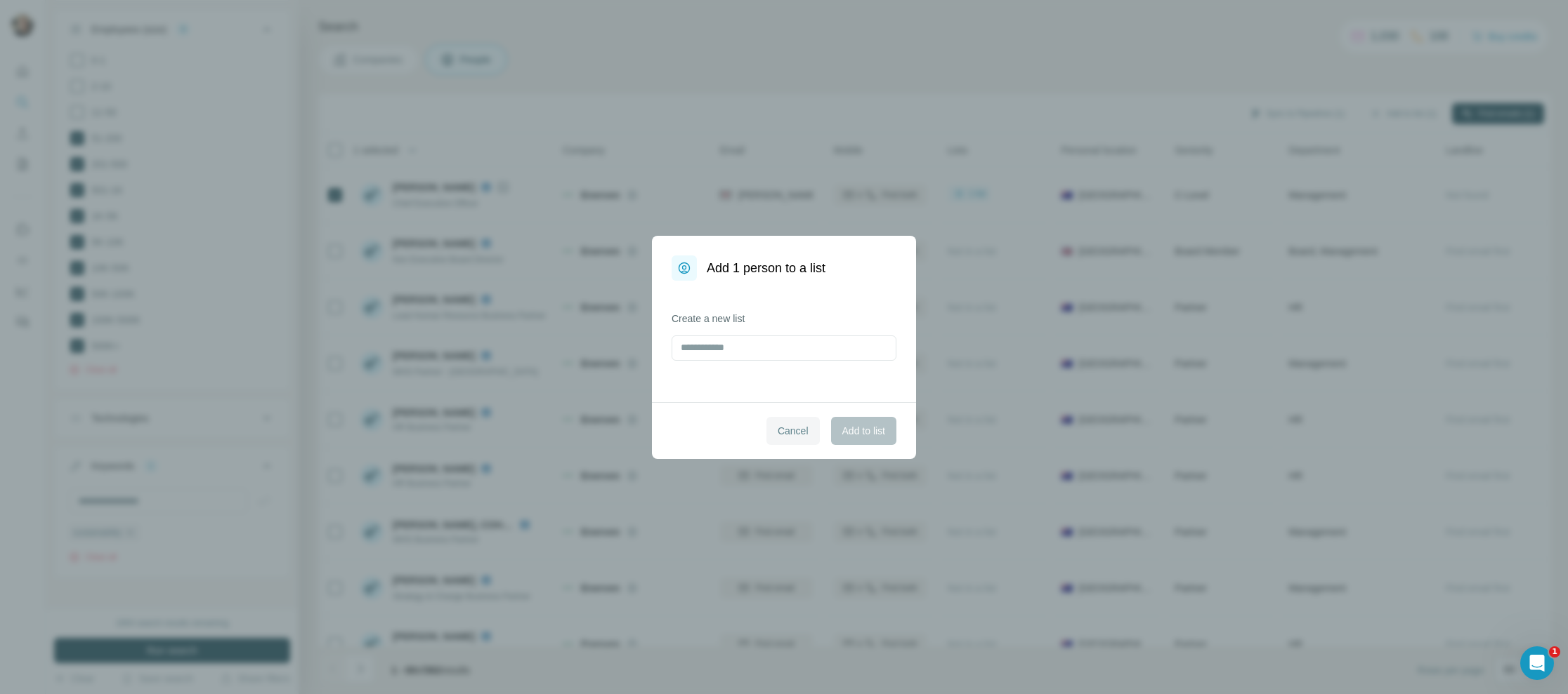
click at [782, 431] on span "Cancel" at bounding box center [793, 431] width 31 height 14
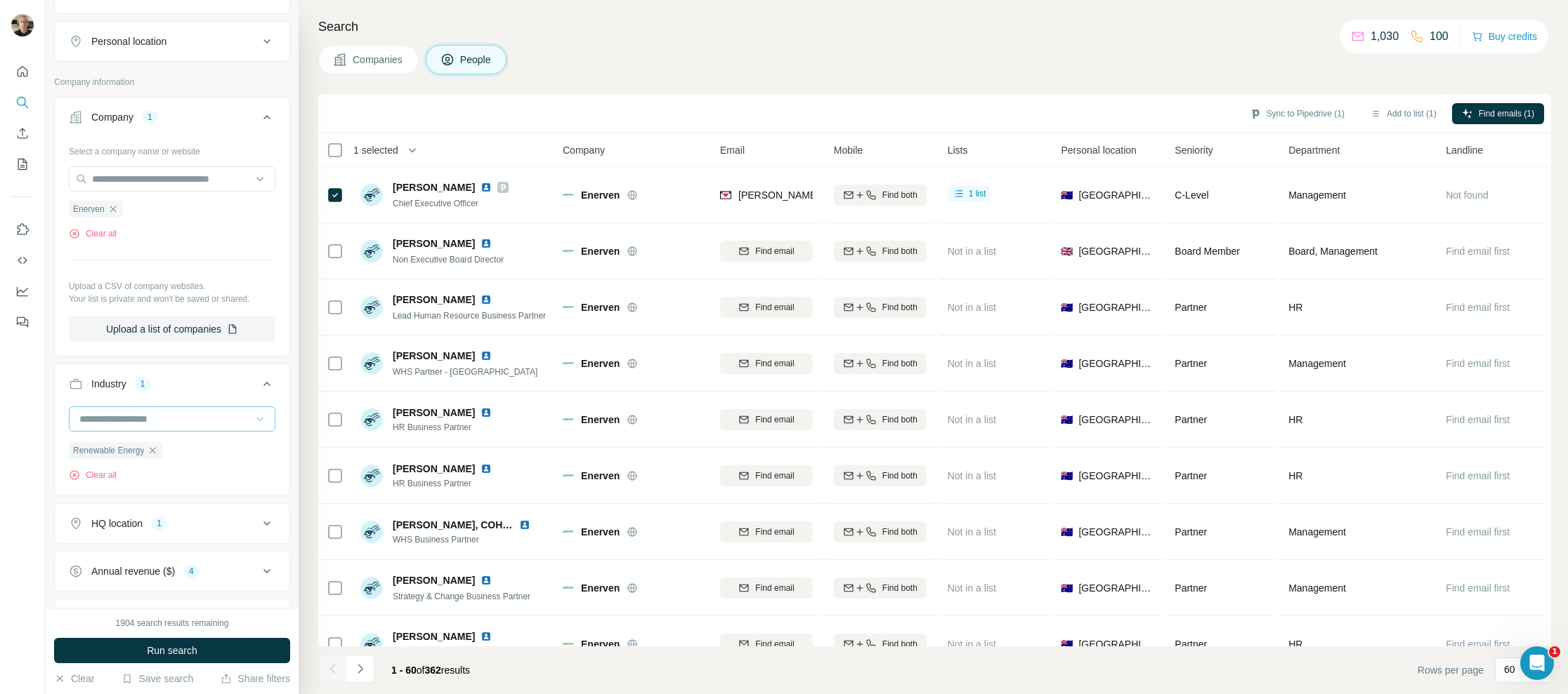
scroll to position [38, 0]
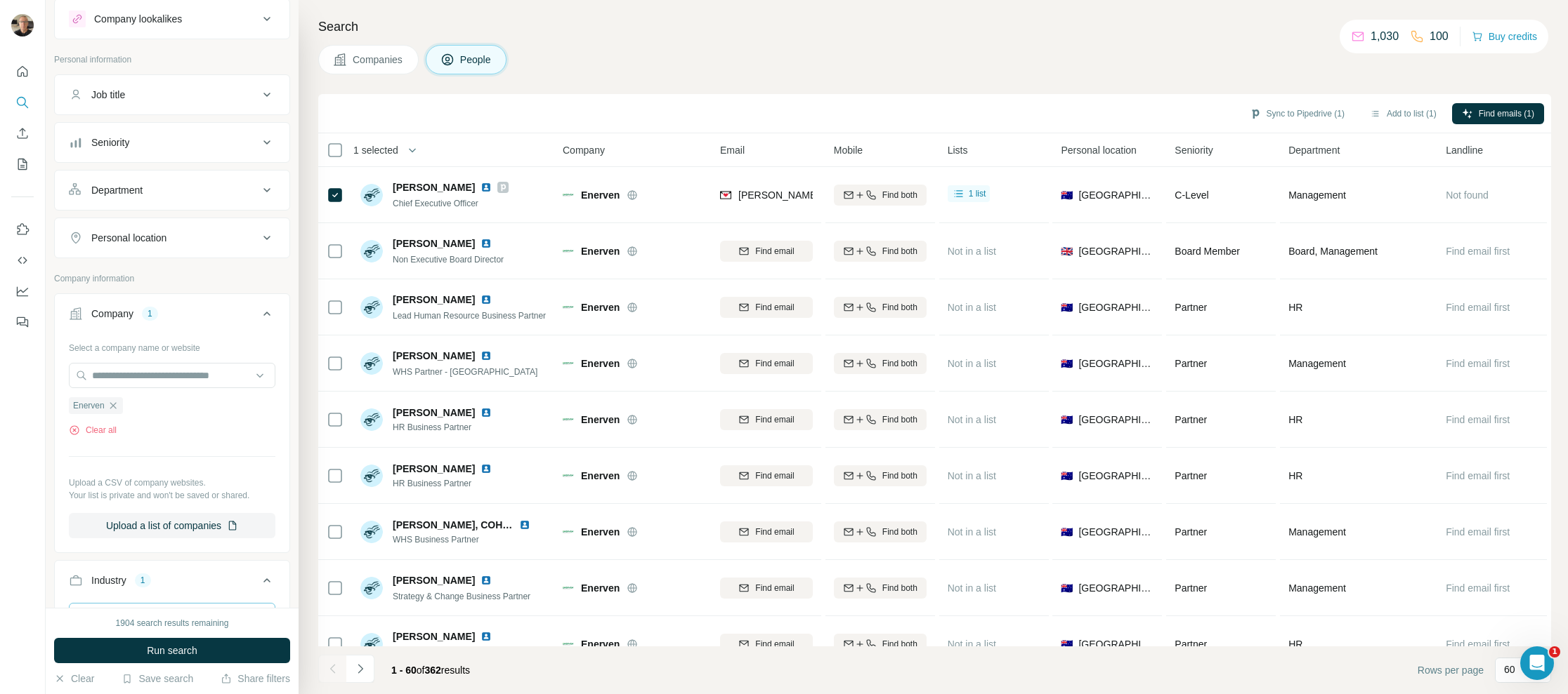
click at [391, 56] on span "Companies" at bounding box center [378, 60] width 51 height 14
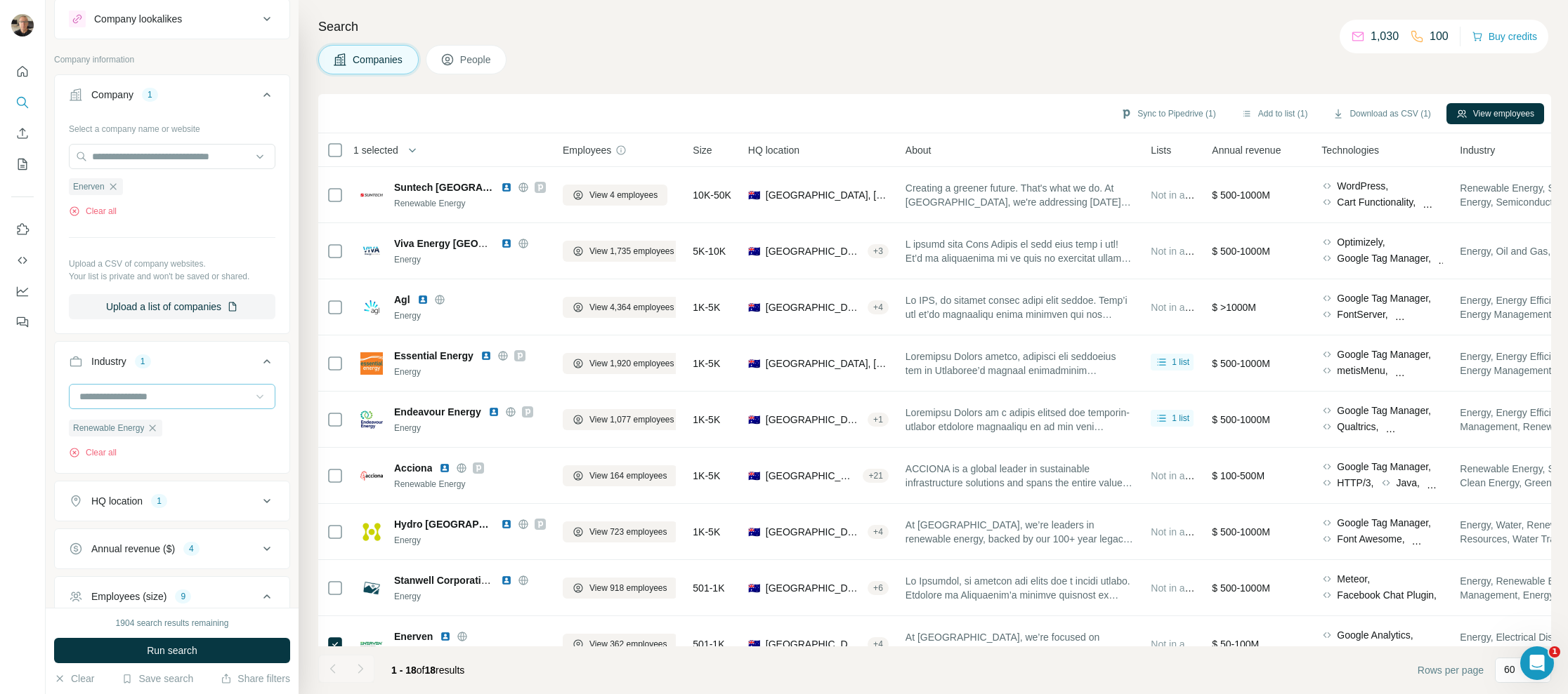
click at [152, 426] on icon "button" at bounding box center [152, 429] width 11 height 11
click at [253, 391] on icon at bounding box center [260, 397] width 14 height 14
click at [123, 397] on p "Smart Cities" at bounding box center [106, 390] width 54 height 14
click at [168, 647] on span "Run search" at bounding box center [171, 651] width 50 height 14
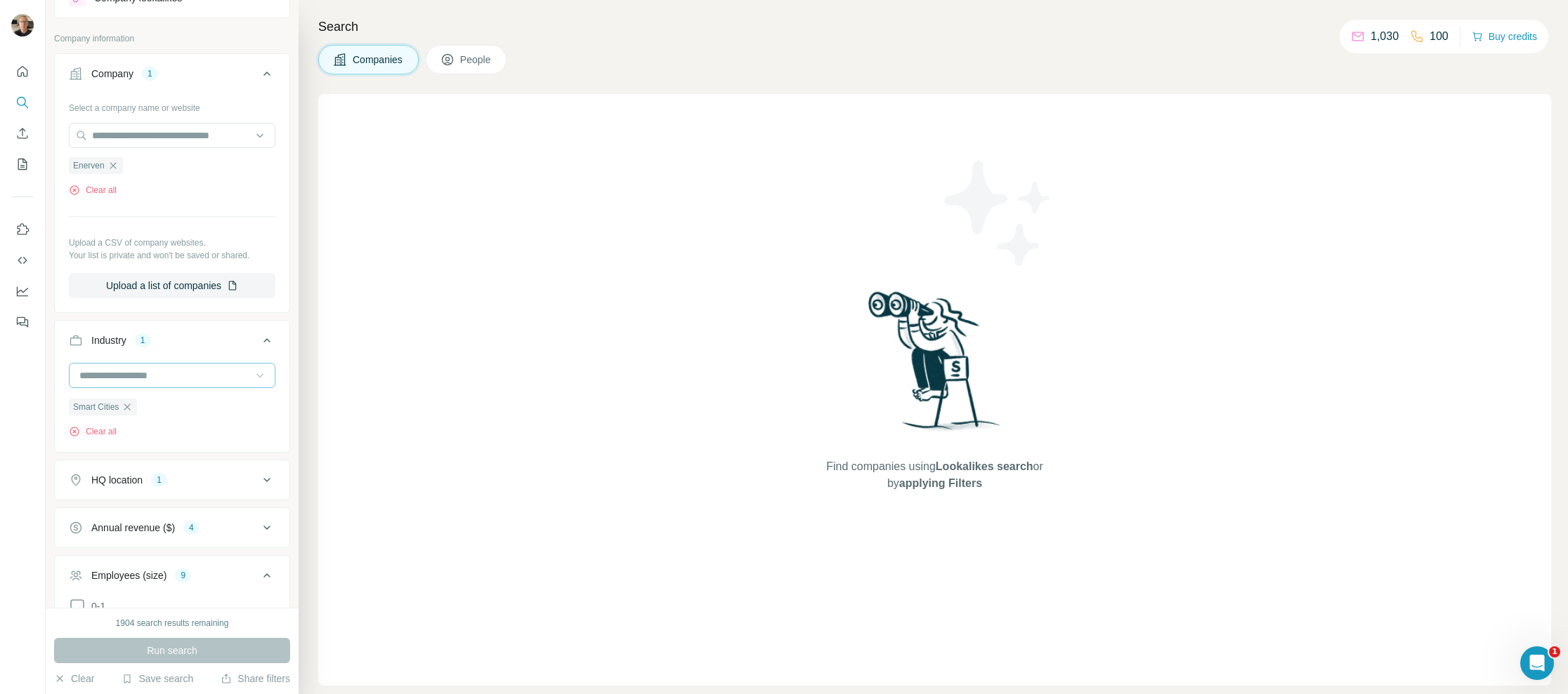
scroll to position [61, 0]
click at [130, 402] on icon "button" at bounding box center [127, 405] width 6 height 6
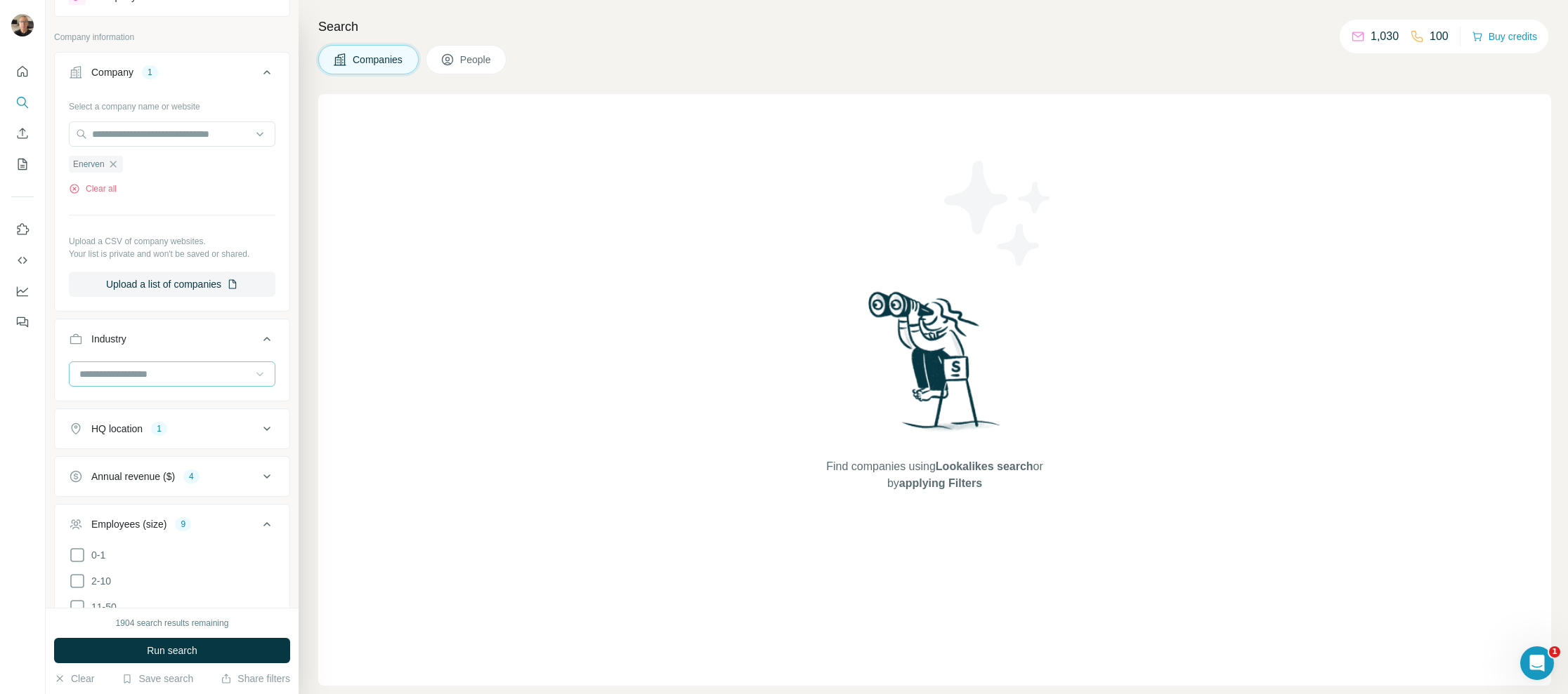
click at [253, 372] on icon at bounding box center [260, 374] width 14 height 14
click at [150, 413] on p "Adventure Travel" at bounding box center [117, 413] width 74 height 14
click at [168, 648] on span "Run search" at bounding box center [171, 651] width 50 height 14
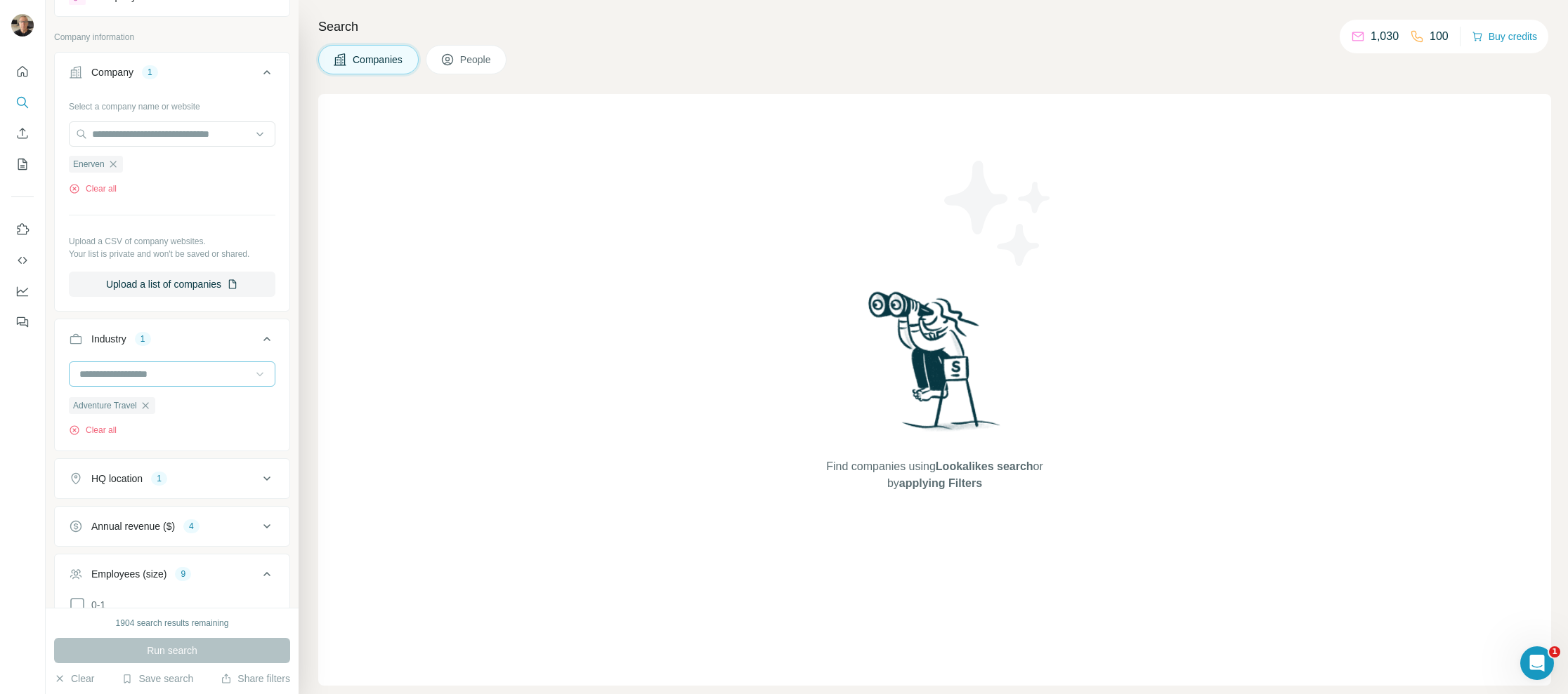
click at [256, 371] on div at bounding box center [172, 374] width 206 height 26
click at [100, 422] on p "Biofuel" at bounding box center [95, 415] width 30 height 14
click at [143, 404] on icon "button" at bounding box center [146, 405] width 11 height 11
click at [175, 648] on span "Run search" at bounding box center [171, 651] width 50 height 14
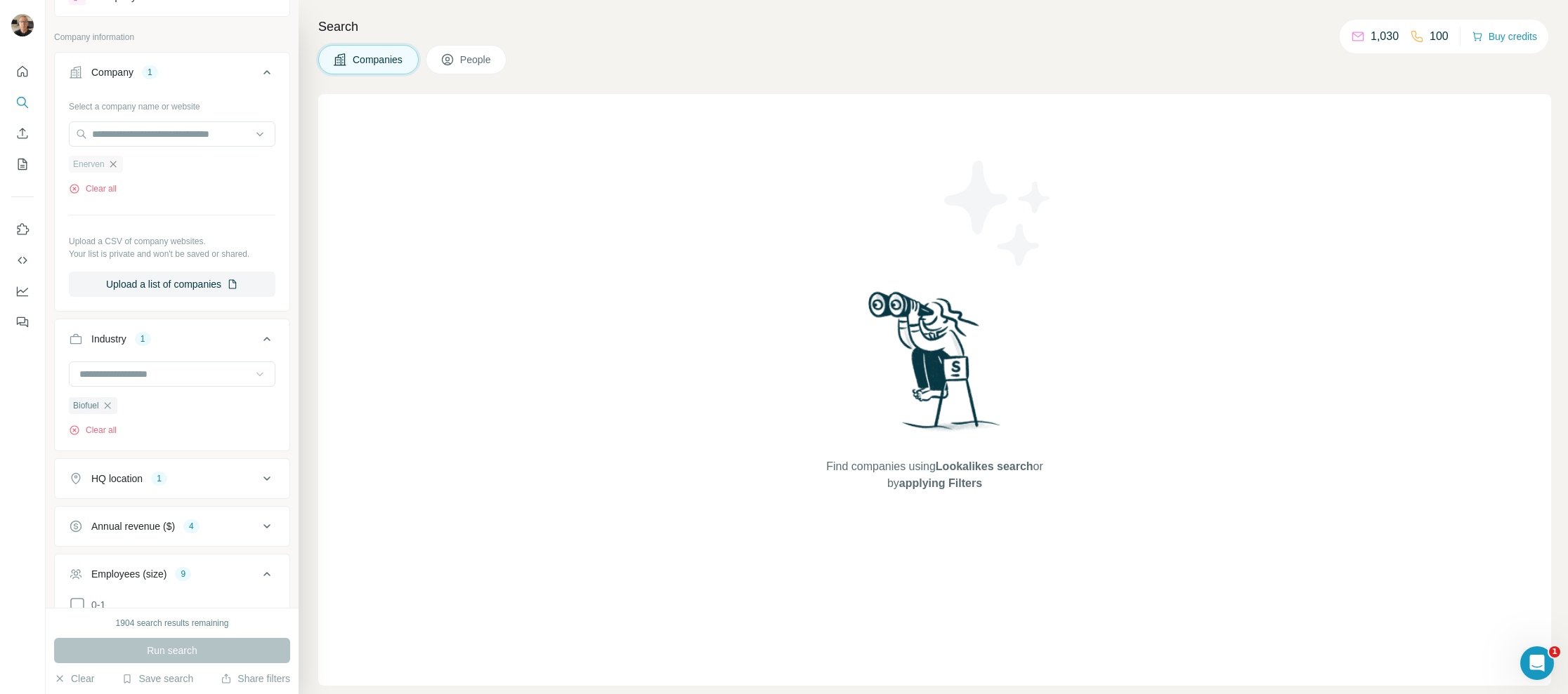
click at [111, 164] on icon "button" at bounding box center [113, 164] width 11 height 11
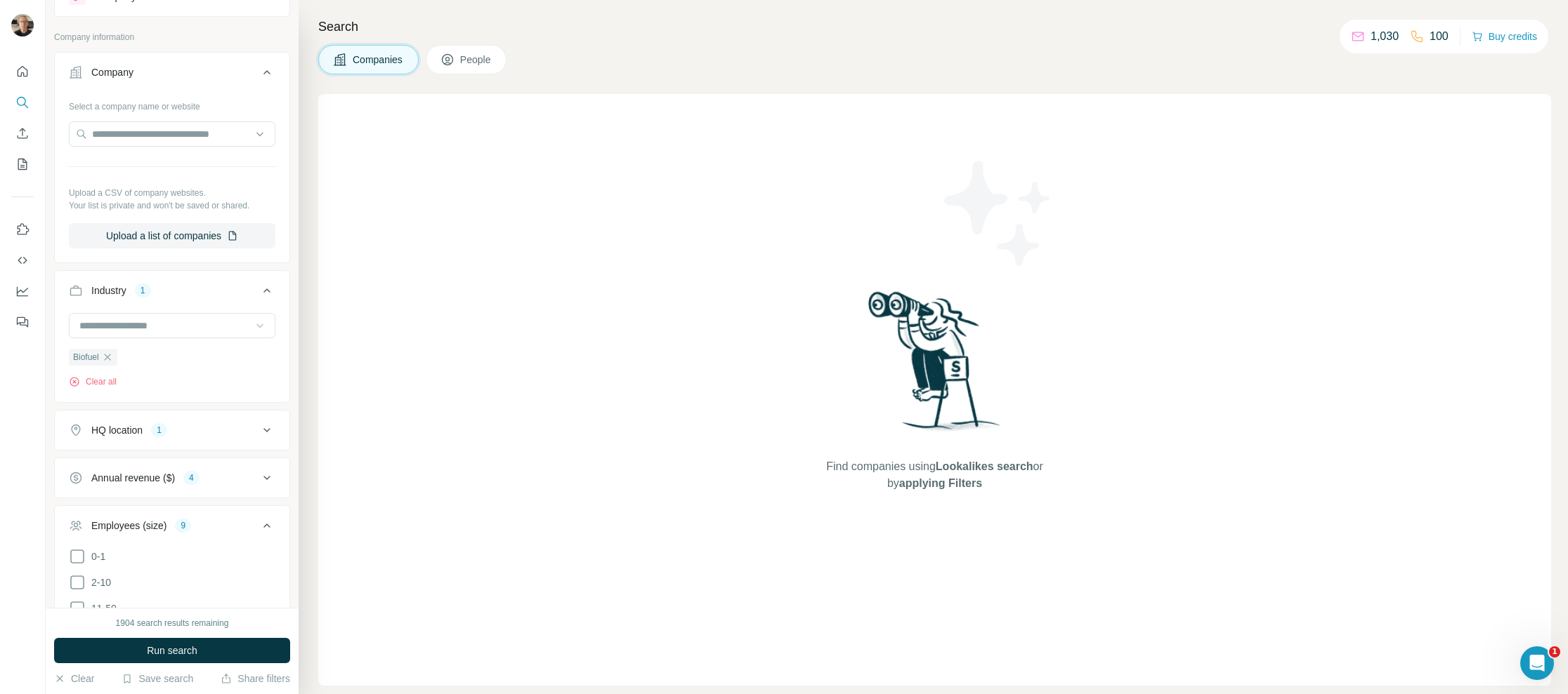
click at [253, 323] on icon at bounding box center [260, 326] width 14 height 14
click at [143, 394] on p "Adventure Travel" at bounding box center [117, 395] width 74 height 14
click at [109, 358] on icon "button" at bounding box center [107, 357] width 11 height 11
click at [174, 646] on span "Run search" at bounding box center [171, 651] width 50 height 14
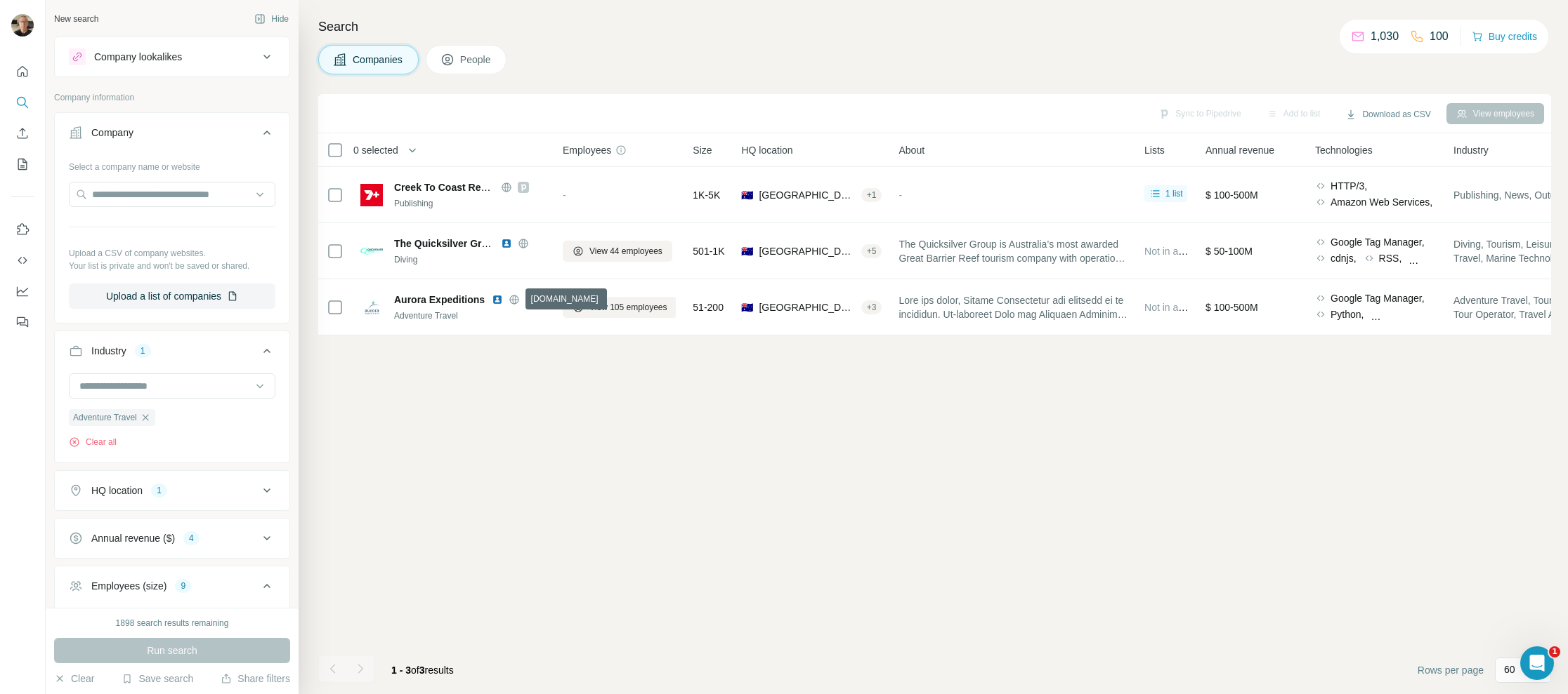
scroll to position [112, 0]
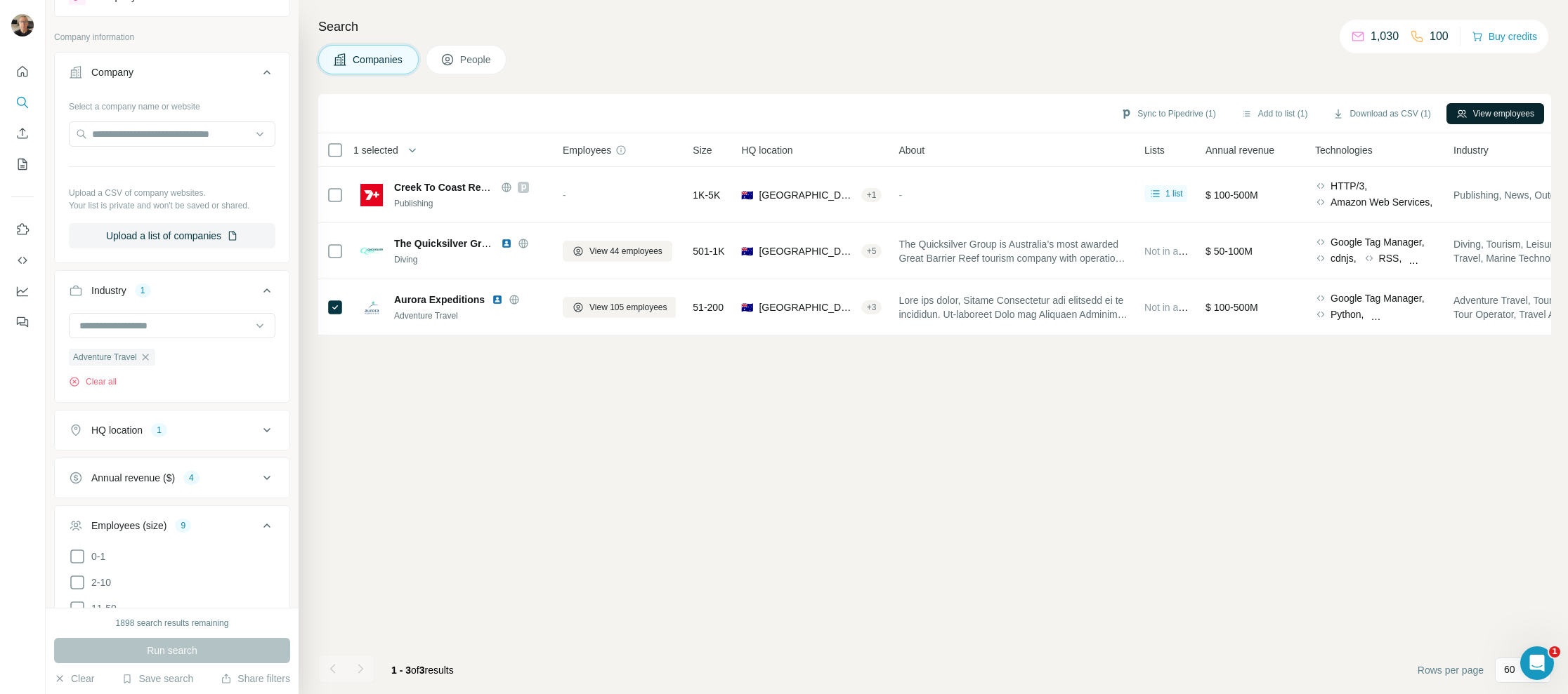
click at [1486, 110] on button "View employees" at bounding box center [1495, 114] width 98 height 21
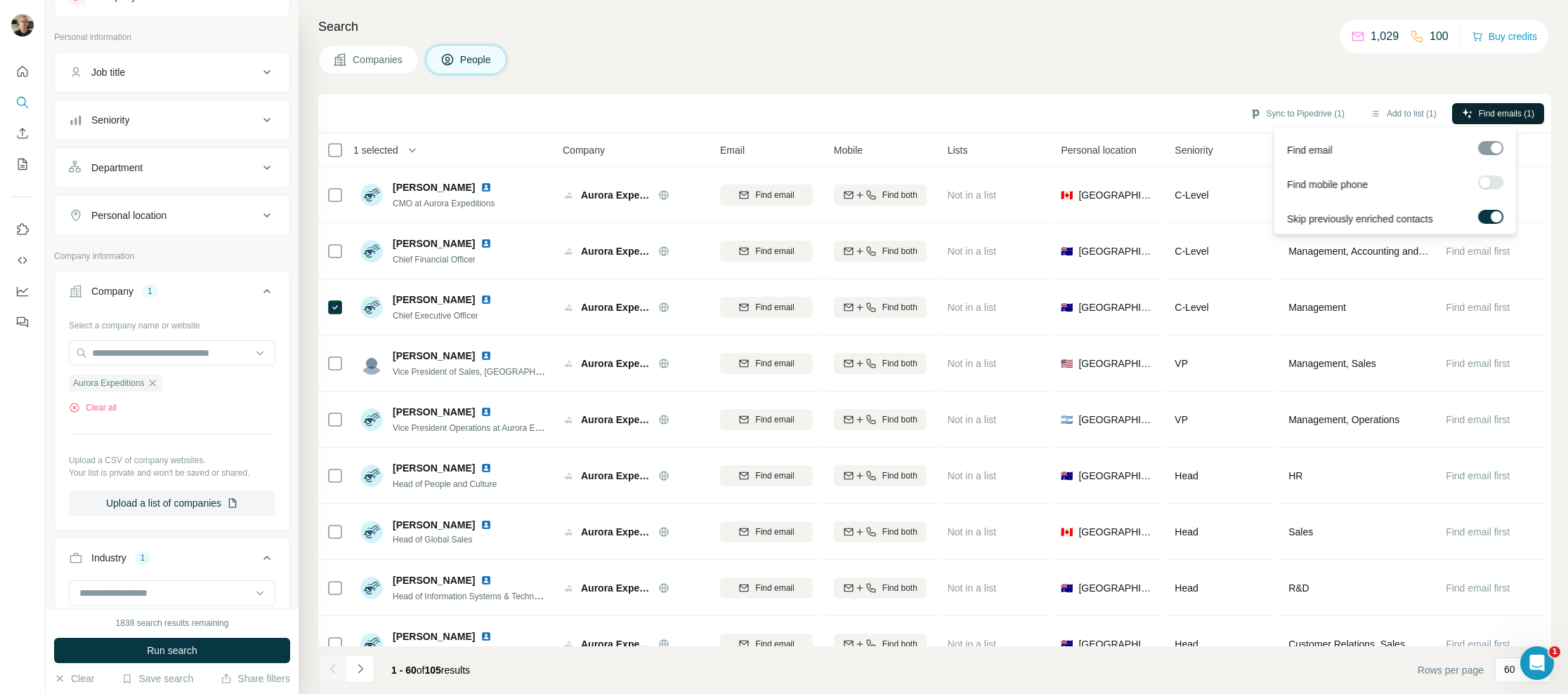
click at [1499, 114] on span "Find emails (1)" at bounding box center [1506, 114] width 55 height 13
click at [1500, 112] on span "Find emails (1)" at bounding box center [1506, 114] width 55 height 13
click at [1306, 108] on button "Sync to Pipedrive (1)" at bounding box center [1297, 114] width 114 height 21
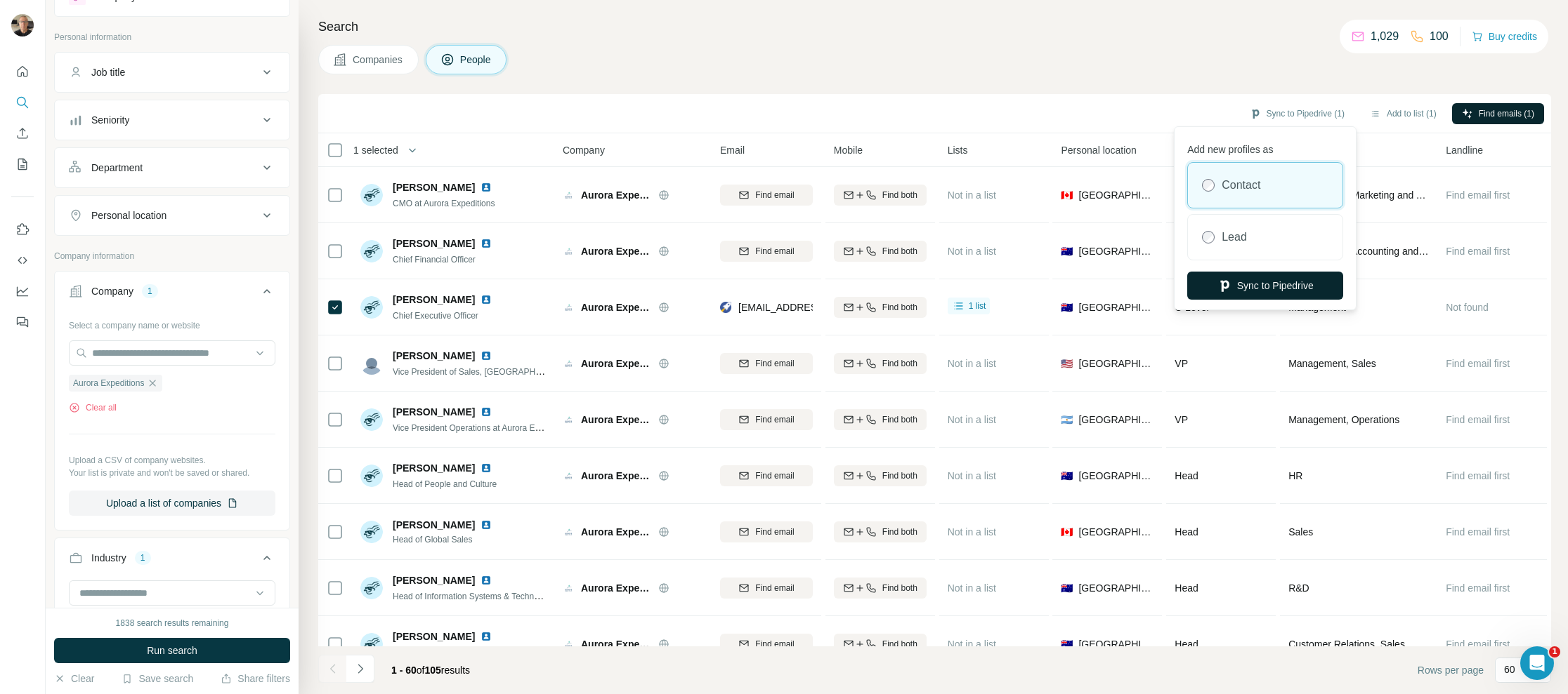
click at [1268, 284] on button "Sync to Pipedrive" at bounding box center [1265, 285] width 156 height 28
